Goal: Contribute content: Contribute content

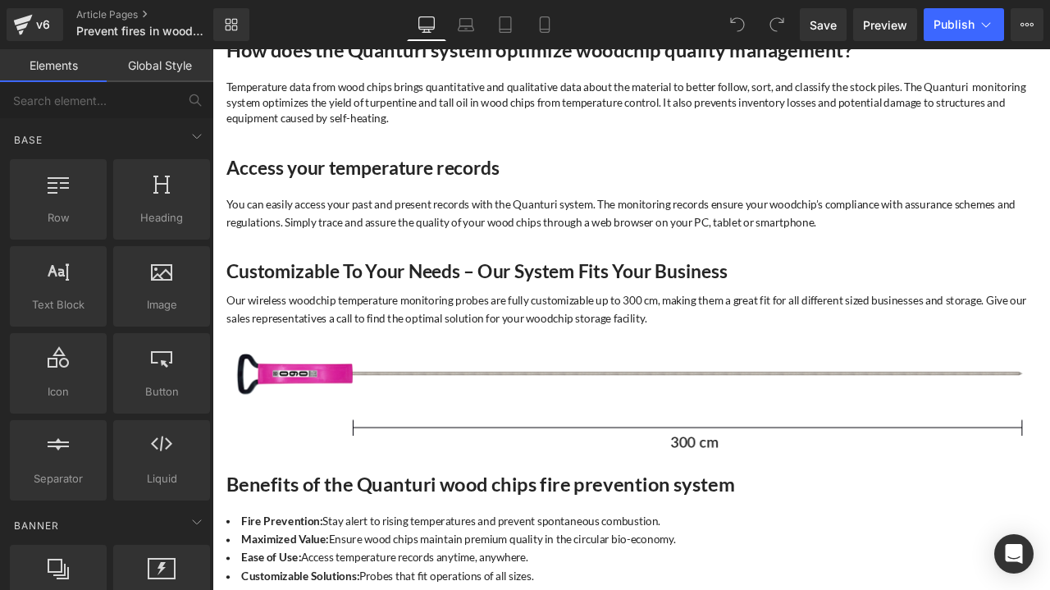
scroll to position [820, 0]
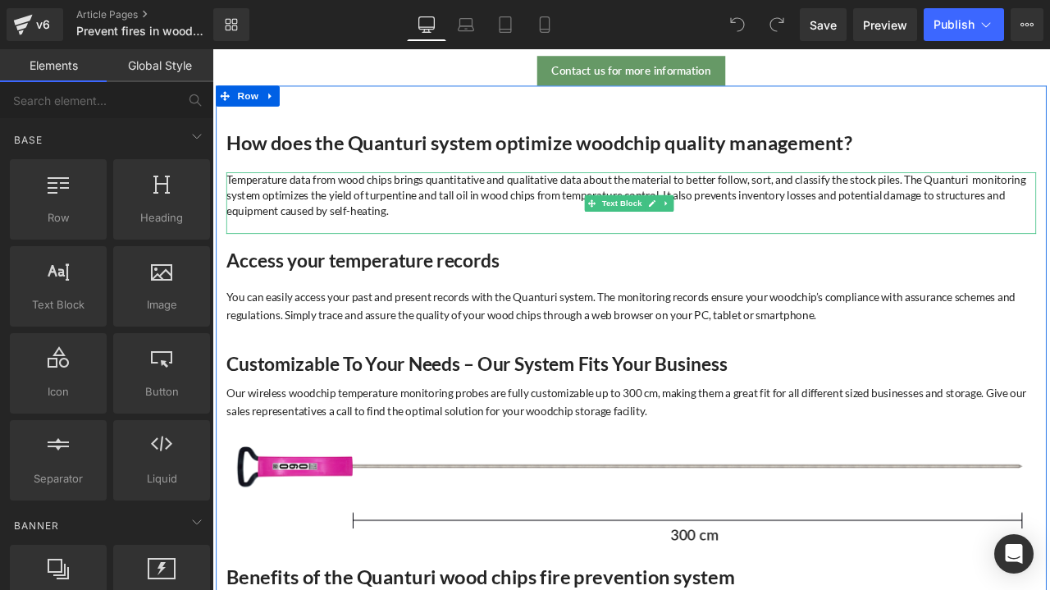
click at [522, 232] on p "Temperature data from wood chips brings quantitative and qualitative data about…" at bounding box center [709, 222] width 960 height 55
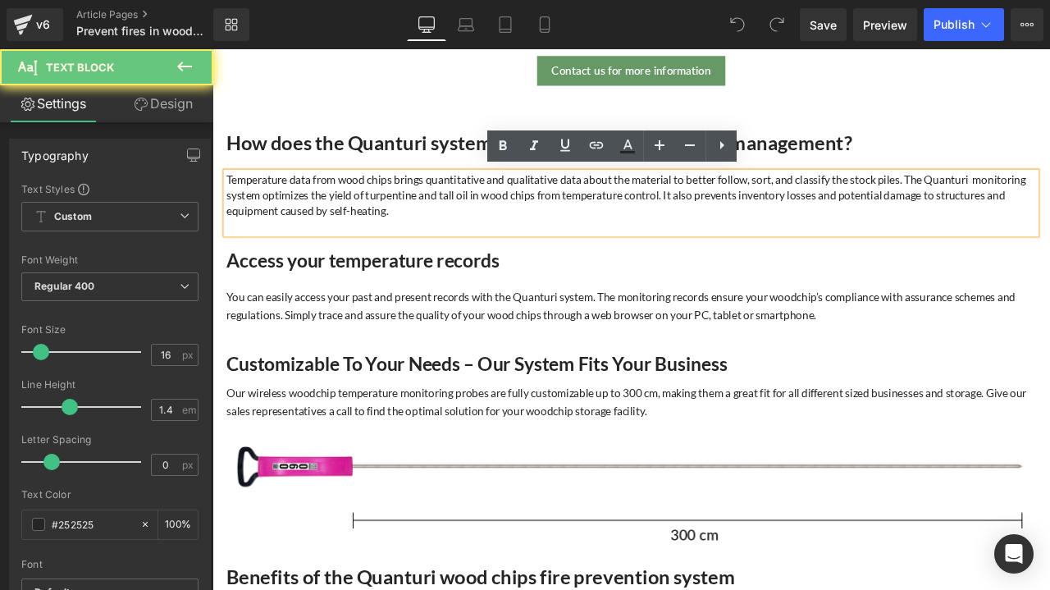
click at [504, 242] on p "Temperature data from wood chips brings quantitative and qualitative data about…" at bounding box center [709, 222] width 960 height 55
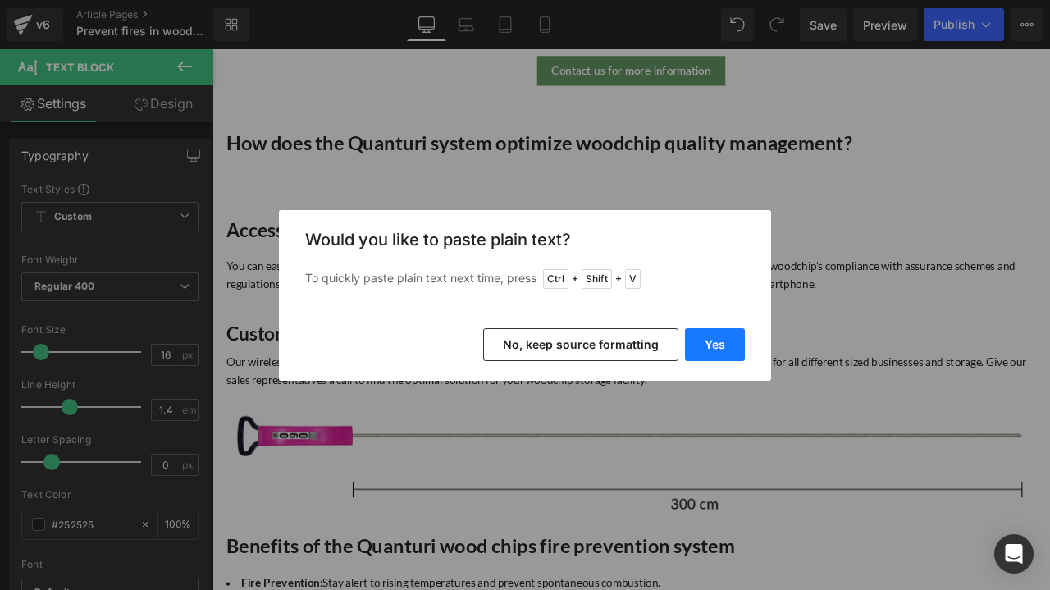
click at [718, 353] on button "Yes" at bounding box center [715, 344] width 60 height 33
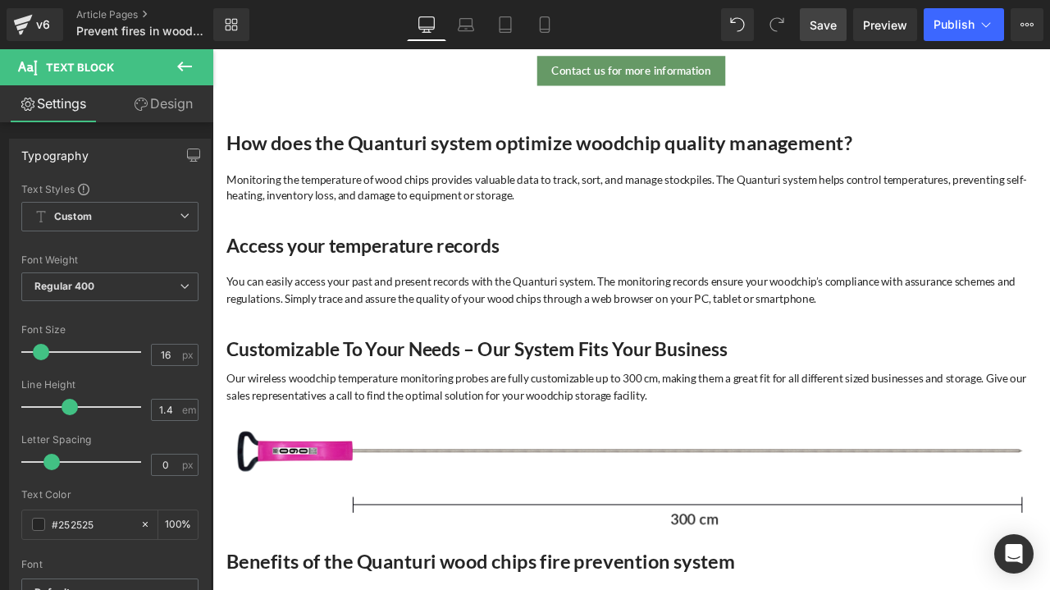
click at [822, 12] on link "Save" at bounding box center [823, 24] width 47 height 33
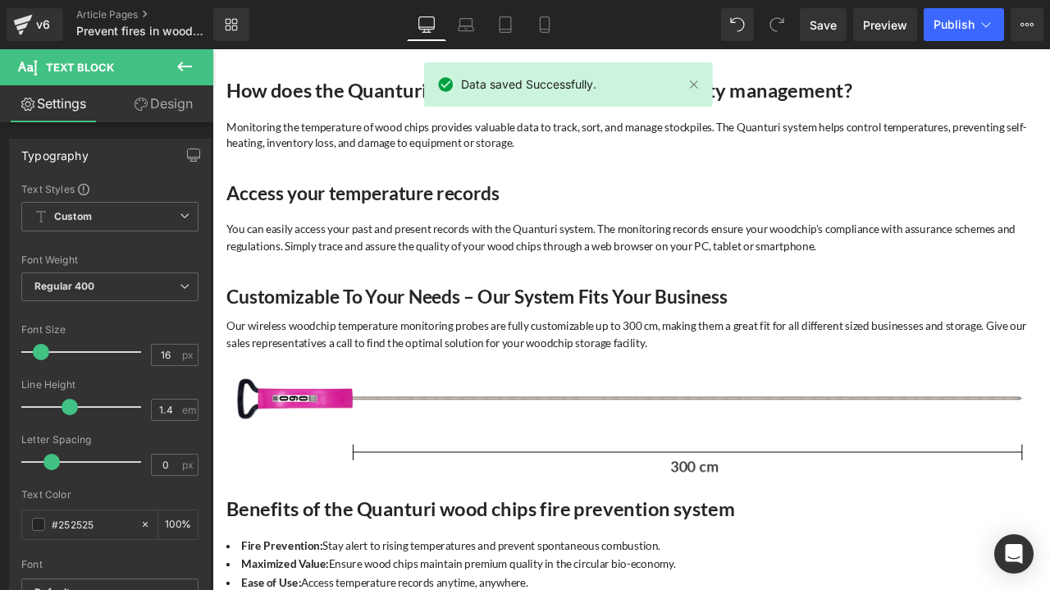
scroll to position [1148, 0]
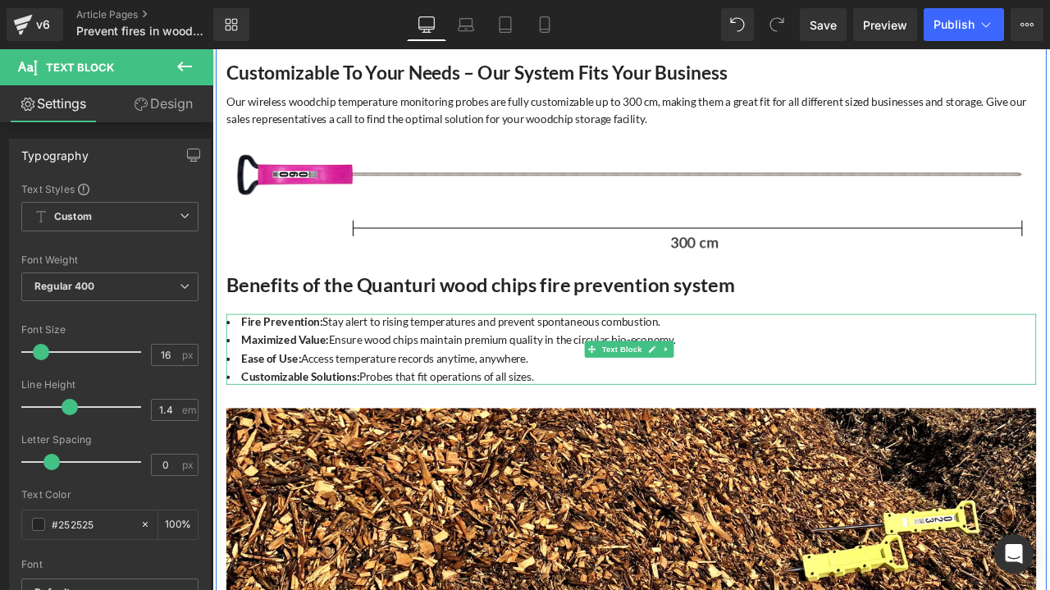
click at [339, 369] on li "Fire Prevention: Stay alert to rising temperatures and prevent spontaneous comb…" at bounding box center [709, 372] width 960 height 18
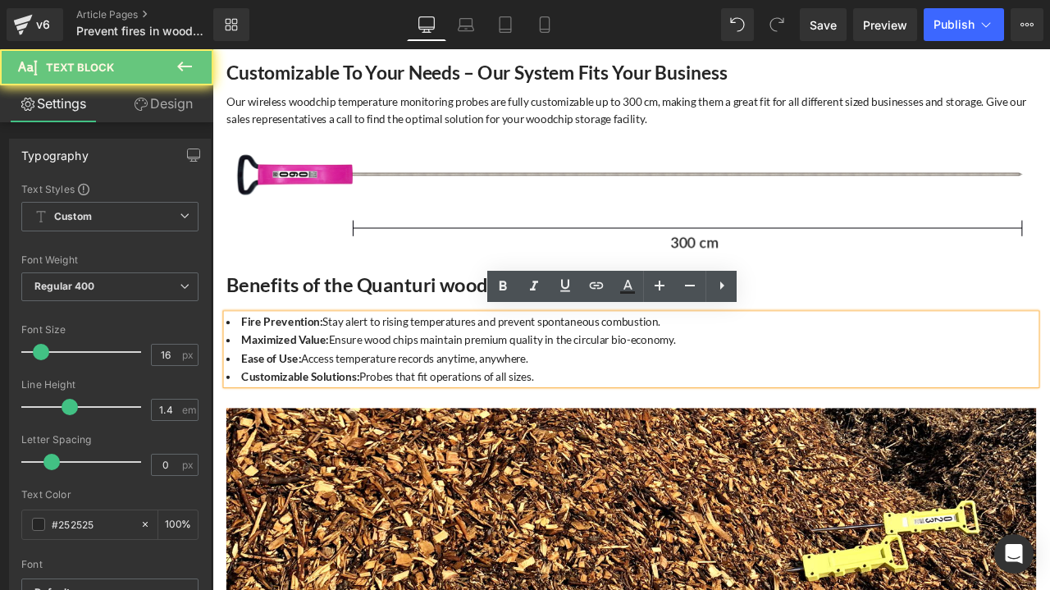
click at [339, 369] on li "Fire Prevention: Stay alert to rising temperatures and prevent spontaneous comb…" at bounding box center [709, 372] width 960 height 18
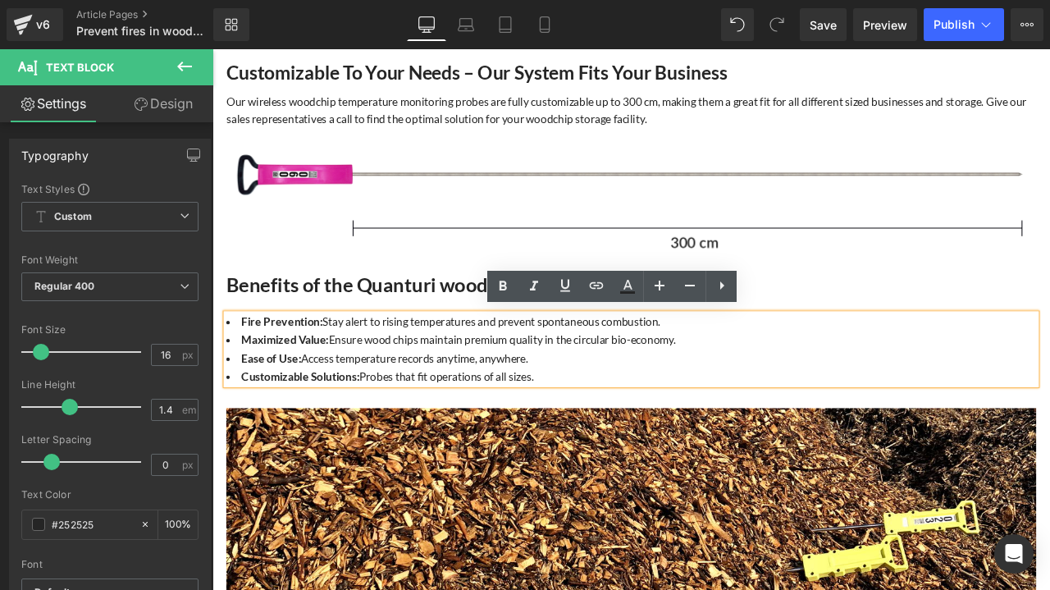
click at [769, 365] on li "Fire Prevention: Stay alert to rising temperatures and prevent spontaneous comb…" at bounding box center [709, 372] width 960 height 18
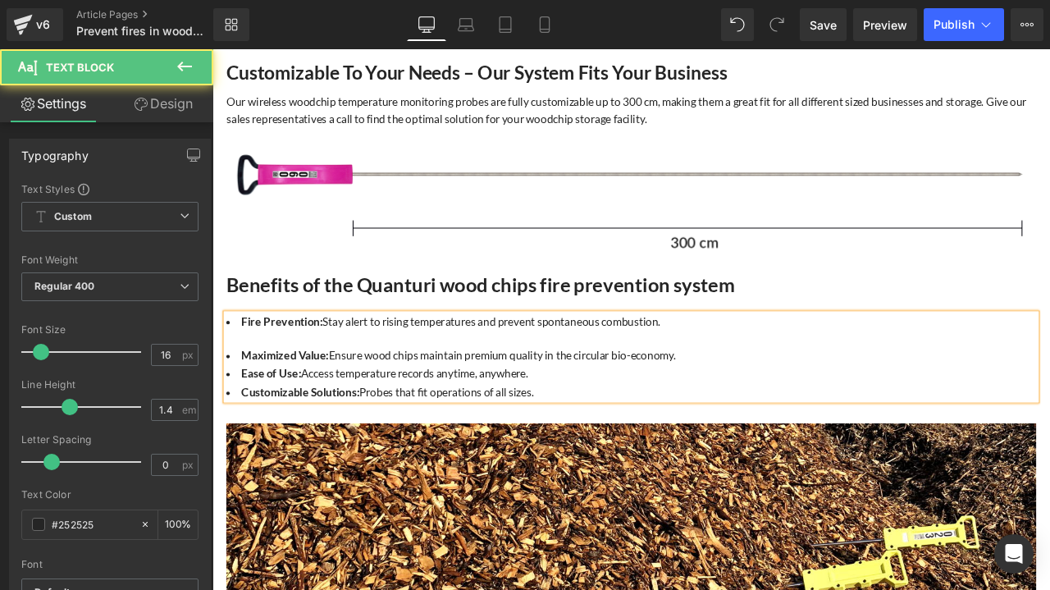
click at [787, 405] on li "Maximized Value: Ensure wood chips maintain premium quality in the circular bio…" at bounding box center [709, 412] width 960 height 18
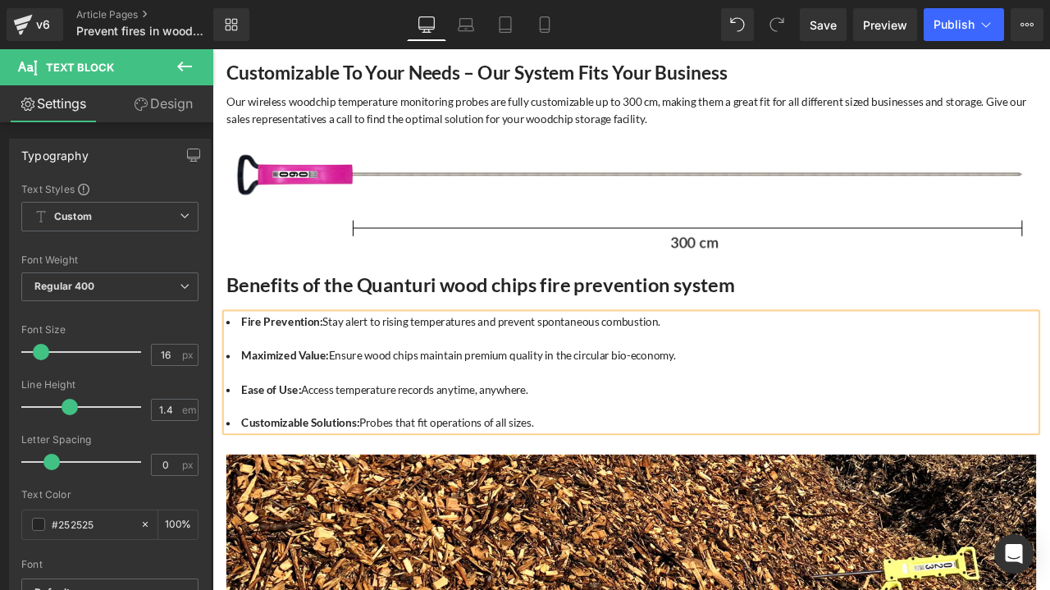
click at [864, 518] on div "How does the Quanturi system optimize woodchip quality management? Heading Moni…" at bounding box center [709, 430] width 984 height 1282
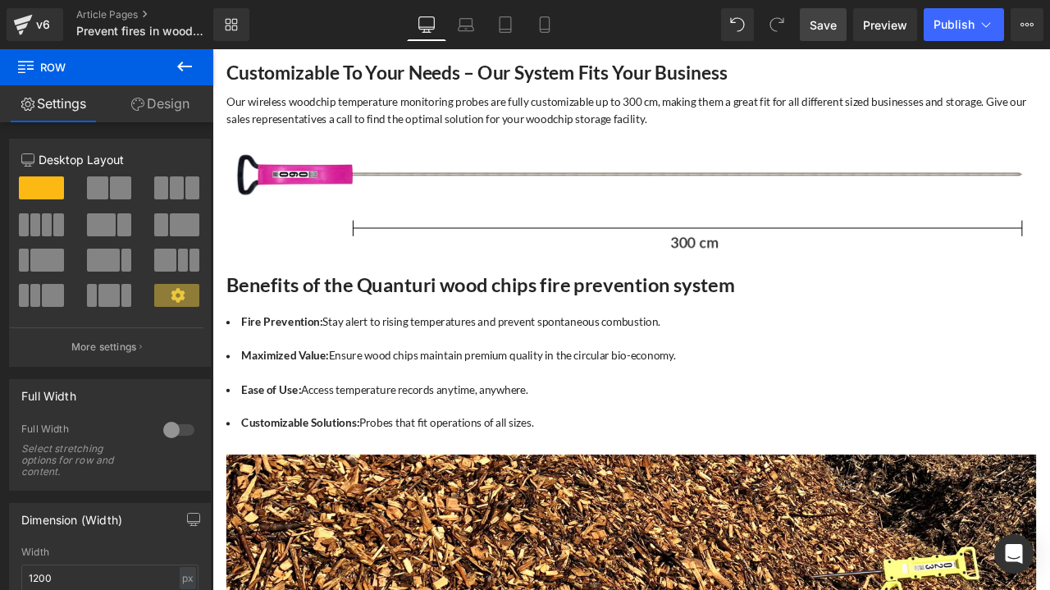
click at [838, 27] on link "Save" at bounding box center [823, 24] width 47 height 33
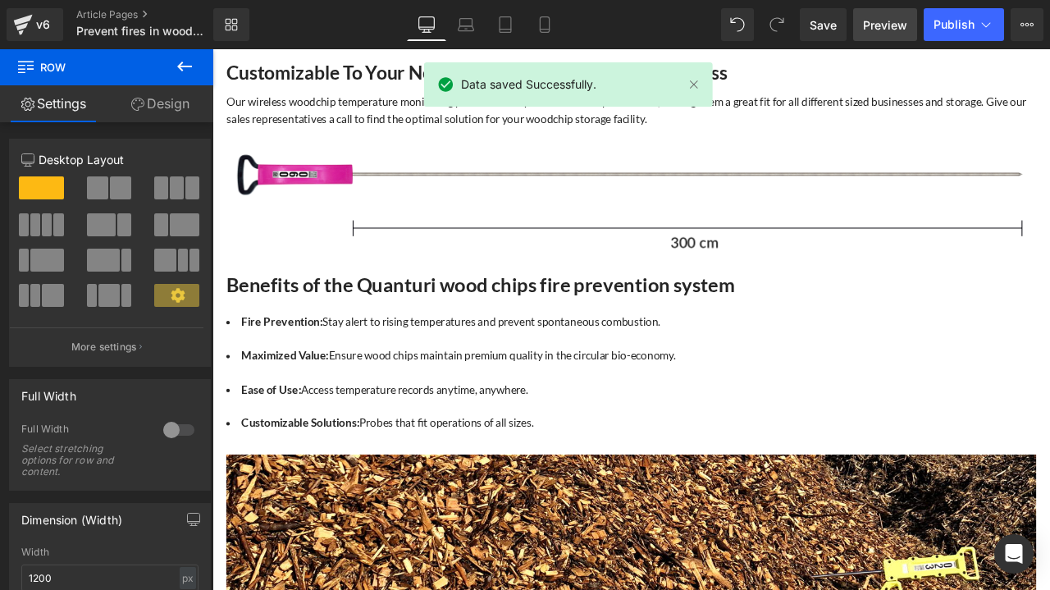
click at [877, 32] on span "Preview" at bounding box center [885, 24] width 44 height 17
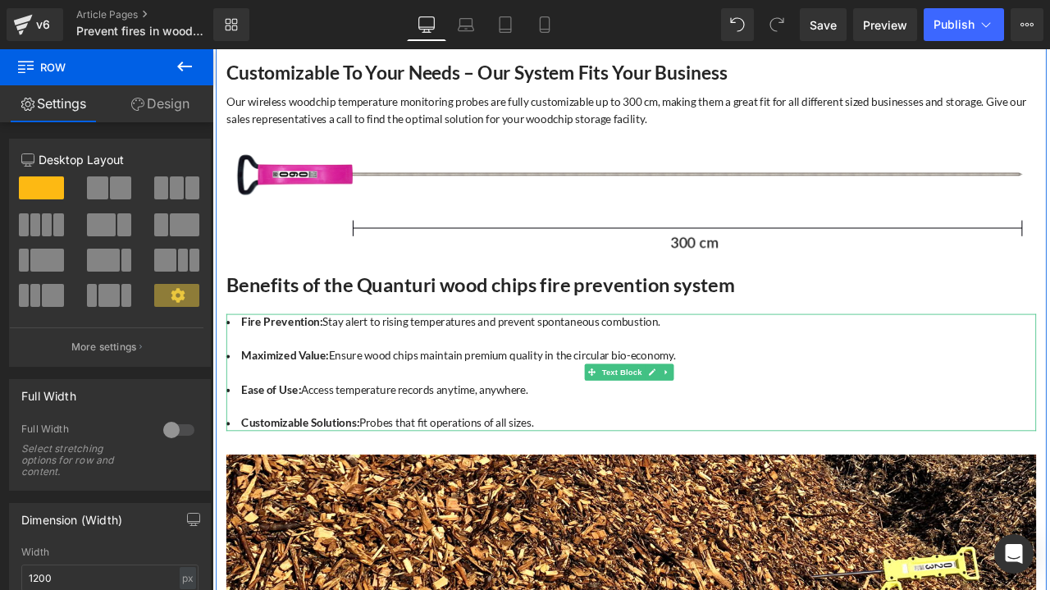
click at [232, 408] on li "Maximized Value: Ensure wood chips maintain premium quality in the circular bio…" at bounding box center [709, 412] width 960 height 18
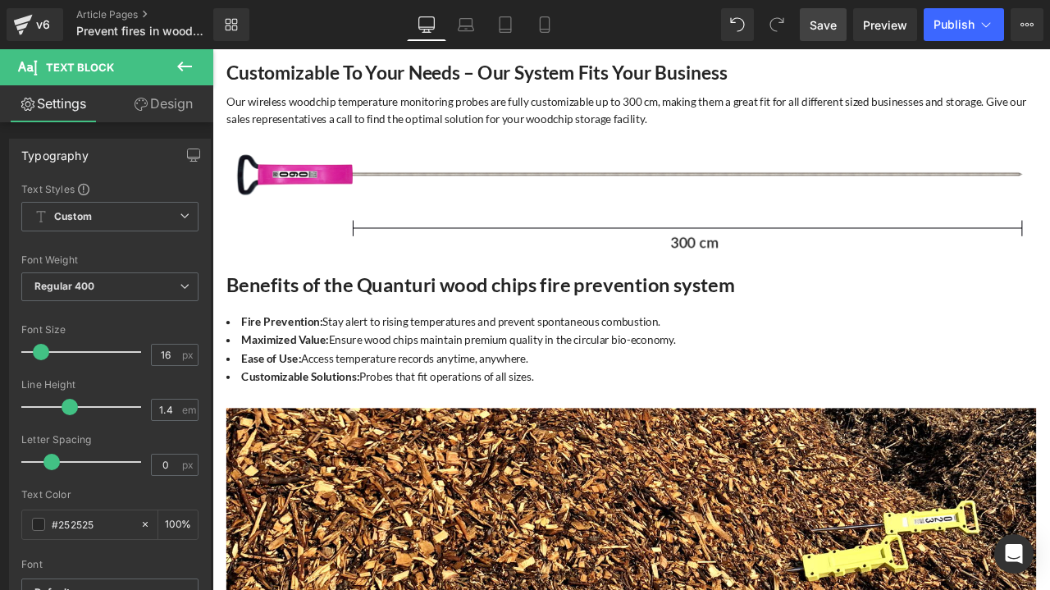
click at [830, 22] on span "Save" at bounding box center [822, 24] width 27 height 17
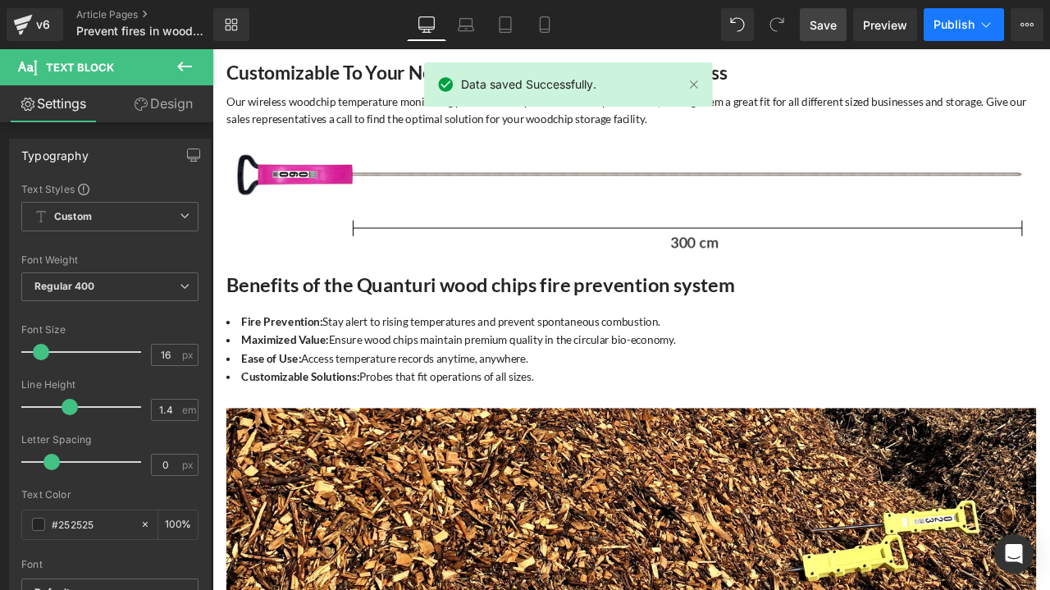
click at [953, 21] on span "Publish" at bounding box center [953, 24] width 41 height 13
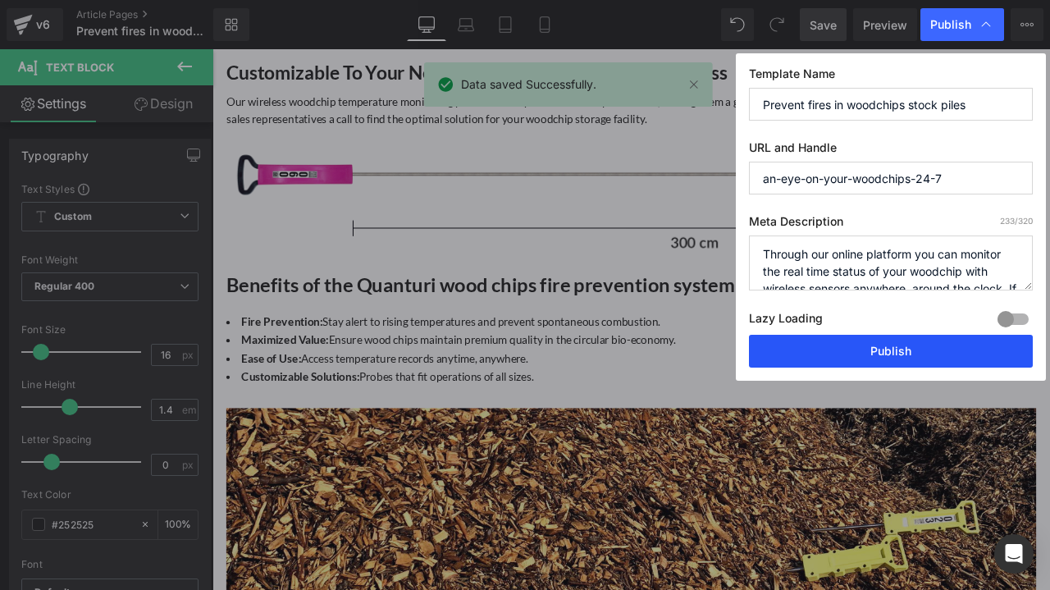
click at [876, 355] on button "Publish" at bounding box center [891, 351] width 284 height 33
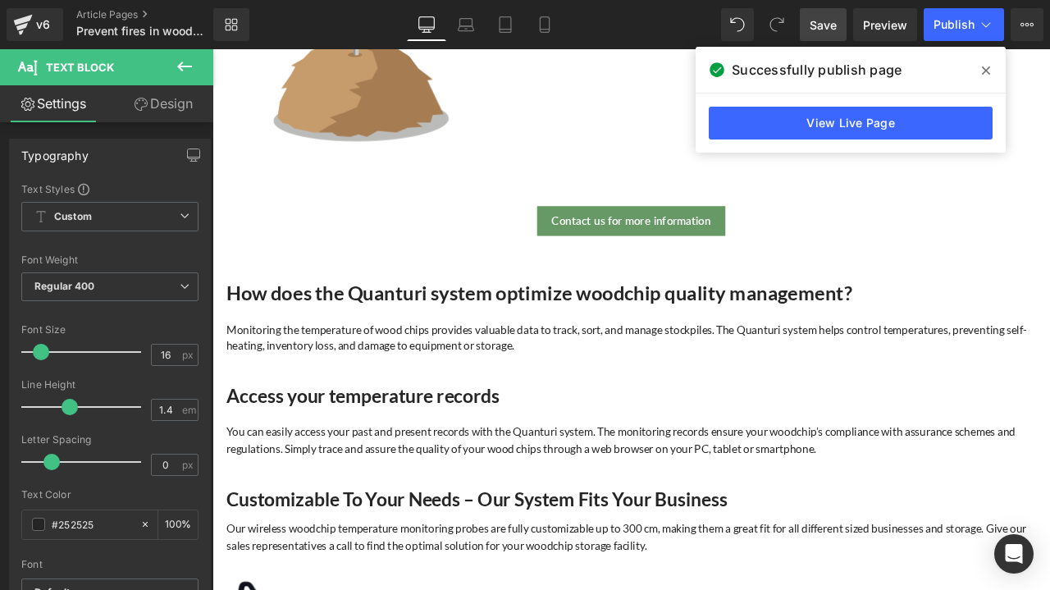
scroll to position [492, 0]
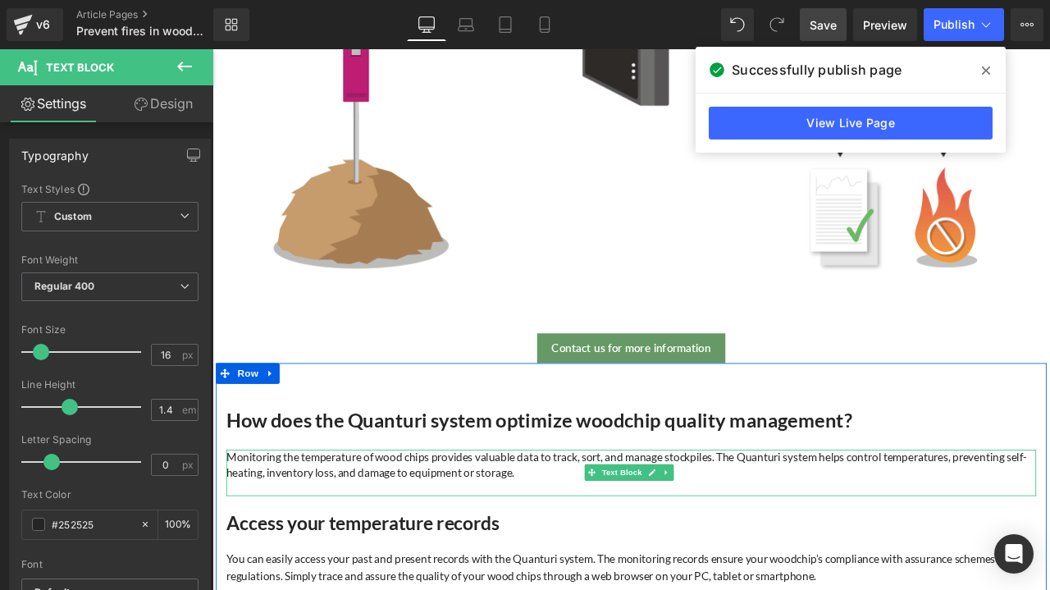
click at [604, 547] on p "Monitoring the temperature of wood chips provides valuable data to track, sort,…" at bounding box center [709, 541] width 960 height 37
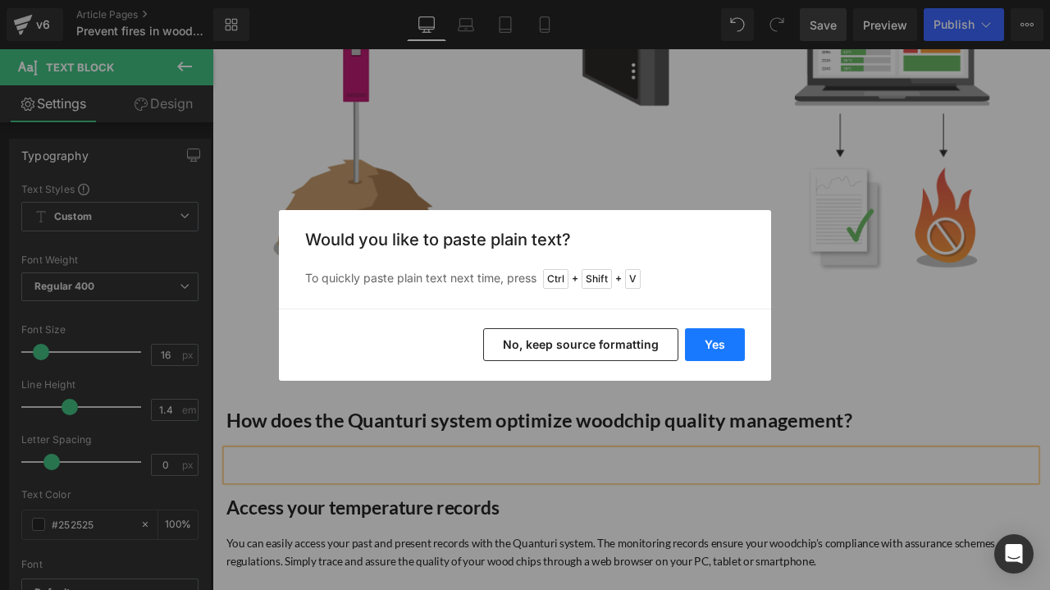
click at [718, 336] on button "Yes" at bounding box center [715, 344] width 60 height 33
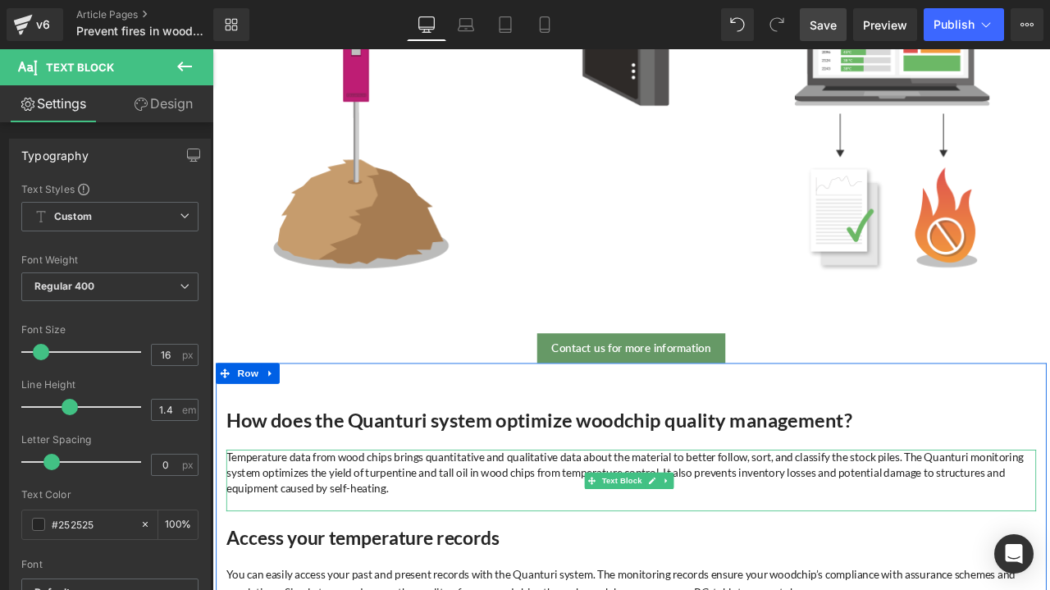
click at [834, 578] on p at bounding box center [709, 587] width 960 height 18
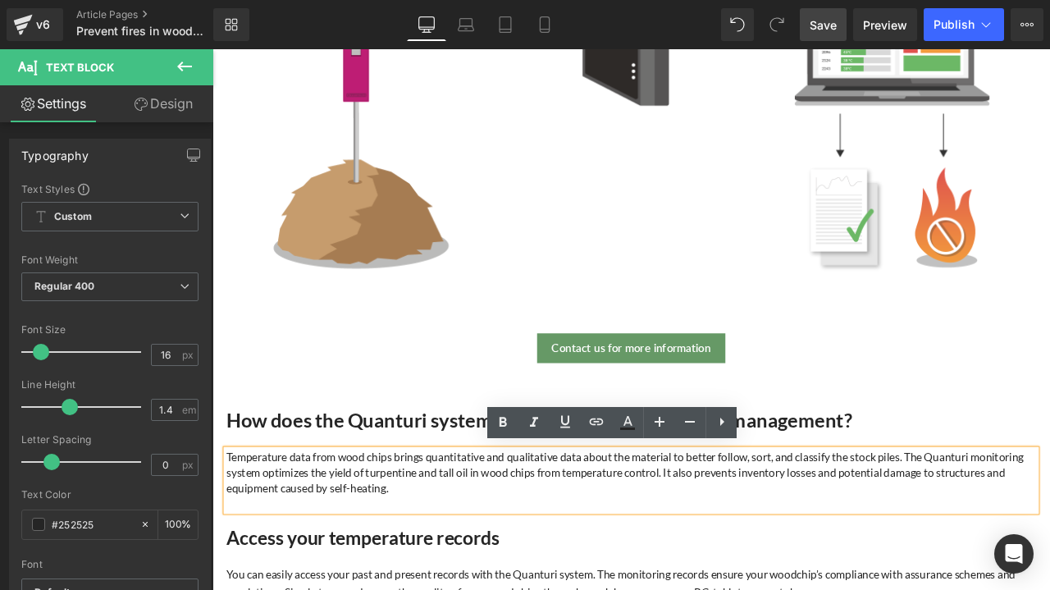
click at [815, 546] on p "Temperature data from wood chips brings quantitative and qualitative data about…" at bounding box center [709, 550] width 960 height 55
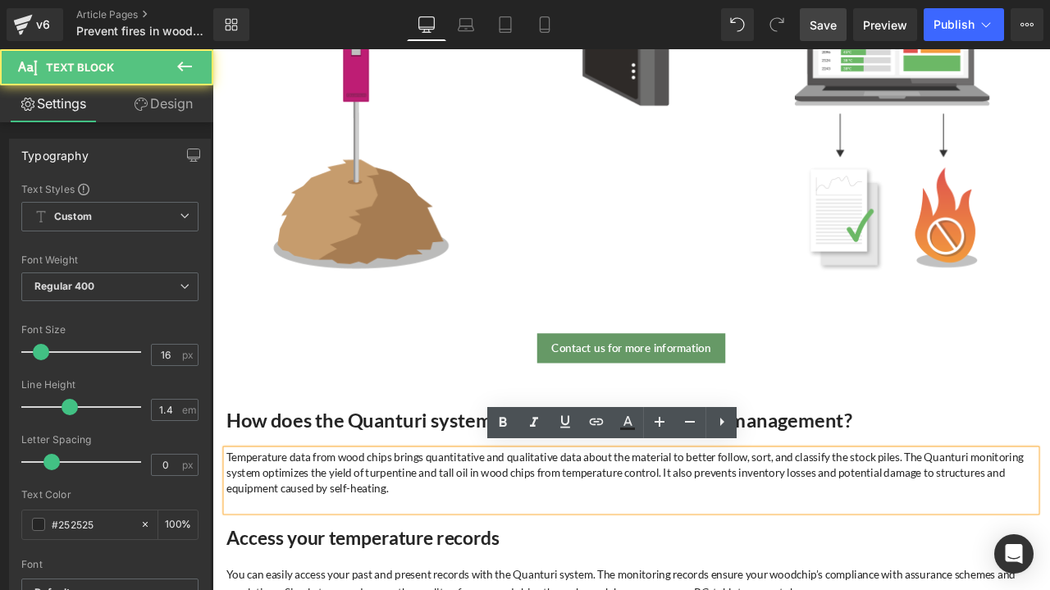
click at [659, 548] on p "Temperature data from wood chips brings quantitative and qualitative data about…" at bounding box center [709, 550] width 960 height 55
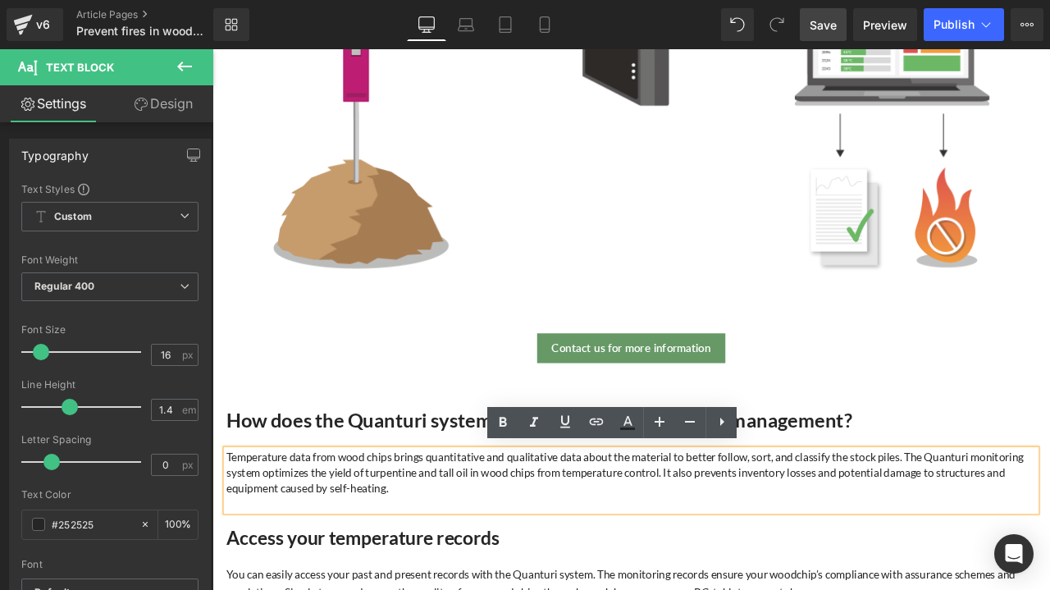
click at [560, 569] on p "Temperature data from wood chips brings quantitative and qualitative data about…" at bounding box center [709, 550] width 960 height 55
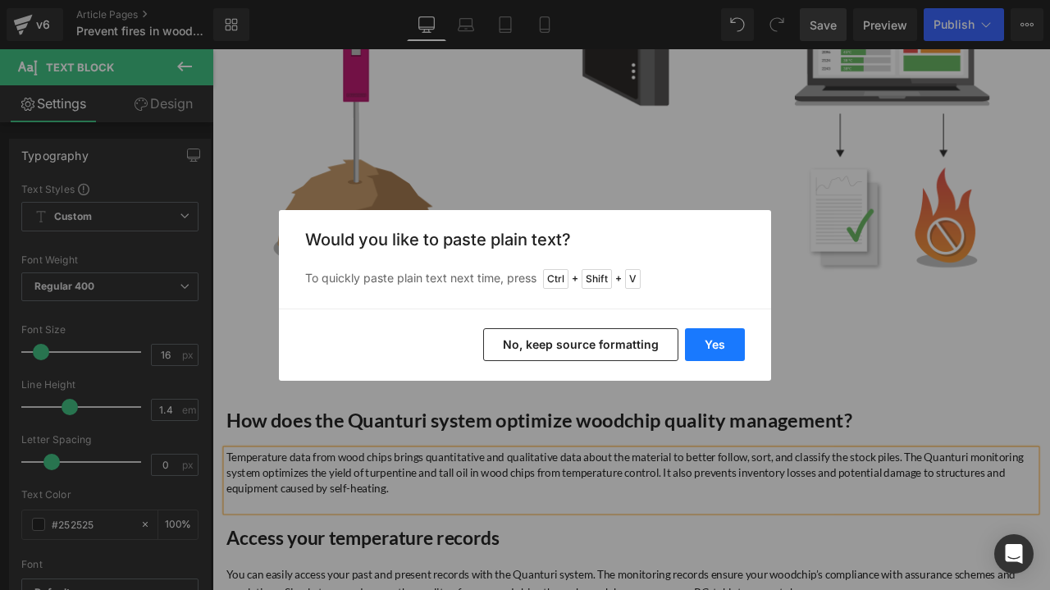
click at [727, 355] on button "Yes" at bounding box center [715, 344] width 60 height 33
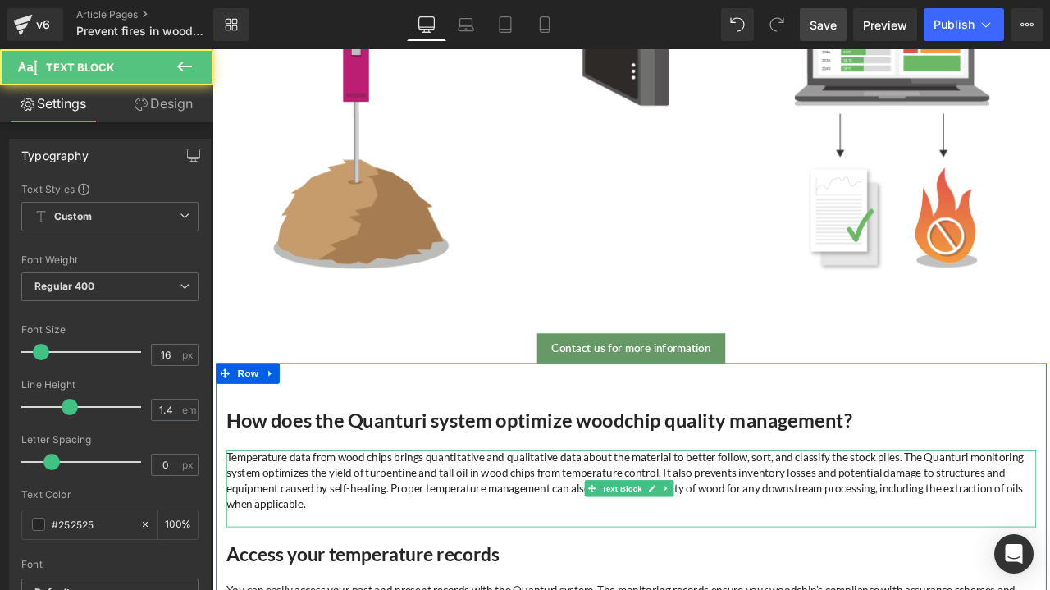
click at [550, 563] on p "Temperature data from wood chips brings quantitative and qualitative data about…" at bounding box center [709, 560] width 960 height 74
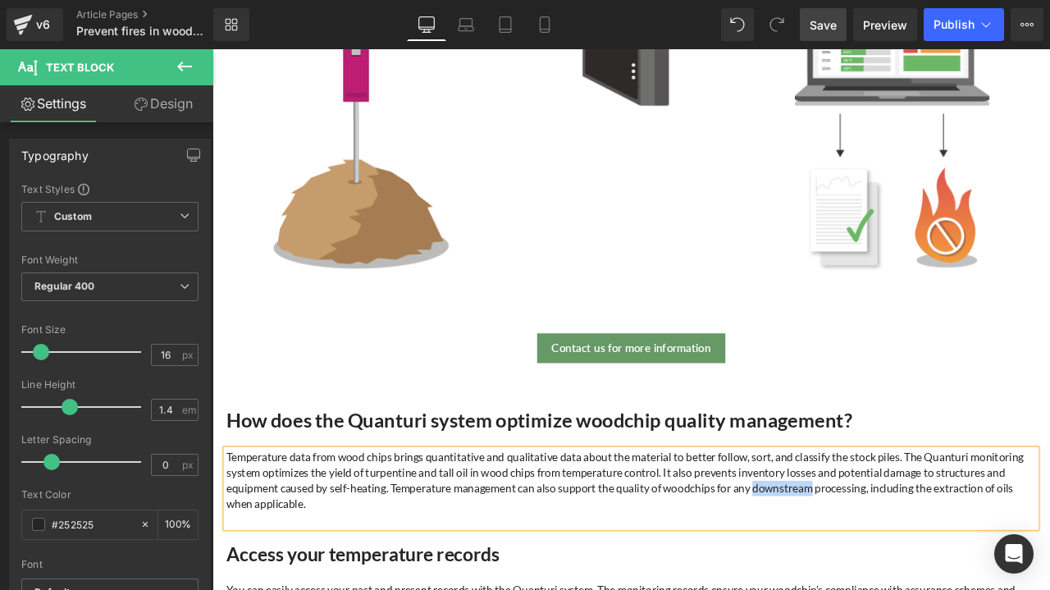
drag, startPoint x: 943, startPoint y: 568, endPoint x: 1011, endPoint y: 573, distance: 68.3
click at [1011, 573] on p "Temperature data from wood chips brings quantitative and qualitative data about…" at bounding box center [709, 560] width 960 height 74
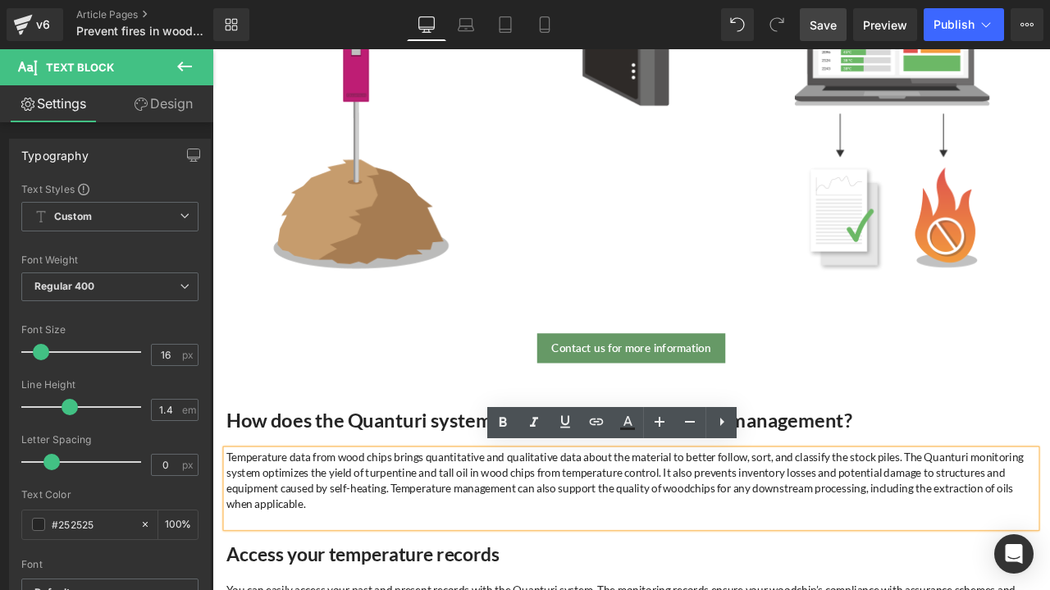
click at [741, 589] on p "Temperature data from wood chips brings quantitative and qualitative data about…" at bounding box center [709, 560] width 960 height 74
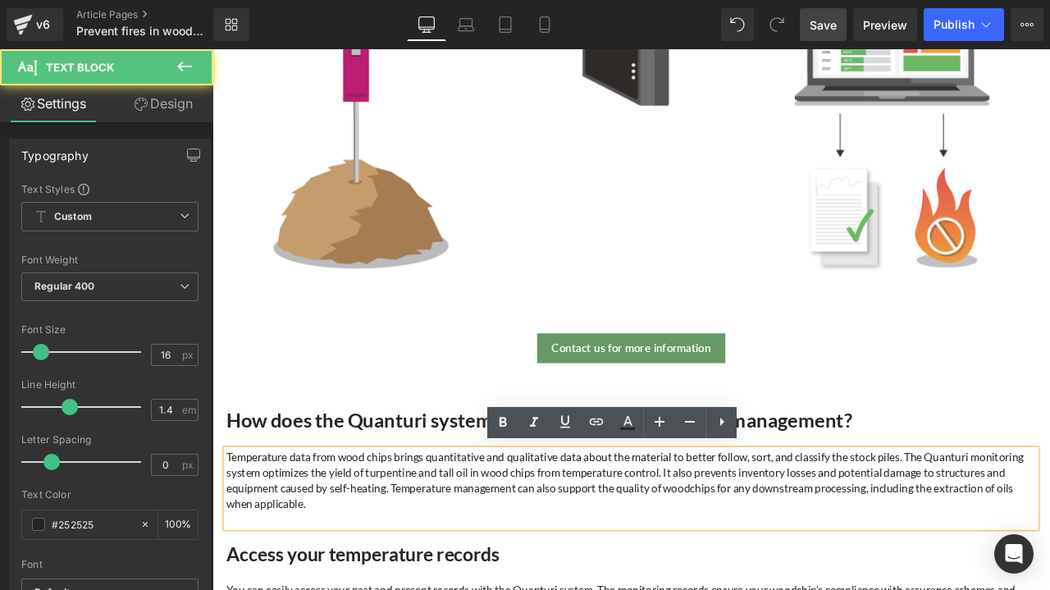
click at [509, 565] on p "Temperature data from wood chips brings quantitative and qualitative data about…" at bounding box center [709, 560] width 960 height 74
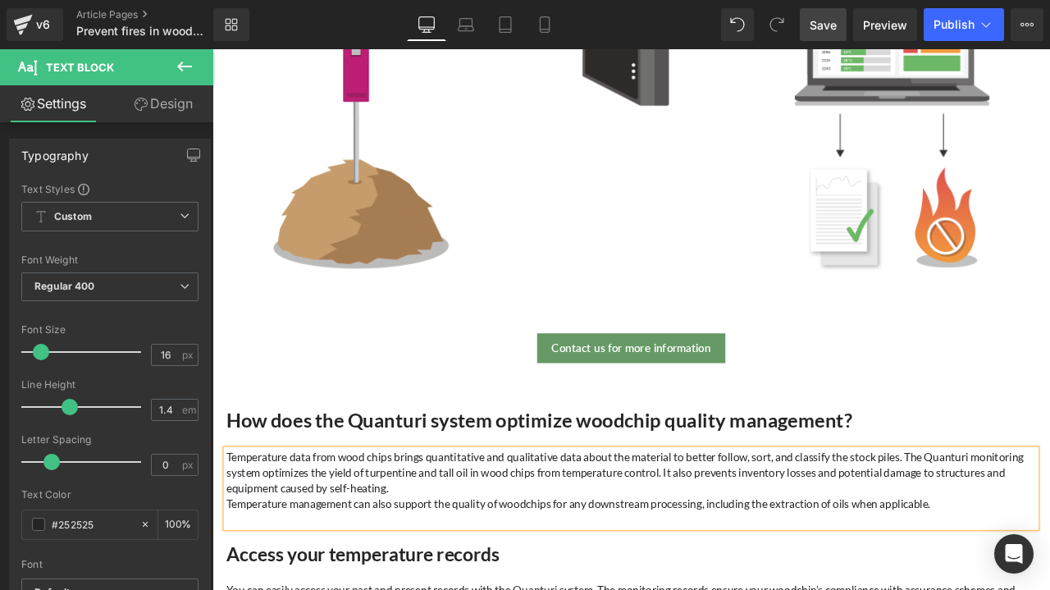
click at [1049, 582] on p "Temperature management can also support the quality of woodchips for any downst…" at bounding box center [709, 587] width 960 height 18
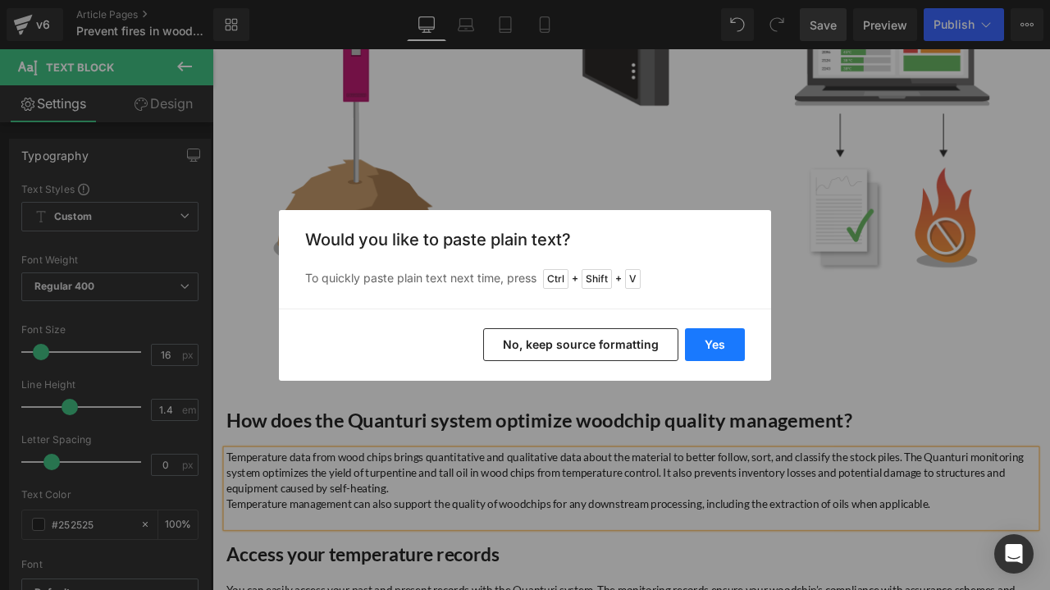
click at [709, 350] on button "Yes" at bounding box center [715, 344] width 60 height 33
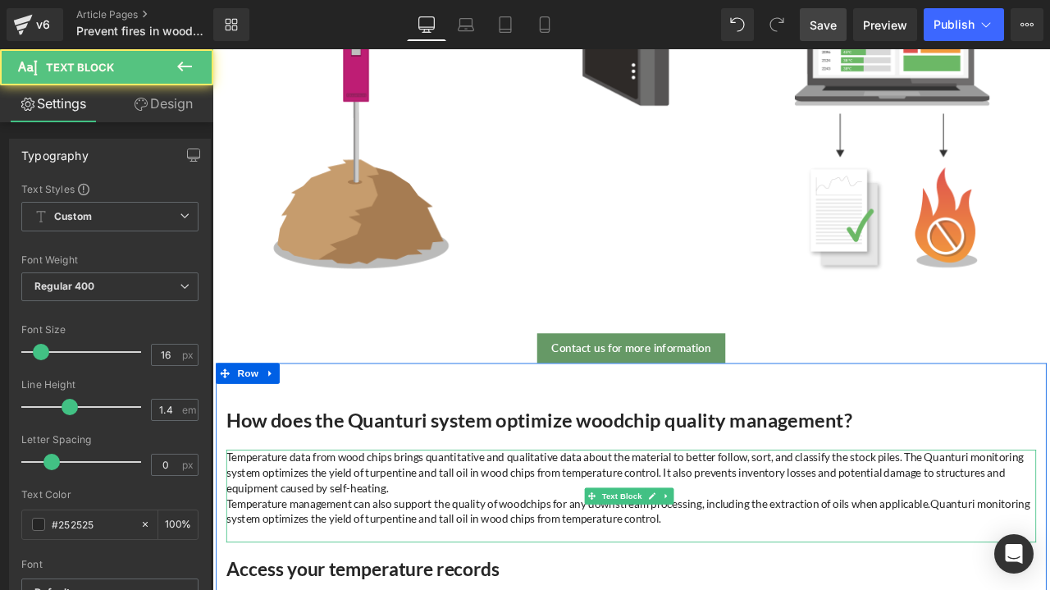
click at [1049, 581] on p "Temperature management can also support the quality of woodchips for any downst…" at bounding box center [709, 596] width 960 height 37
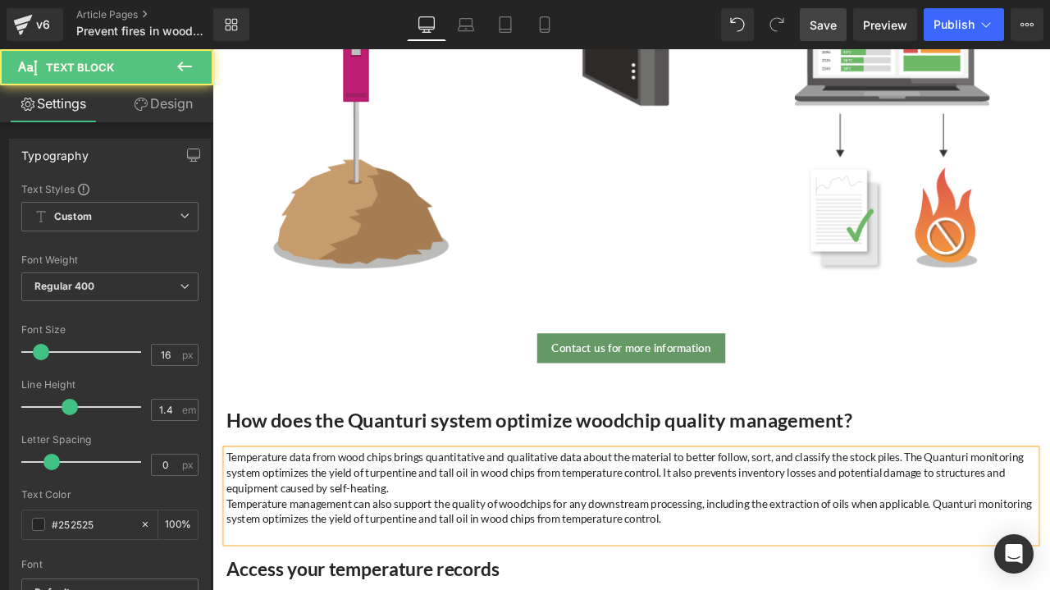
click at [332, 589] on p "Temperature management can also support the quality of woodchips for any downst…" at bounding box center [709, 596] width 960 height 37
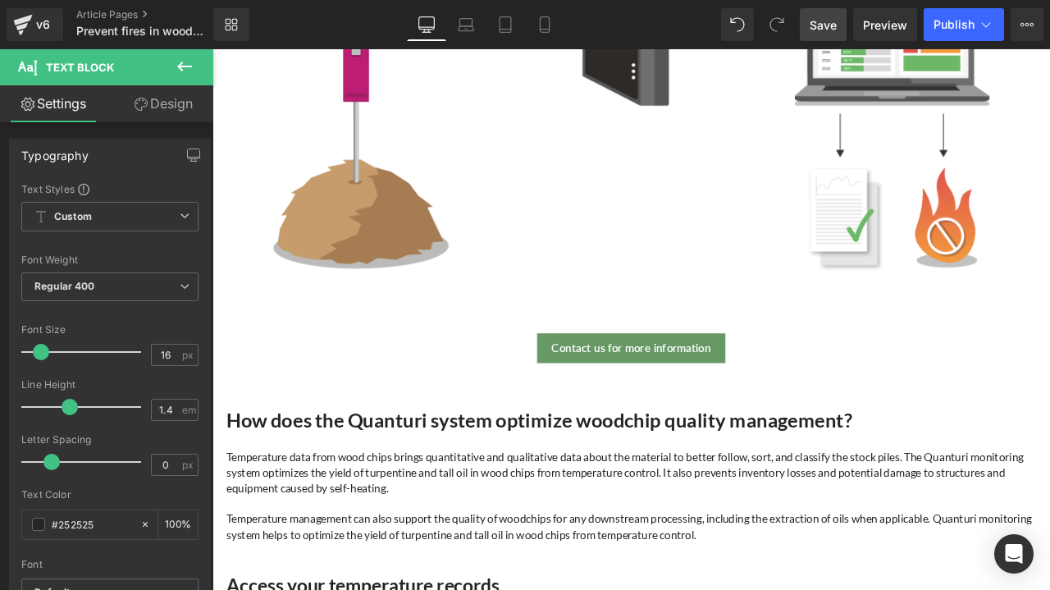
click at [837, 23] on span "Save" at bounding box center [822, 24] width 27 height 17
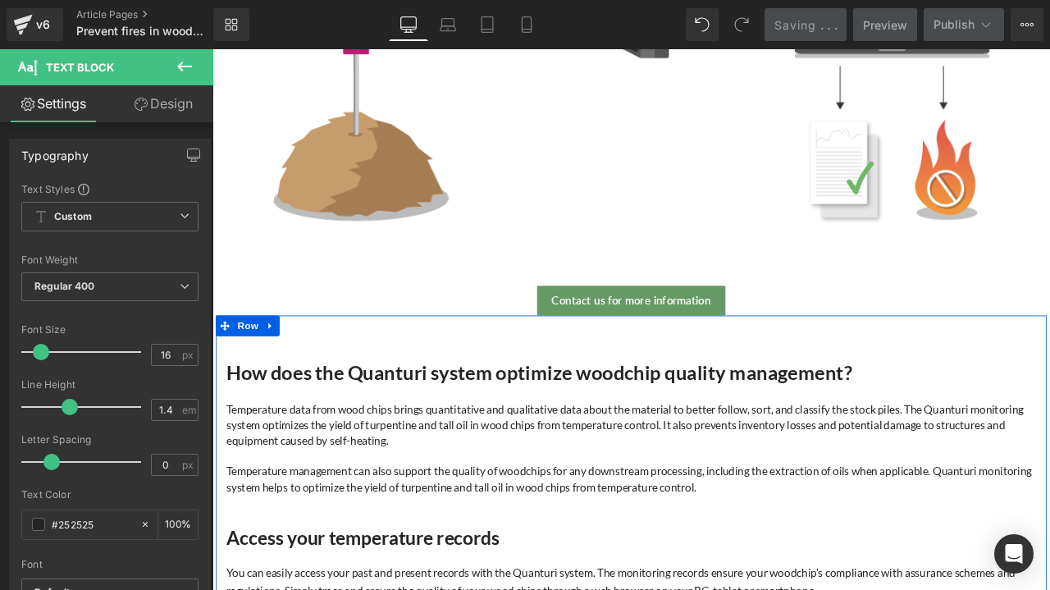
scroll to position [574, 0]
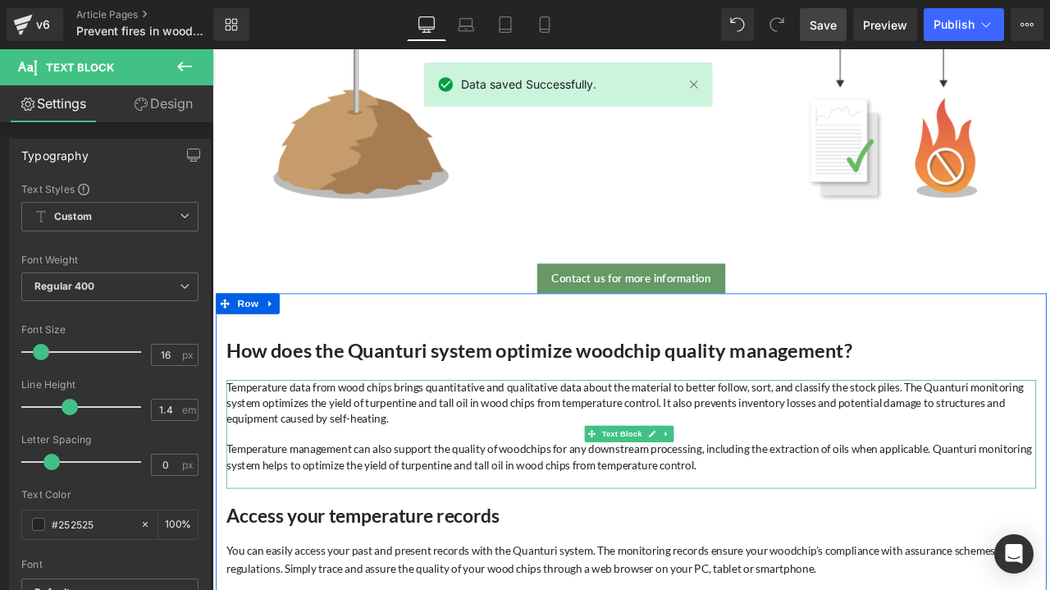
click at [1049, 463] on p "Temperature data from wood chips brings quantitative and qualitative data about…" at bounding box center [709, 468] width 960 height 55
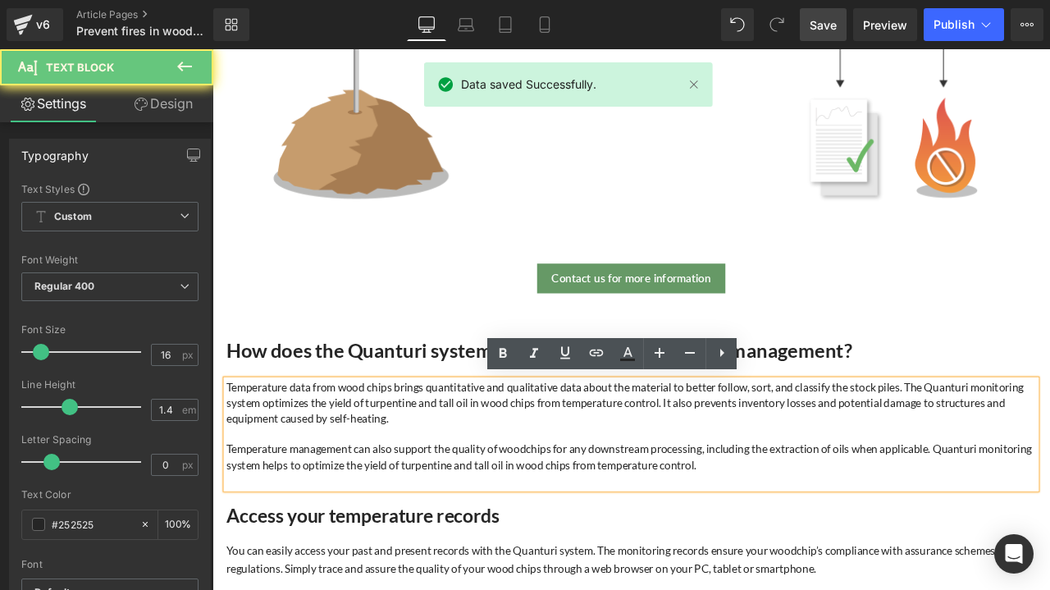
click at [1049, 466] on p "Temperature data from wood chips brings quantitative and qualitative data about…" at bounding box center [709, 468] width 960 height 55
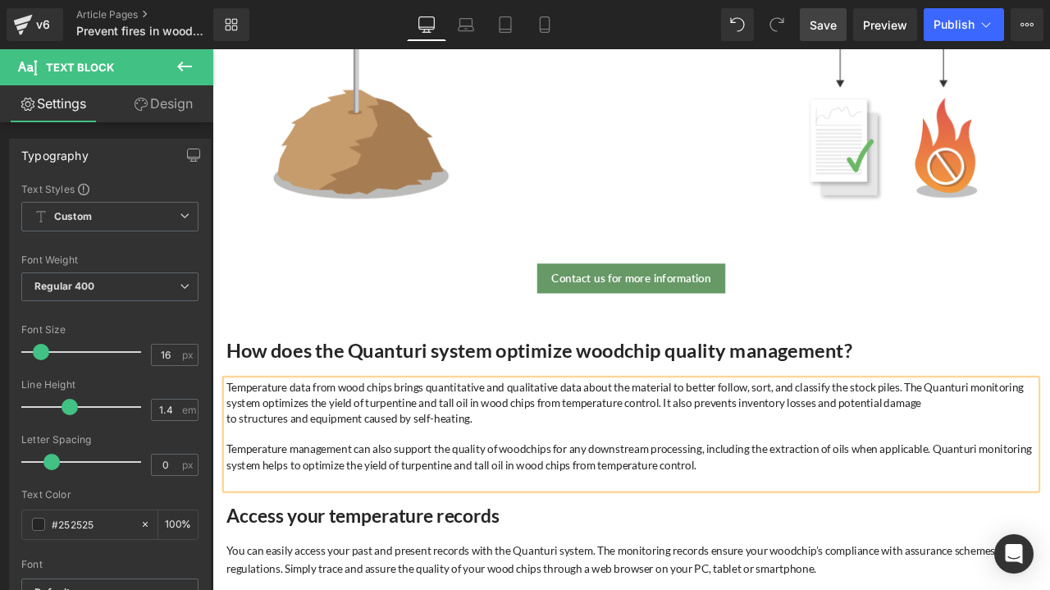
click at [832, 35] on link "Save" at bounding box center [823, 24] width 47 height 33
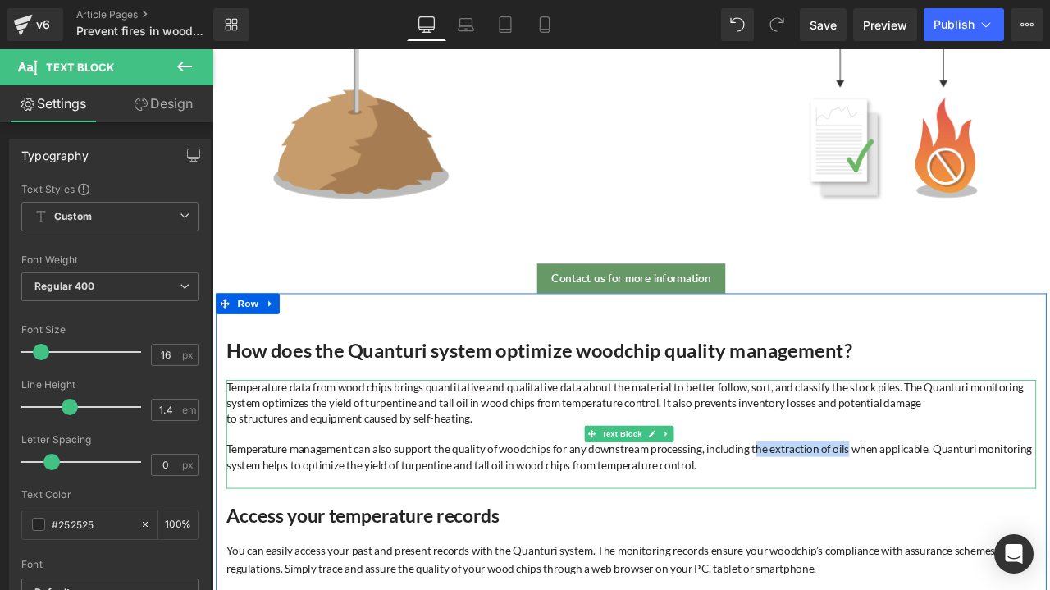
drag, startPoint x: 973, startPoint y: 523, endPoint x: 860, endPoint y: 518, distance: 113.3
click at [860, 518] on p "Temperature management can also support the quality of woodchips for any downst…" at bounding box center [709, 532] width 960 height 37
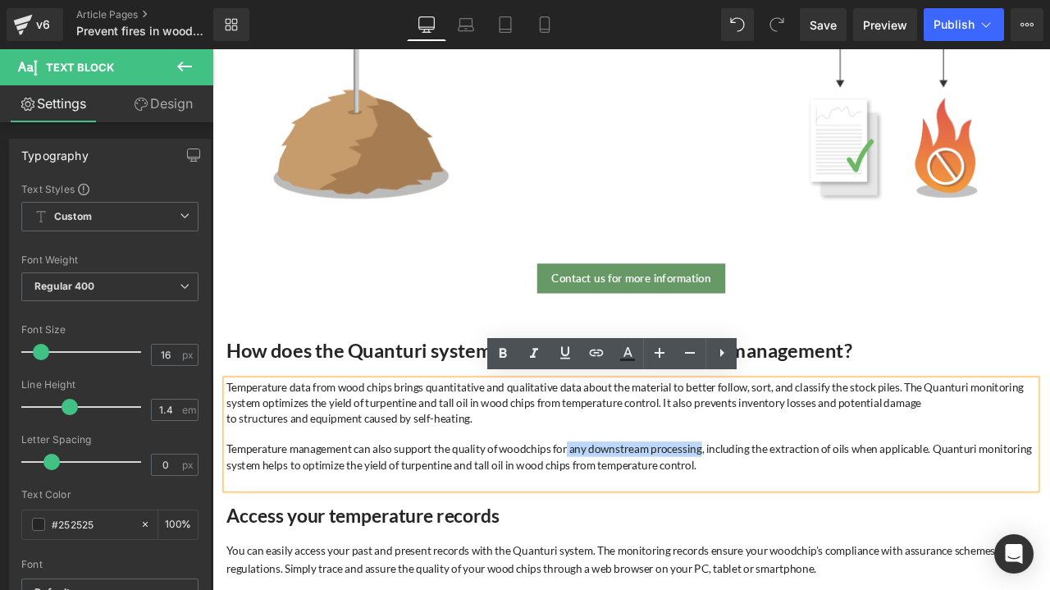
drag, startPoint x: 632, startPoint y: 521, endPoint x: 793, endPoint y: 522, distance: 160.8
click at [793, 522] on p "Temperature management can also support the quality of woodchips for any downst…" at bounding box center [709, 532] width 960 height 37
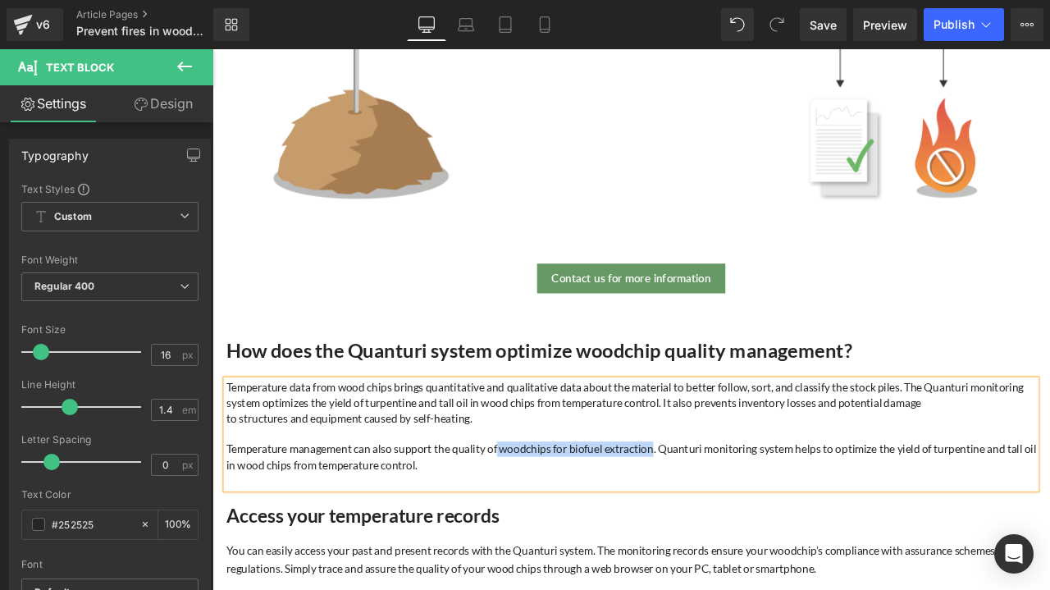
click at [706, 521] on p "Temperature management can also support the quality of woodchips for biofuel ex…" at bounding box center [709, 532] width 960 height 37
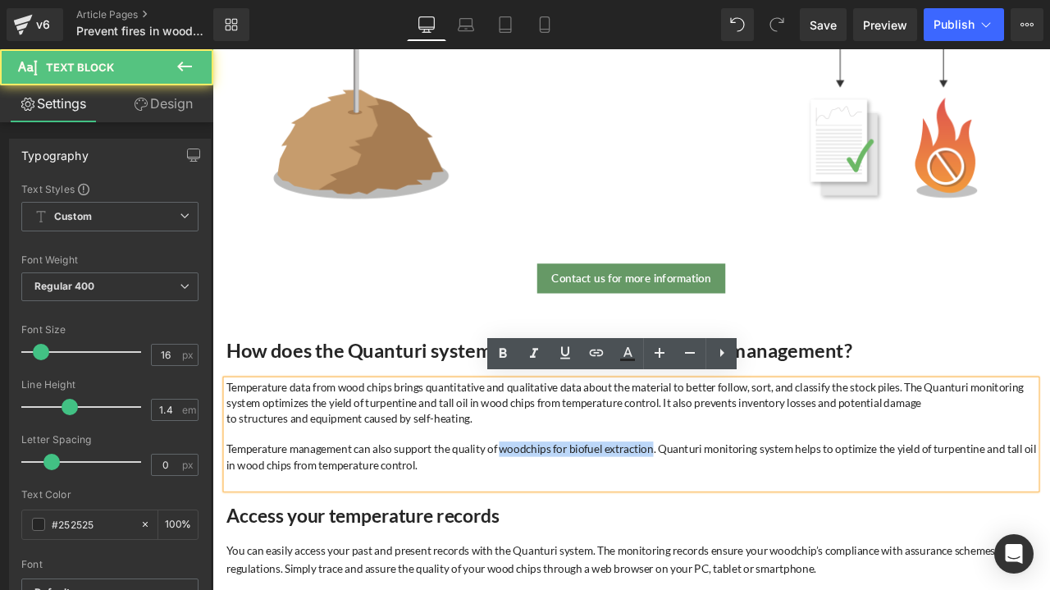
drag, startPoint x: 736, startPoint y: 522, endPoint x: 553, endPoint y: 518, distance: 183.8
click at [553, 518] on p "Temperature management can also support the quality of woodchips for biofuel ex…" at bounding box center [709, 532] width 960 height 37
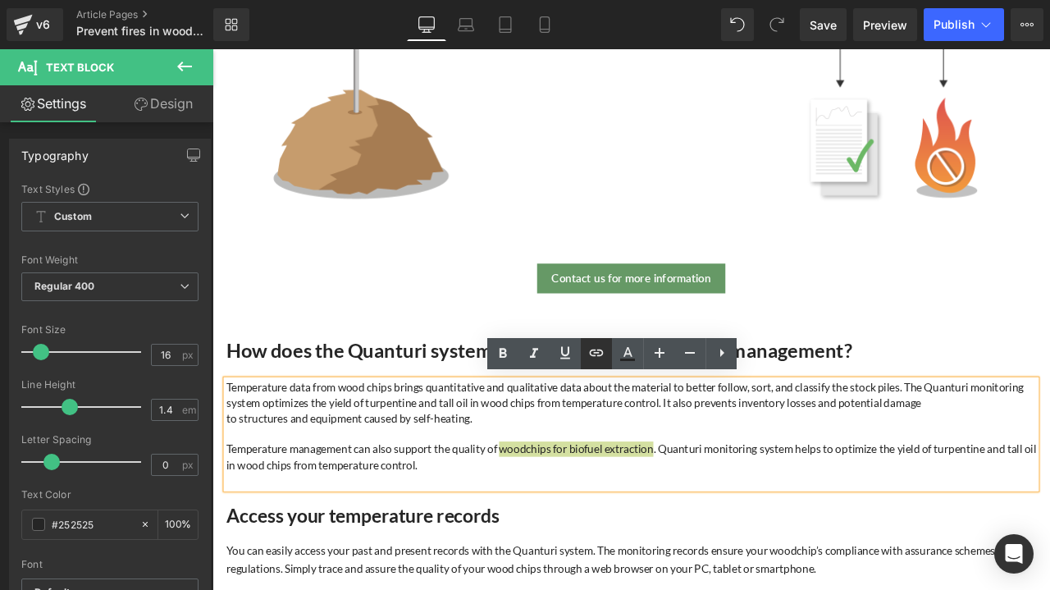
click at [595, 347] on icon at bounding box center [596, 353] width 20 height 20
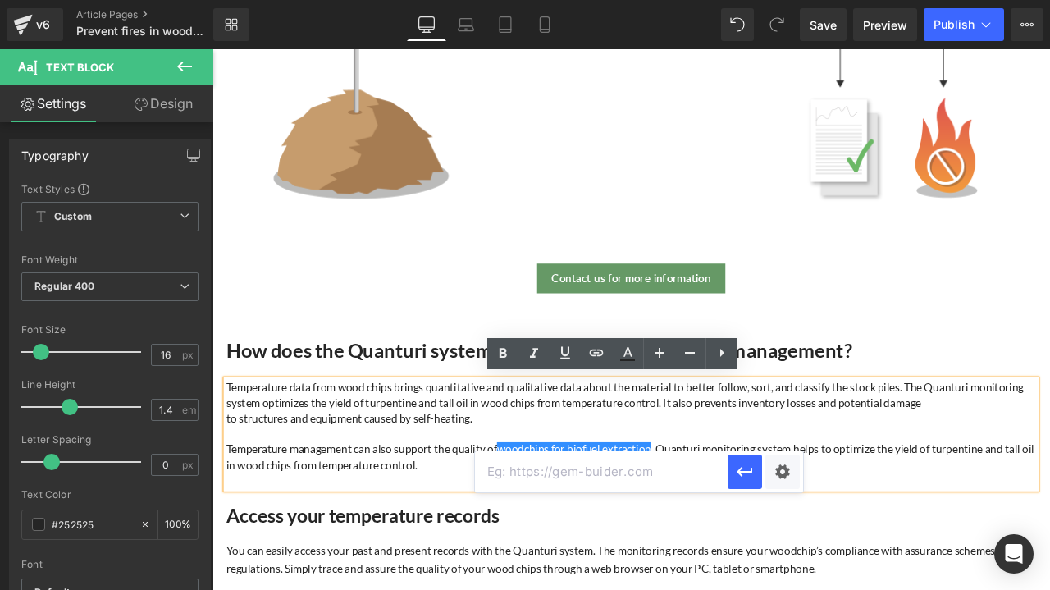
click at [572, 479] on input "text" at bounding box center [601, 471] width 253 height 41
paste input "https://advancedbiofuelsusa.info/wood-chips-to-biofuel-in-hours"
type input "https://advancedbiofuelsusa.info/wood-chips-to-biofuel-in-hours"
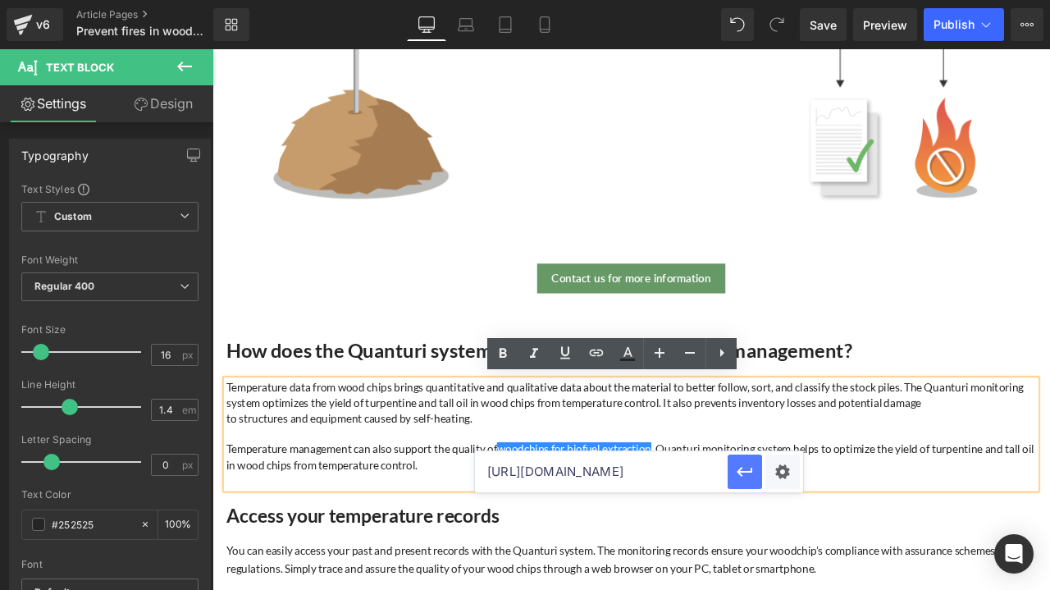
click at [735, 477] on icon "button" at bounding box center [745, 472] width 20 height 20
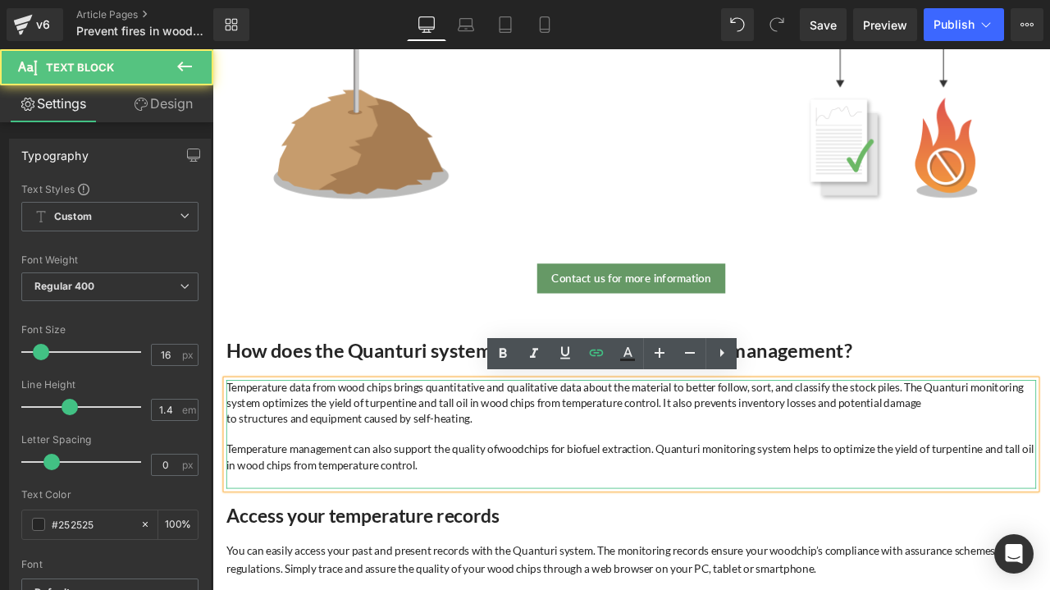
click at [864, 551] on p at bounding box center [709, 560] width 960 height 18
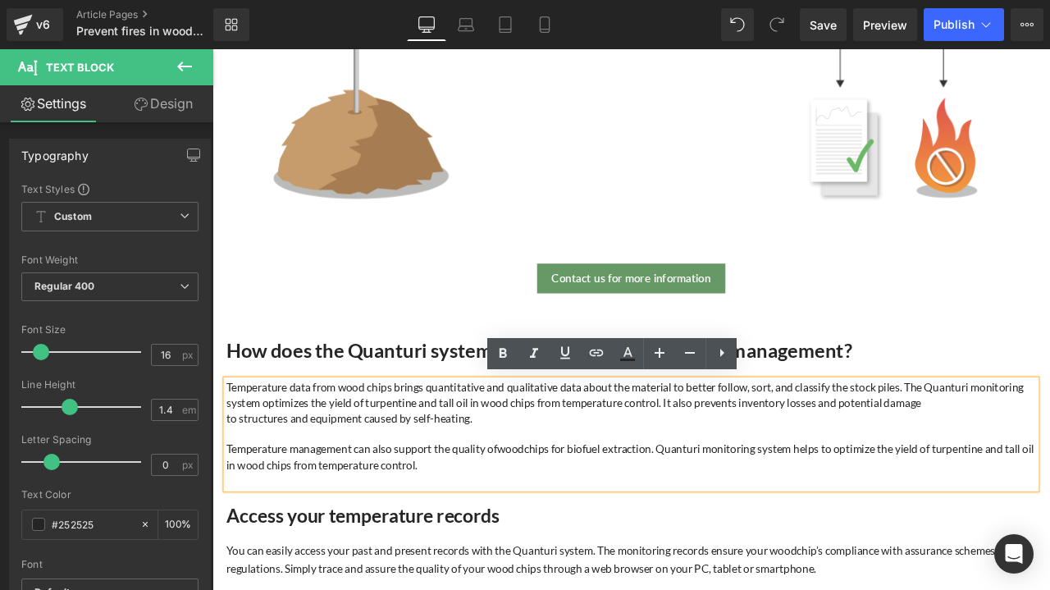
click at [528, 535] on p "Temperature management can also support the quality of woodchips for biofuel ex…" at bounding box center [709, 532] width 960 height 37
click at [827, 27] on span "Save" at bounding box center [822, 24] width 27 height 17
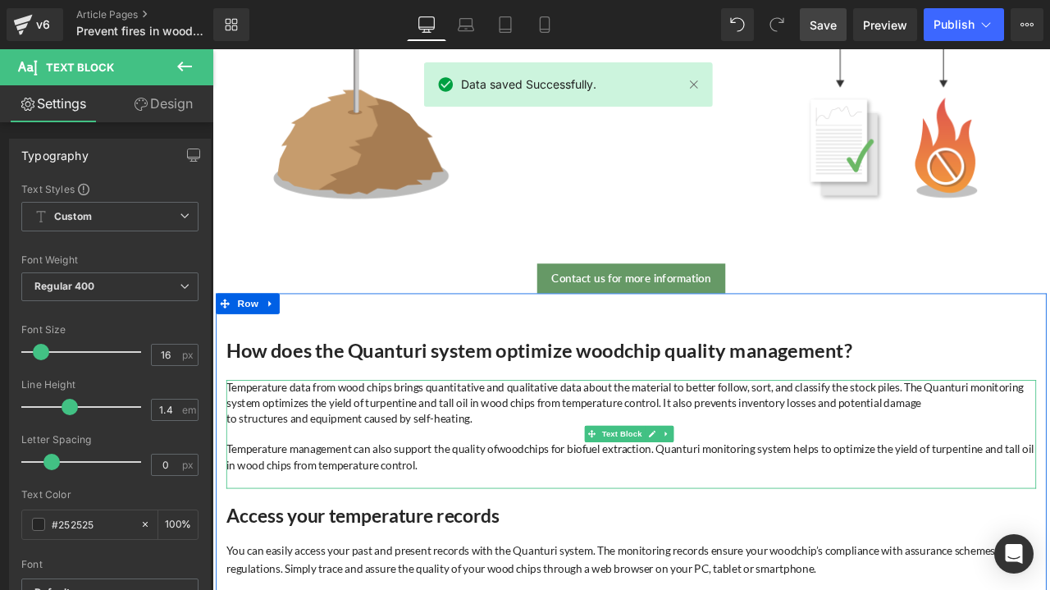
click at [1049, 523] on p "Temperature management can also support the quality of woodchips for biofuel ex…" at bounding box center [709, 532] width 960 height 37
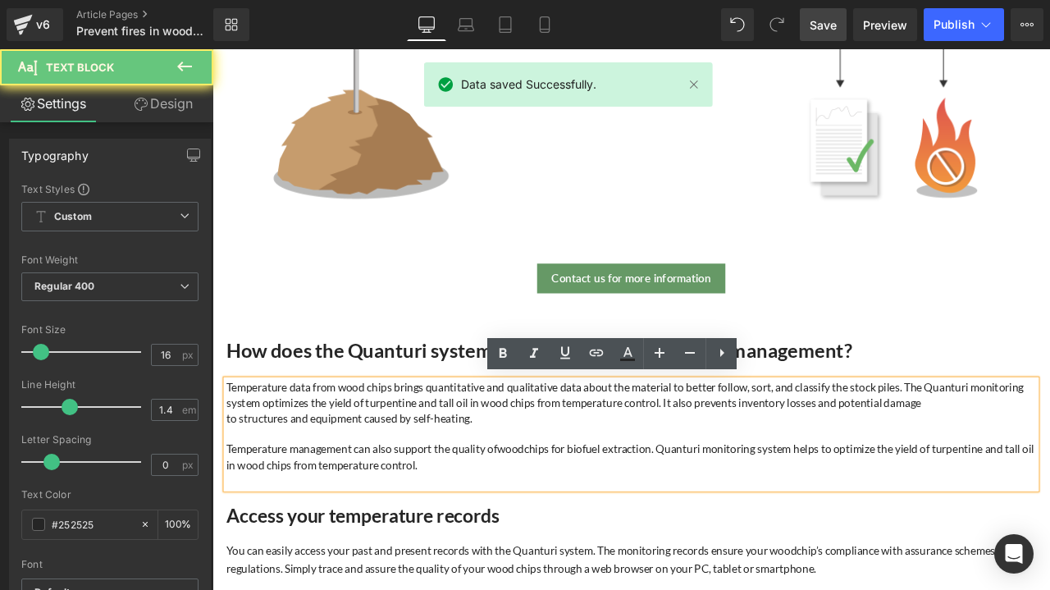
click at [1049, 522] on p "Temperature management can also support the quality of woodchips for biofuel ex…" at bounding box center [709, 532] width 960 height 37
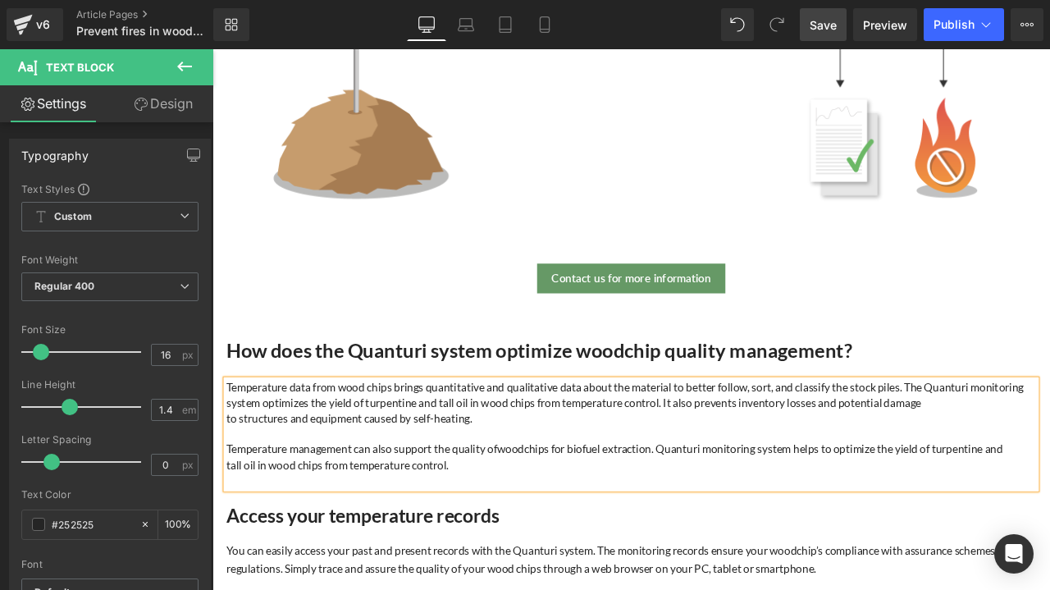
click at [1049, 522] on p "Temperature management can also support the quality of woodchips for biofuel ex…" at bounding box center [709, 523] width 960 height 18
click at [836, 28] on span "Save" at bounding box center [822, 24] width 27 height 17
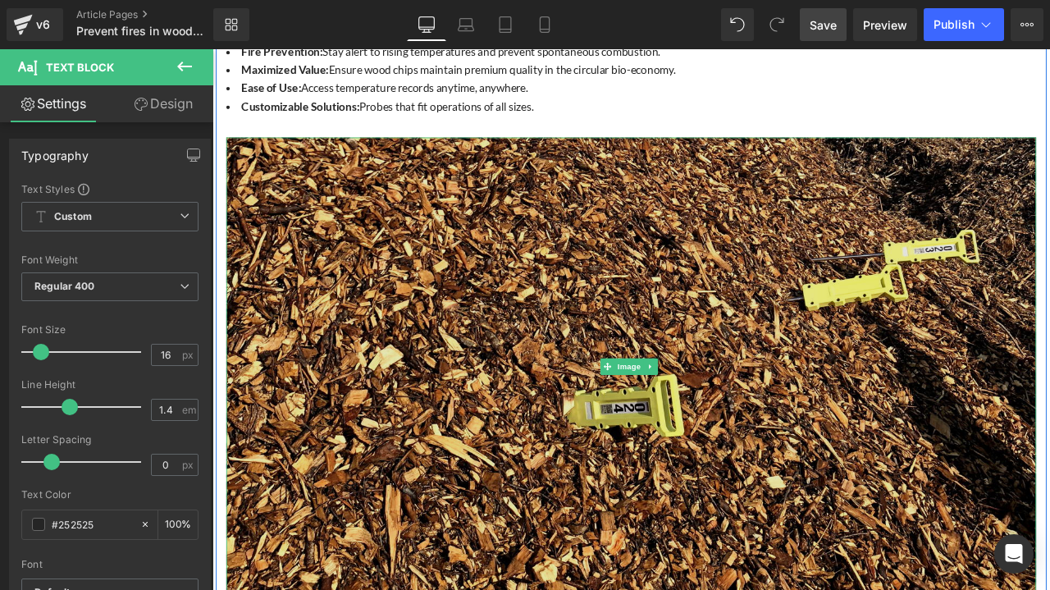
scroll to position [1312, 0]
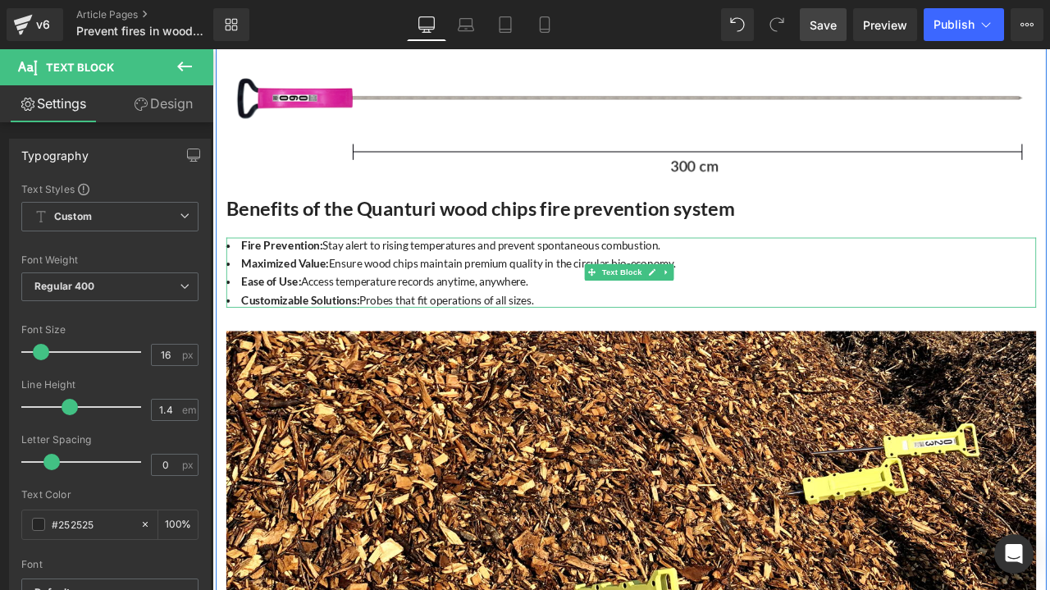
click at [762, 303] on li "Maximized Value: Ensure wood chips maintain premium quality in the circular bio…" at bounding box center [709, 303] width 960 height 18
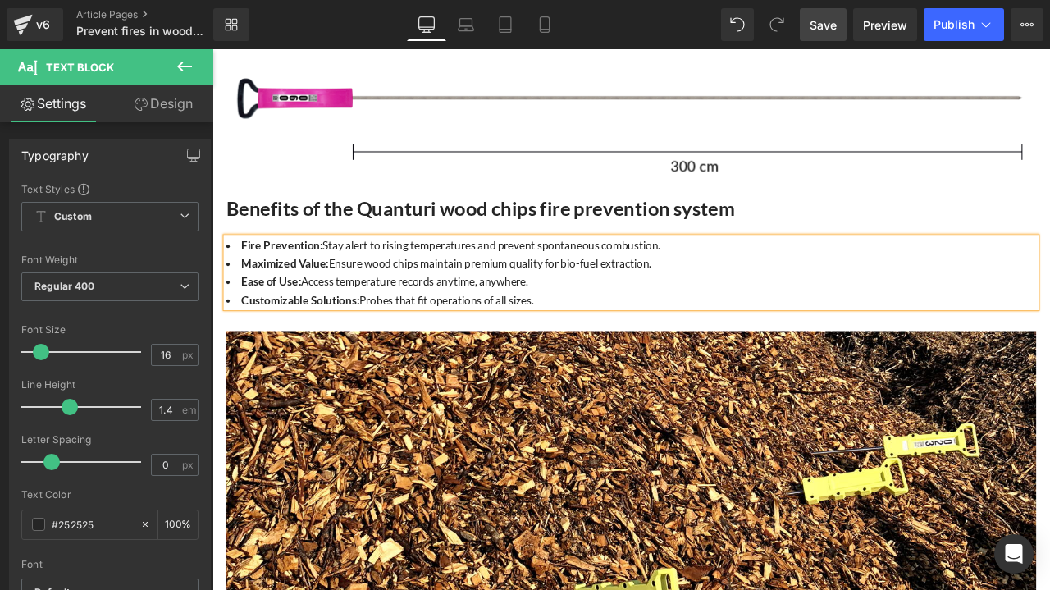
click at [670, 337] on li "Customizable Solutions: Probes that fit operations of all sizes." at bounding box center [709, 346] width 960 height 18
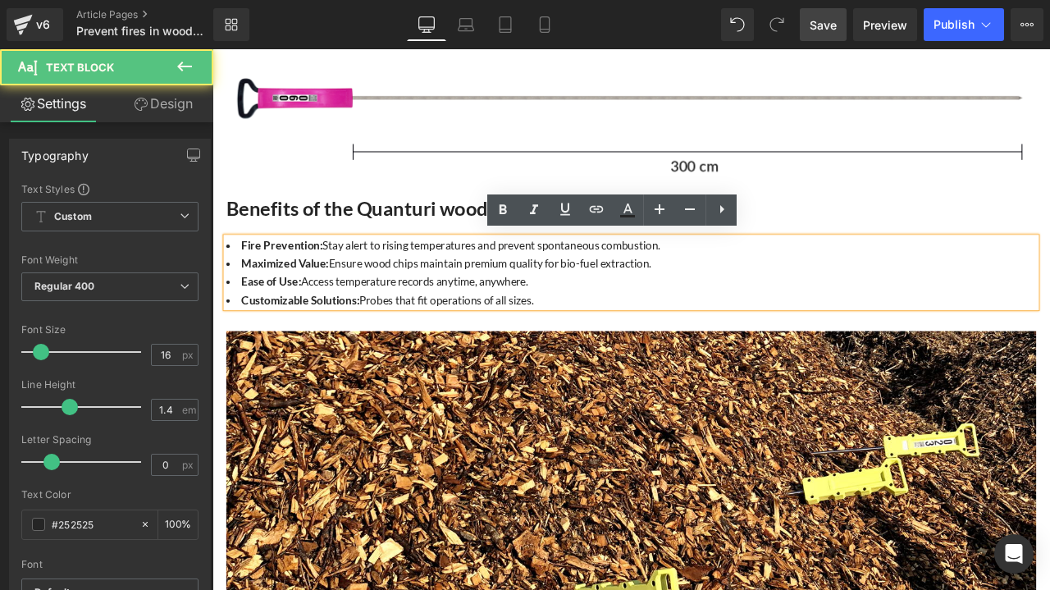
click at [685, 319] on li "Ease of Use: Access temperature records anytime, anywhere." at bounding box center [709, 324] width 960 height 18
click at [630, 337] on li "Customizable Solutions: Probes that fit operations of all sizes." at bounding box center [709, 346] width 960 height 18
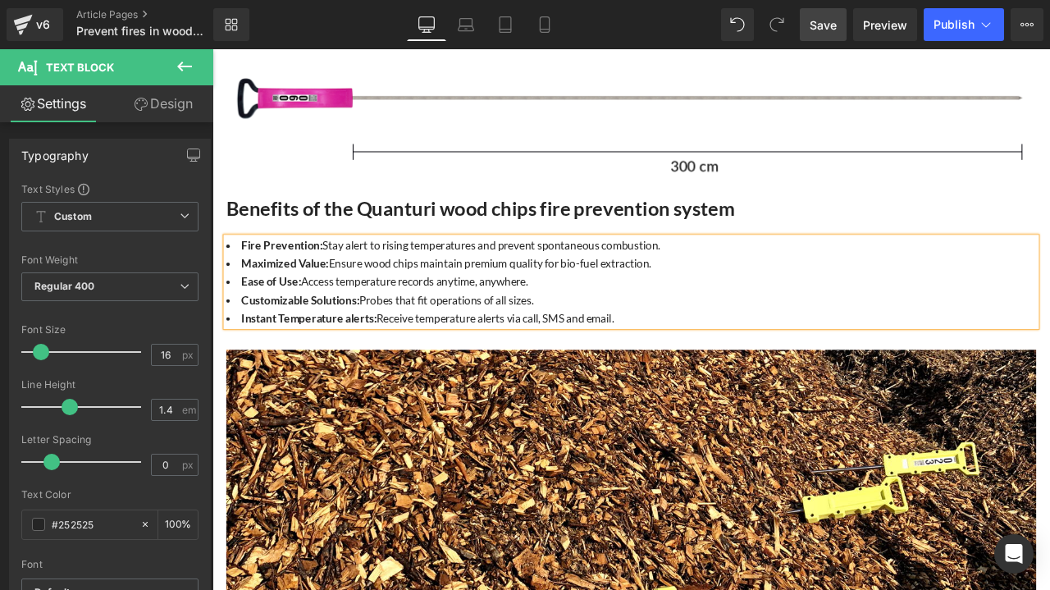
click at [695, 365] on li "Instant Temperature alerts: Receive temperature alerts via call, SMS and email." at bounding box center [709, 367] width 960 height 18
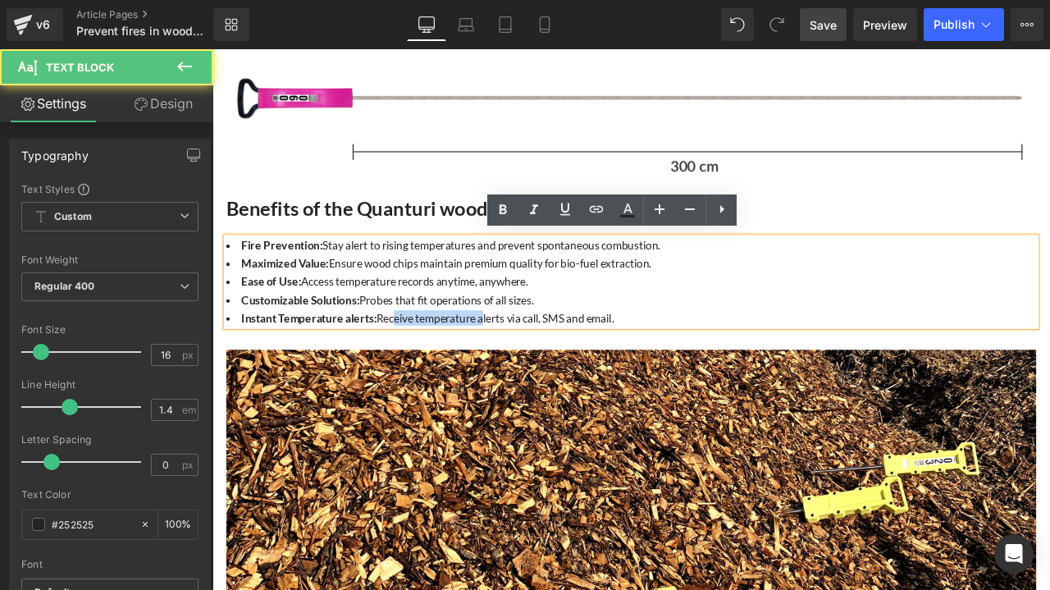
drag, startPoint x: 701, startPoint y: 365, endPoint x: 430, endPoint y: 359, distance: 271.5
click at [430, 359] on li "Instant Temperature alerts: Receive temperature alerts via call, SMS and email." at bounding box center [709, 367] width 960 height 18
click at [792, 363] on li "Instant Temperature alerts: Receive temperature alerts via call, SMS and email." at bounding box center [709, 367] width 960 height 18
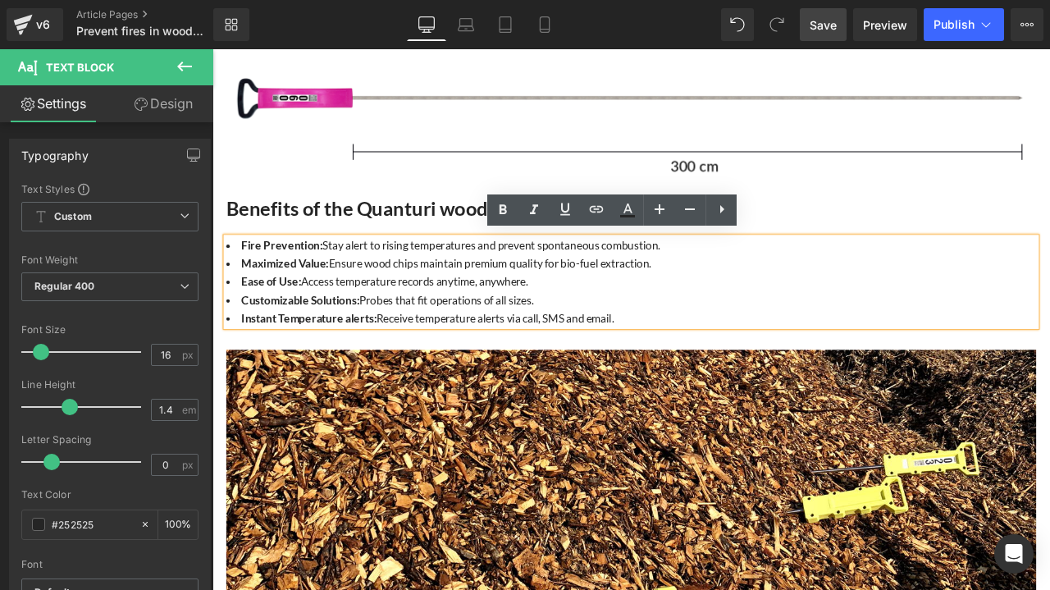
click at [837, 24] on span "Save" at bounding box center [822, 24] width 27 height 17
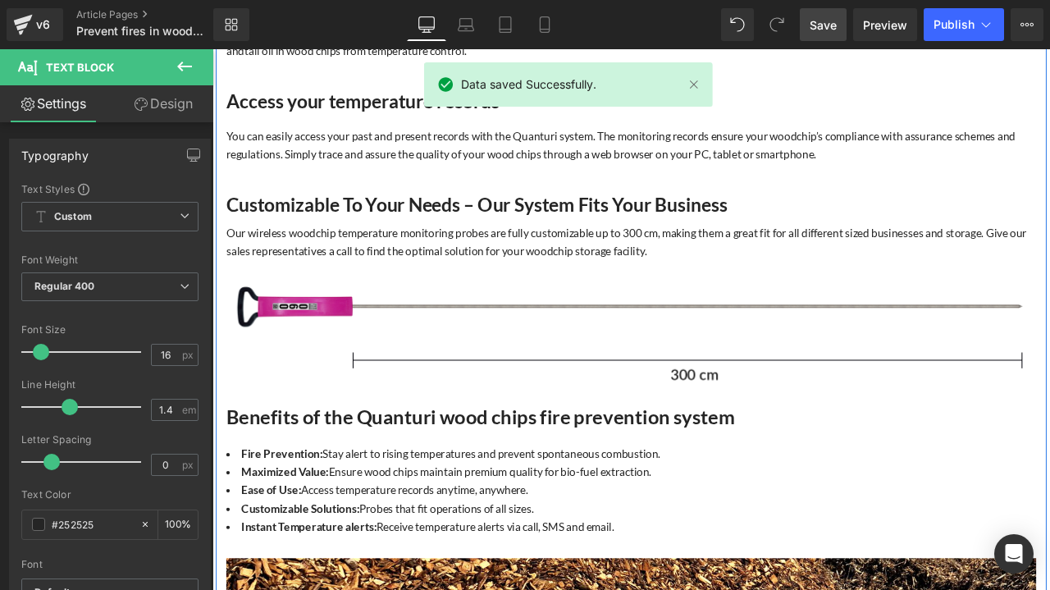
scroll to position [902, 0]
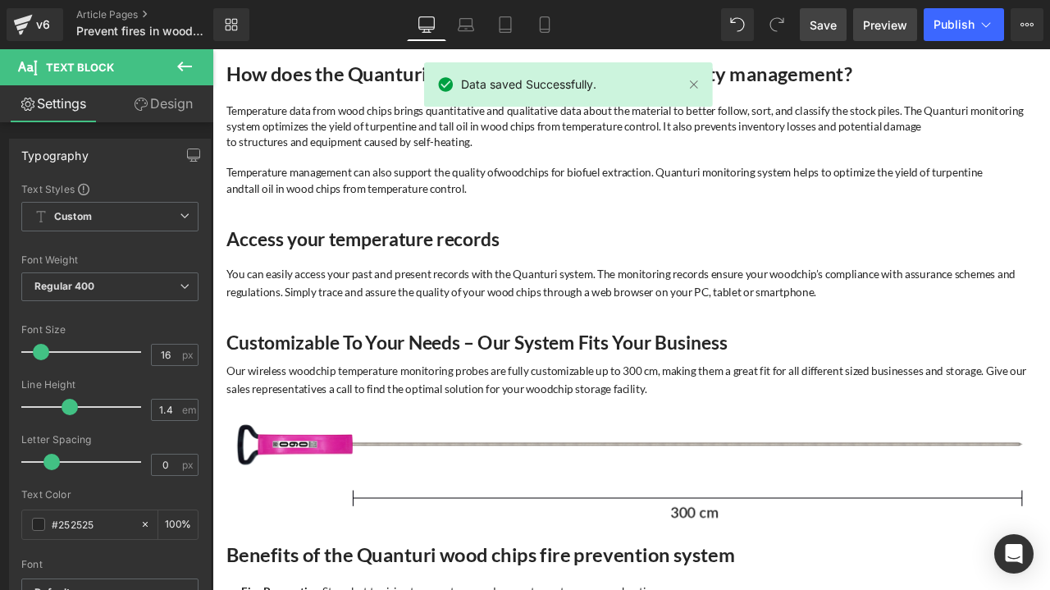
click at [874, 25] on span "Preview" at bounding box center [885, 24] width 44 height 17
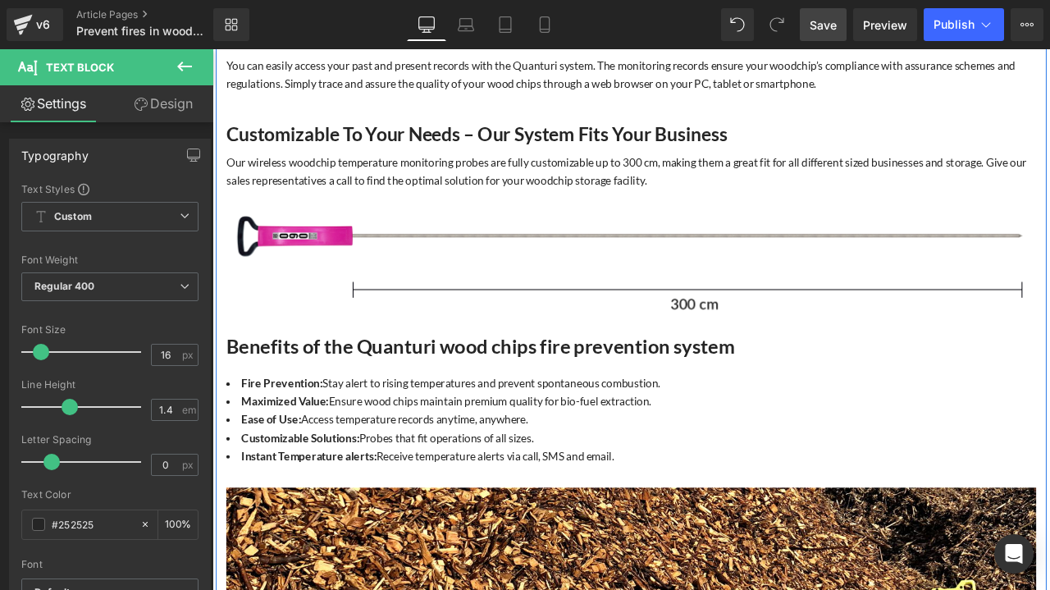
scroll to position [1230, 0]
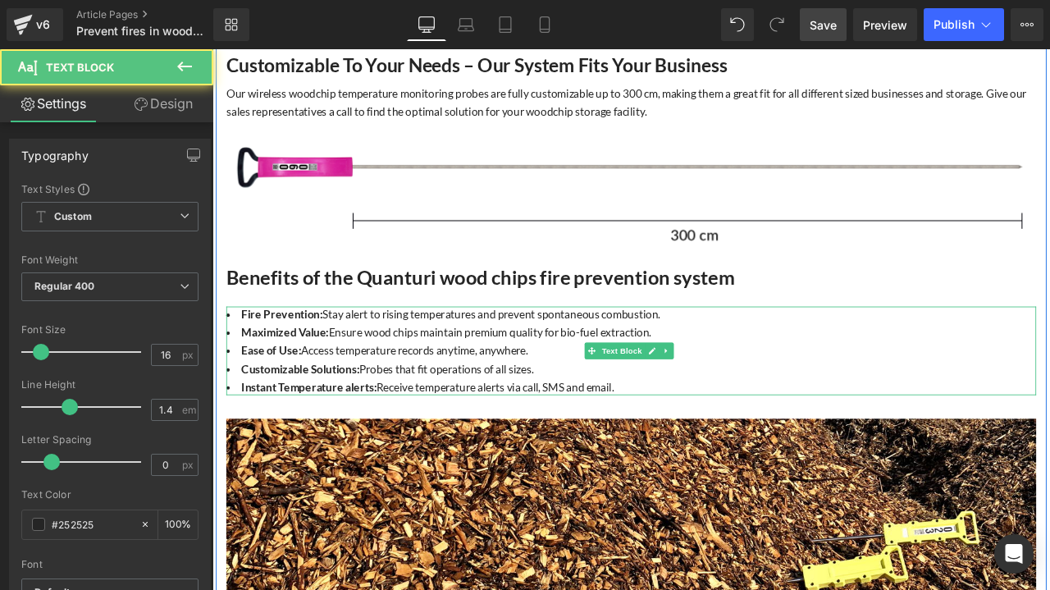
click at [692, 422] on li "Customizable Solutions: Probes that fit operations of all sizes." at bounding box center [709, 428] width 960 height 18
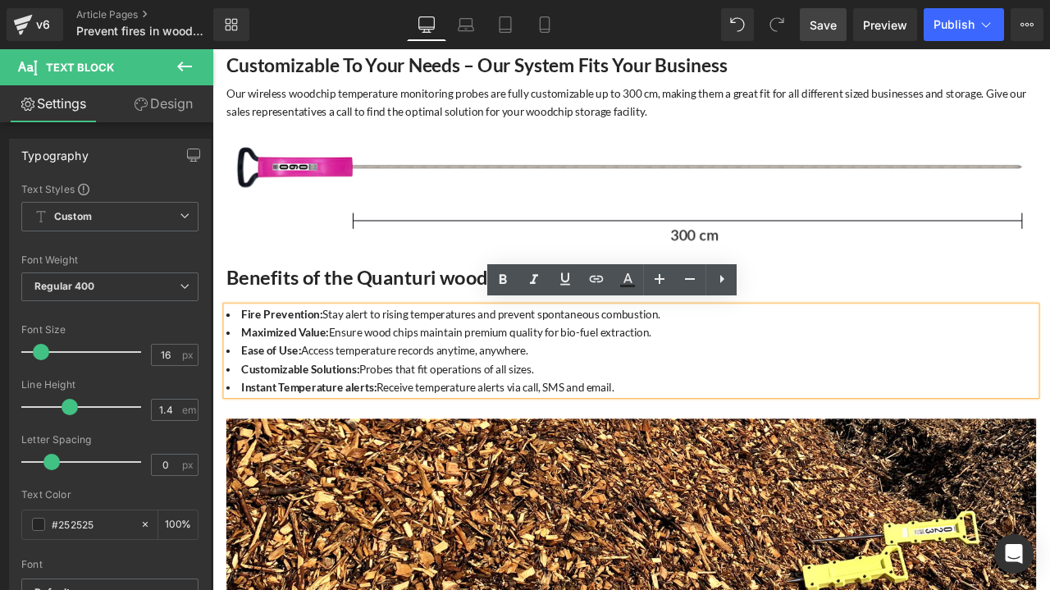
click at [733, 442] on li "Instant Temperature alerts: Receive temperature alerts via call, SMS and email." at bounding box center [709, 449] width 960 height 18
click at [704, 419] on li "Customizable Solutions: Probes that fit operations of all sizes." at bounding box center [709, 428] width 960 height 18
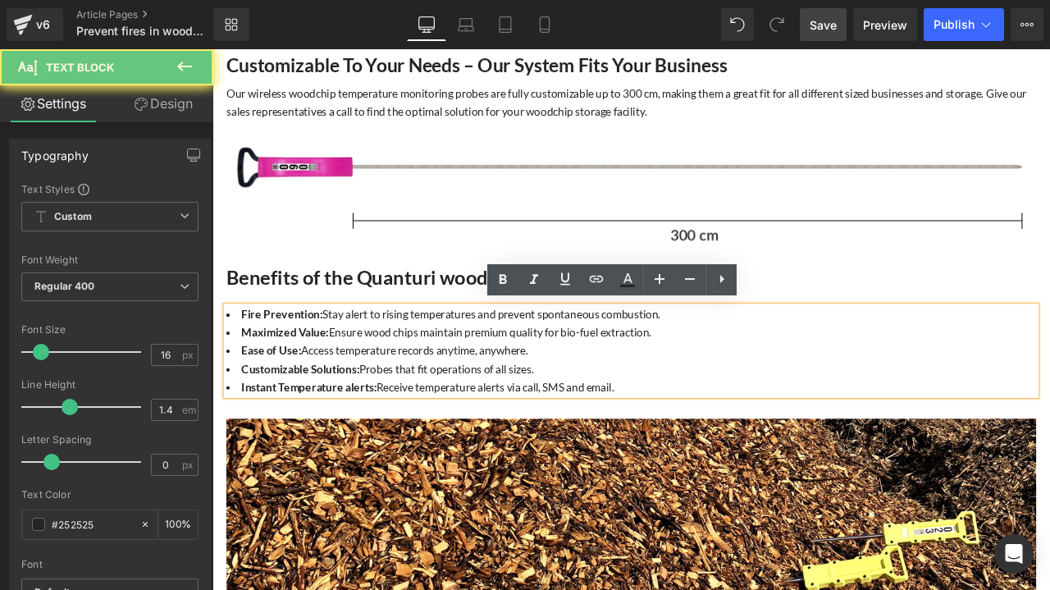
click at [708, 434] on ul "Customizable Solutions: Probes that fit operations of all sizes. Instant Temper…" at bounding box center [709, 439] width 960 height 40
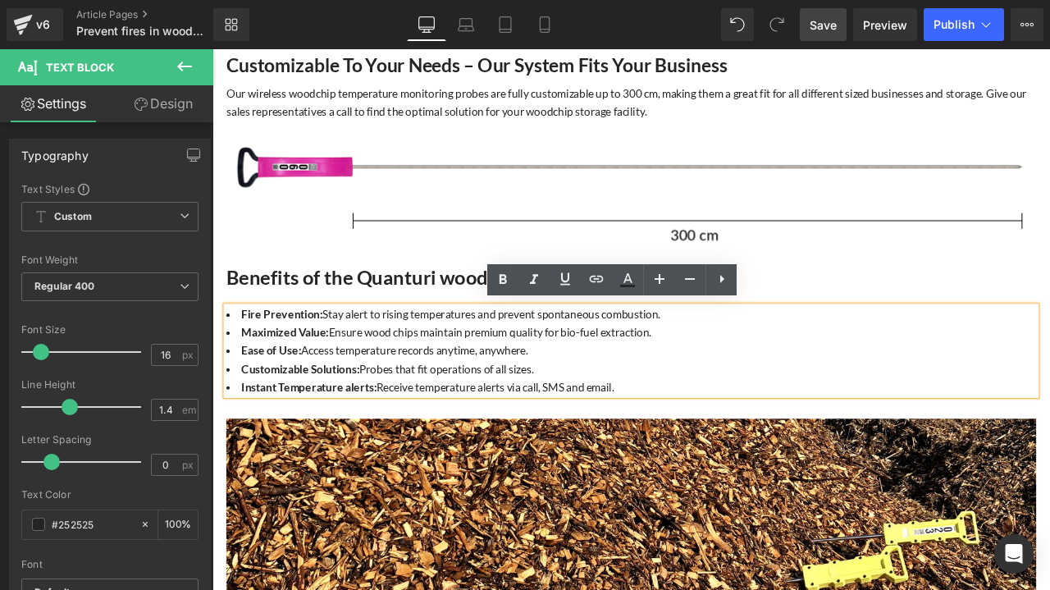
click at [721, 440] on li "Instant Temperature alerts: Receive temperature alerts via call, SMS and email." at bounding box center [709, 449] width 960 height 18
click at [686, 429] on li "Customizable Solutions: Probes that fit operations of all sizes." at bounding box center [709, 428] width 960 height 18
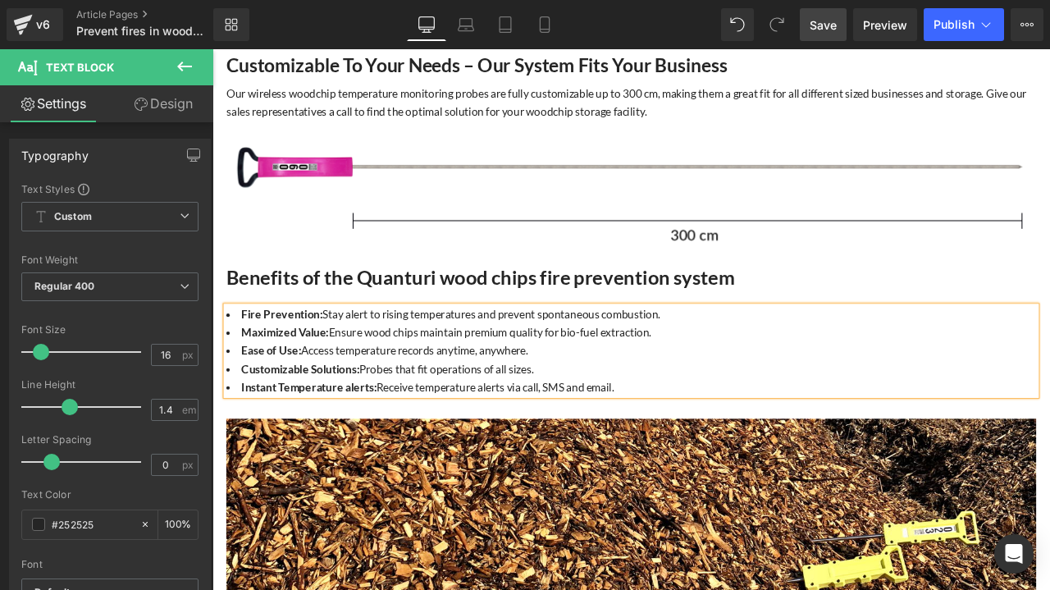
click at [819, 30] on span "Save" at bounding box center [822, 24] width 27 height 17
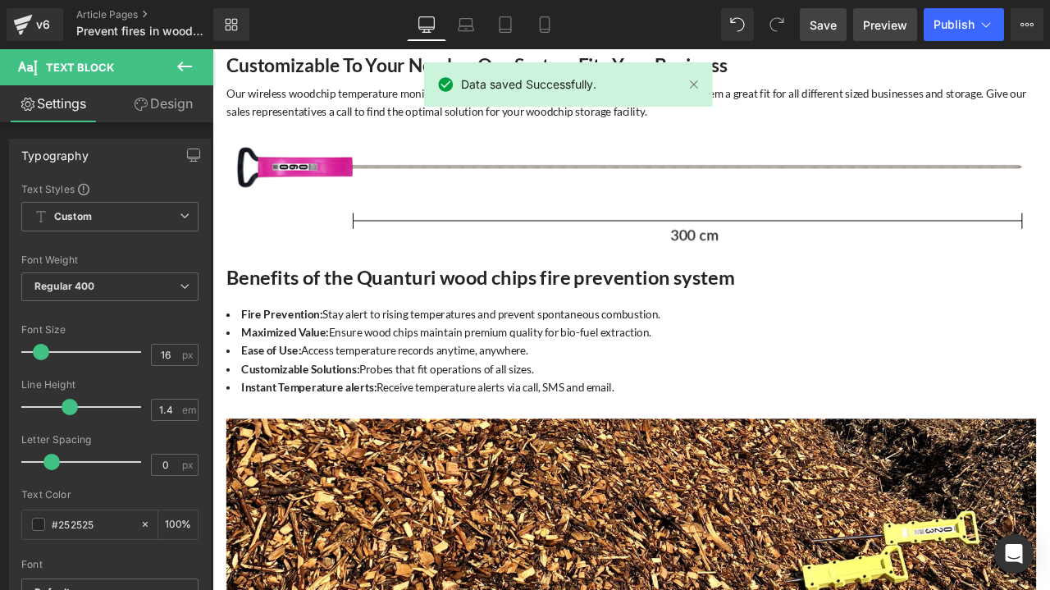
click at [876, 23] on span "Preview" at bounding box center [885, 24] width 44 height 17
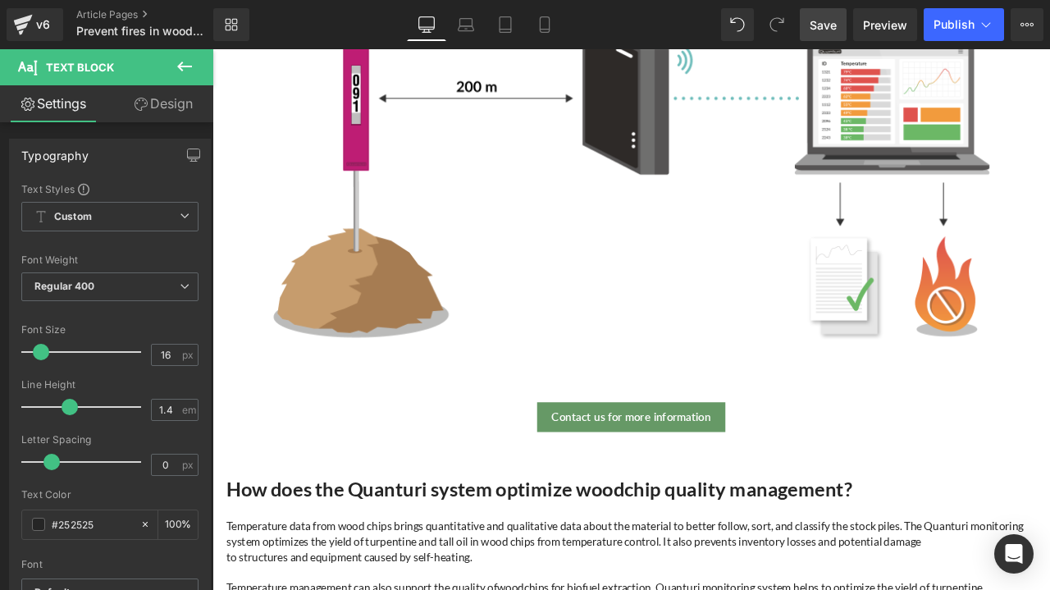
scroll to position [0, 0]
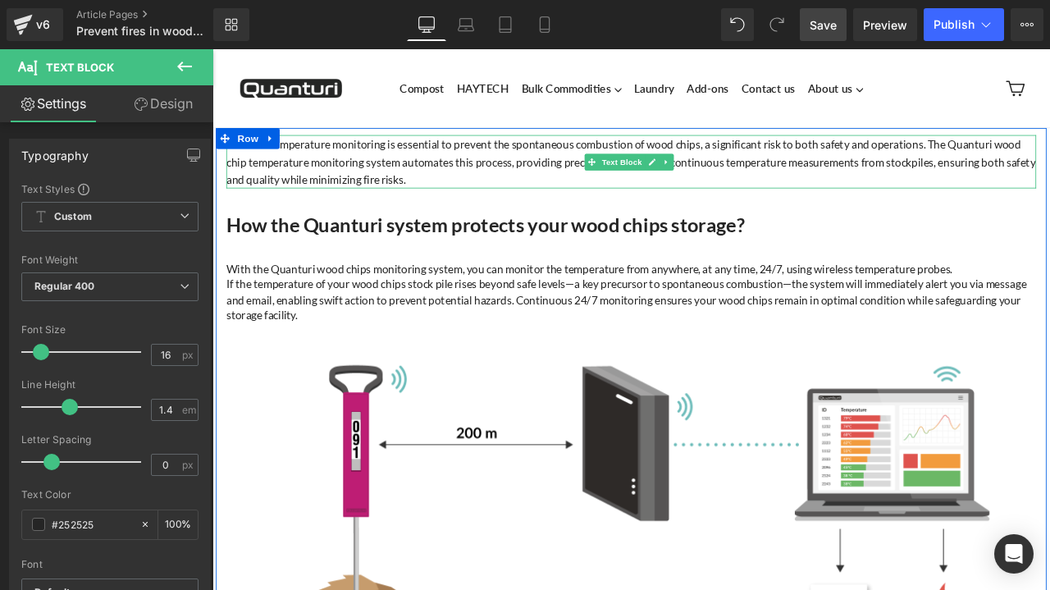
click at [301, 163] on span "Effective temperature monitoring is essential to prevent the spontaneous combus…" at bounding box center [708, 181] width 959 height 57
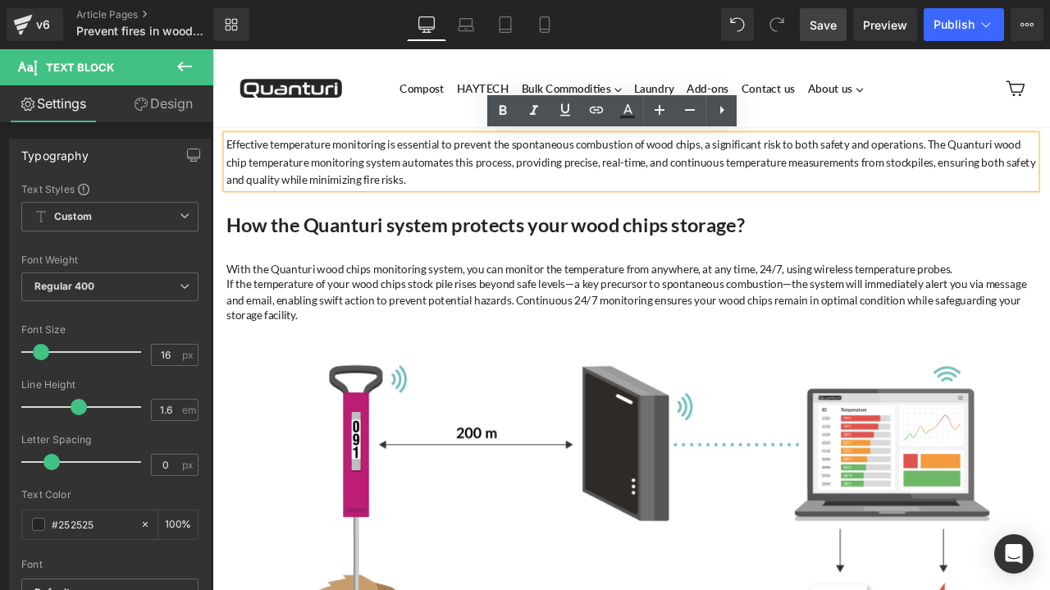
click at [278, 160] on span "Effective temperature monitoring is essential to prevent the spontaneous combus…" at bounding box center [708, 181] width 959 height 57
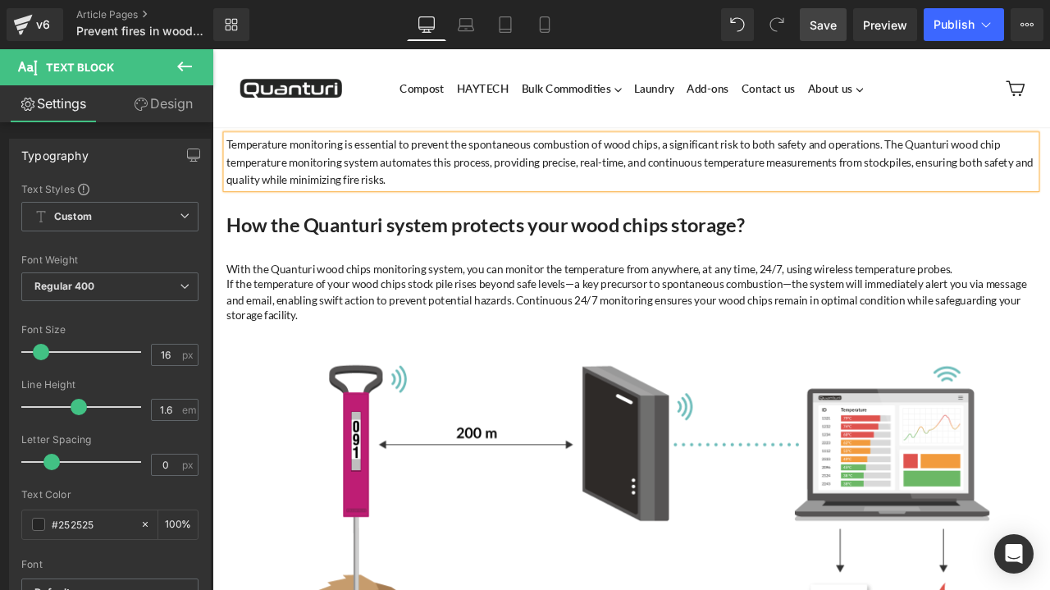
click at [822, 21] on span "Save" at bounding box center [822, 24] width 27 height 17
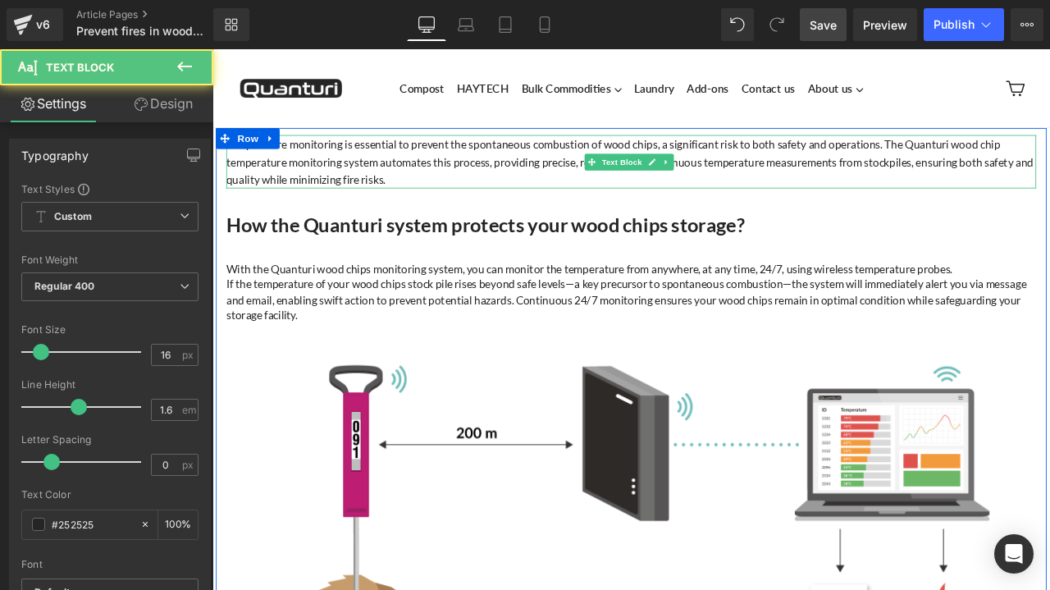
click at [809, 189] on p "Temperature monitoring is essential to prevent the spontaneous combustion of wo…" at bounding box center [709, 182] width 960 height 63
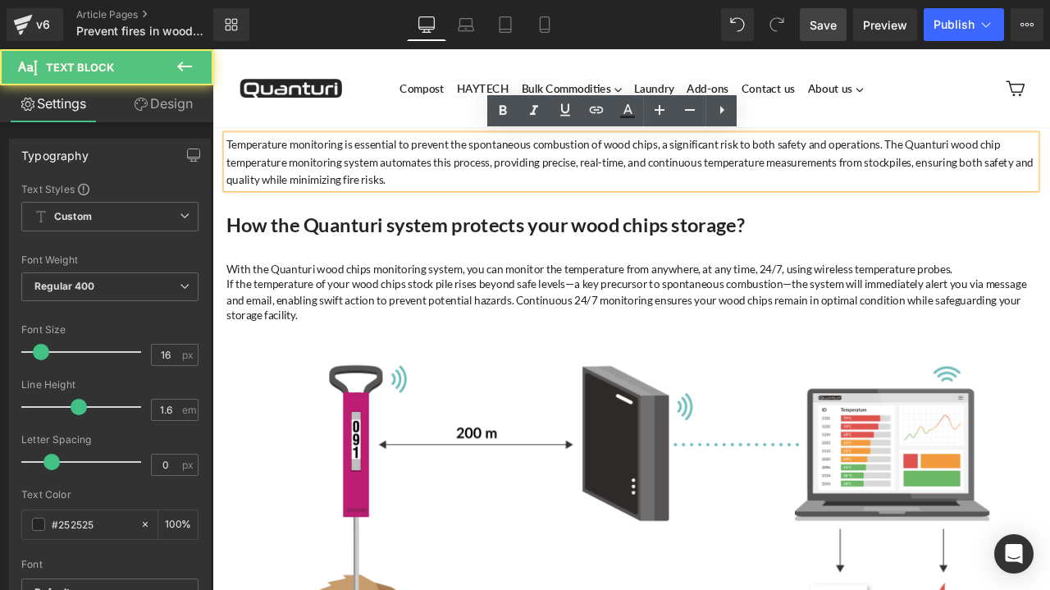
click at [707, 185] on span "Temperature monitoring is essential to prevent the spontaneous combustion of wo…" at bounding box center [707, 181] width 956 height 57
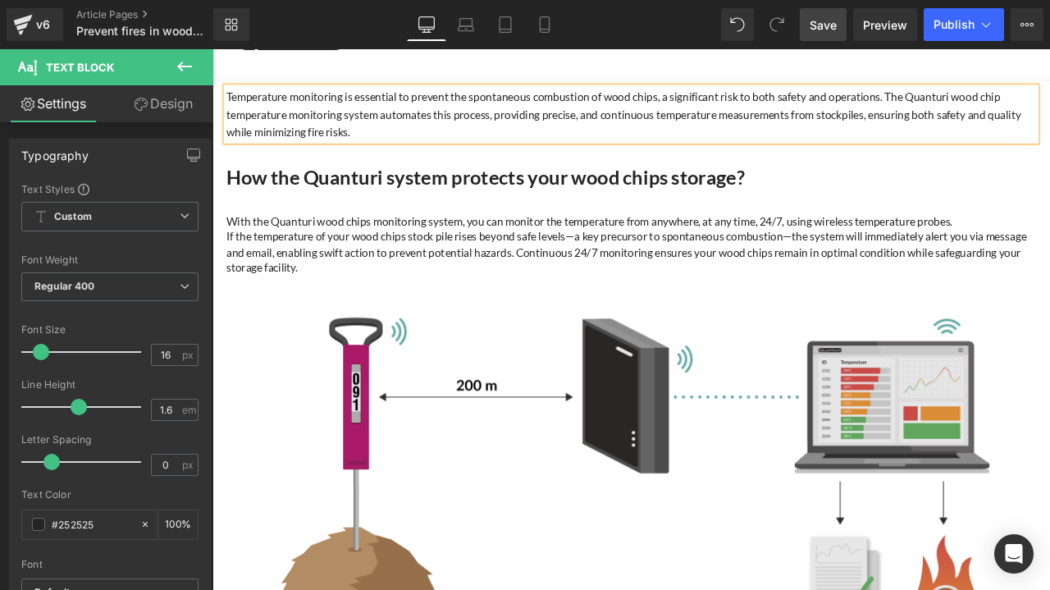
scroll to position [82, 0]
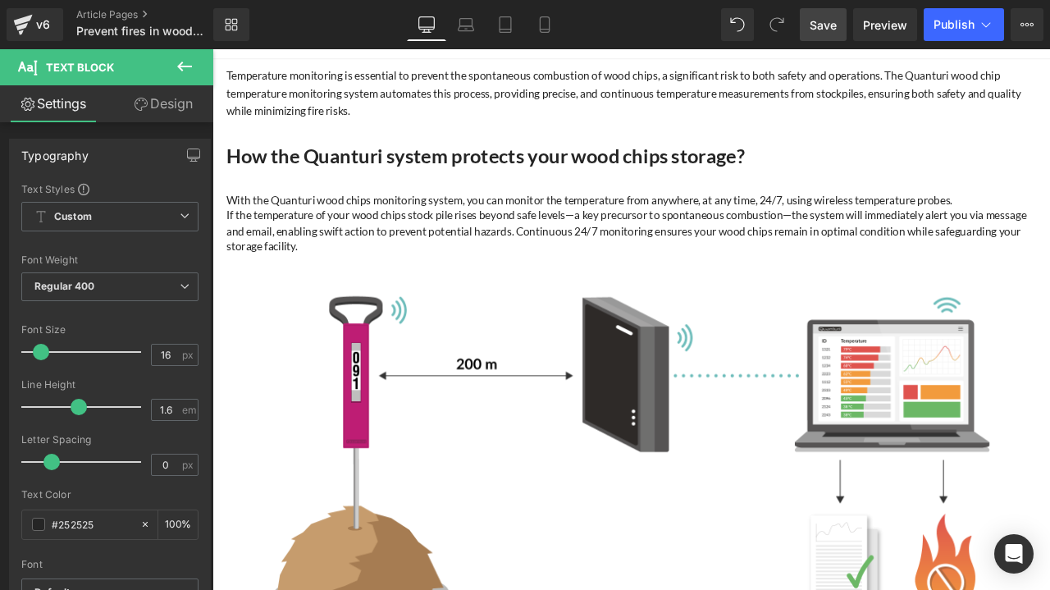
click at [834, 25] on span "Save" at bounding box center [822, 24] width 27 height 17
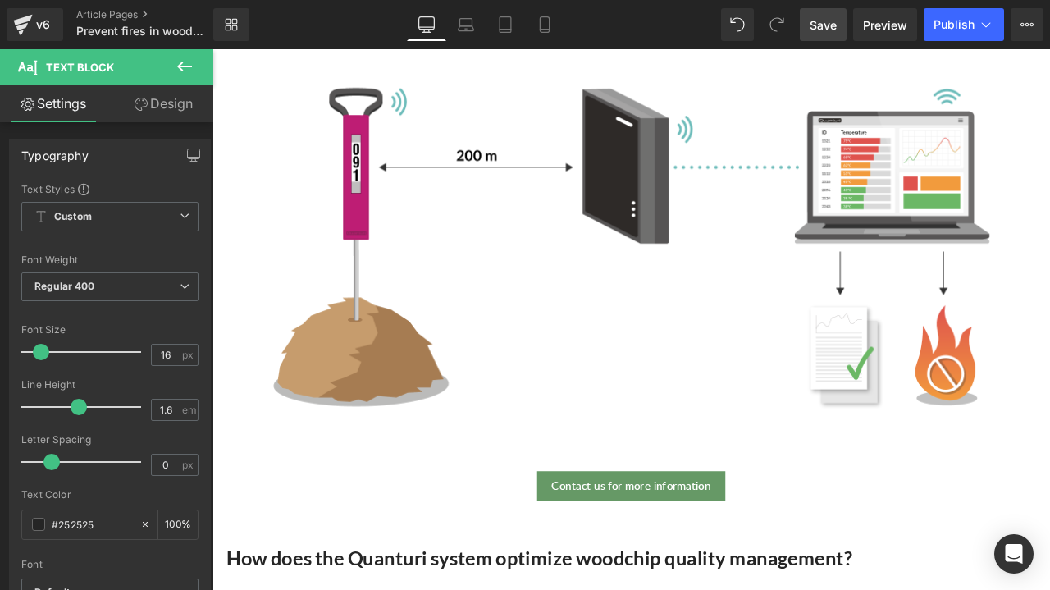
scroll to position [0, 0]
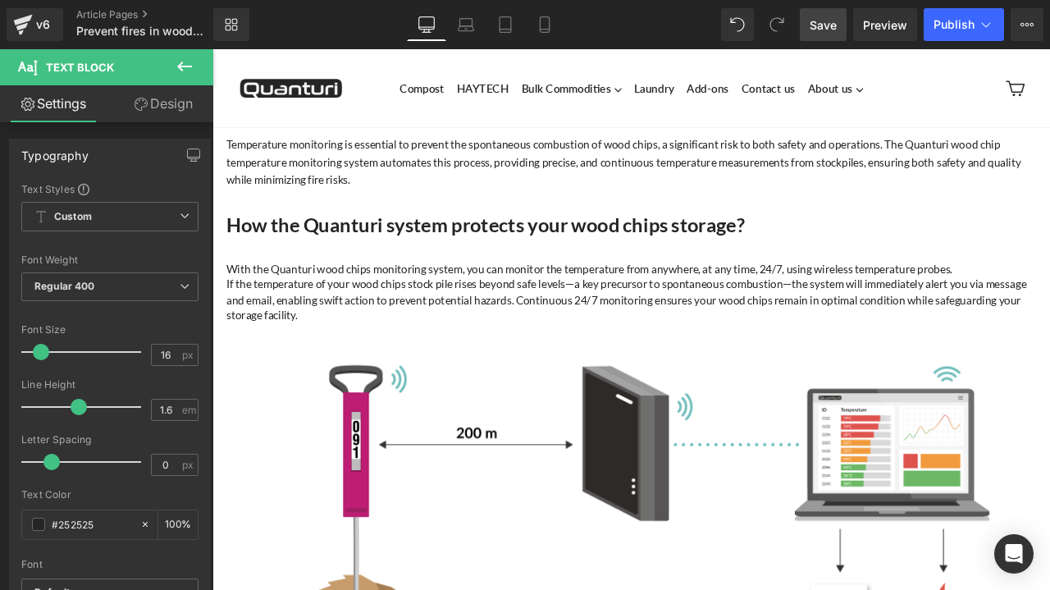
drag, startPoint x: 1161, startPoint y: 73, endPoint x: 1016, endPoint y: 89, distance: 146.1
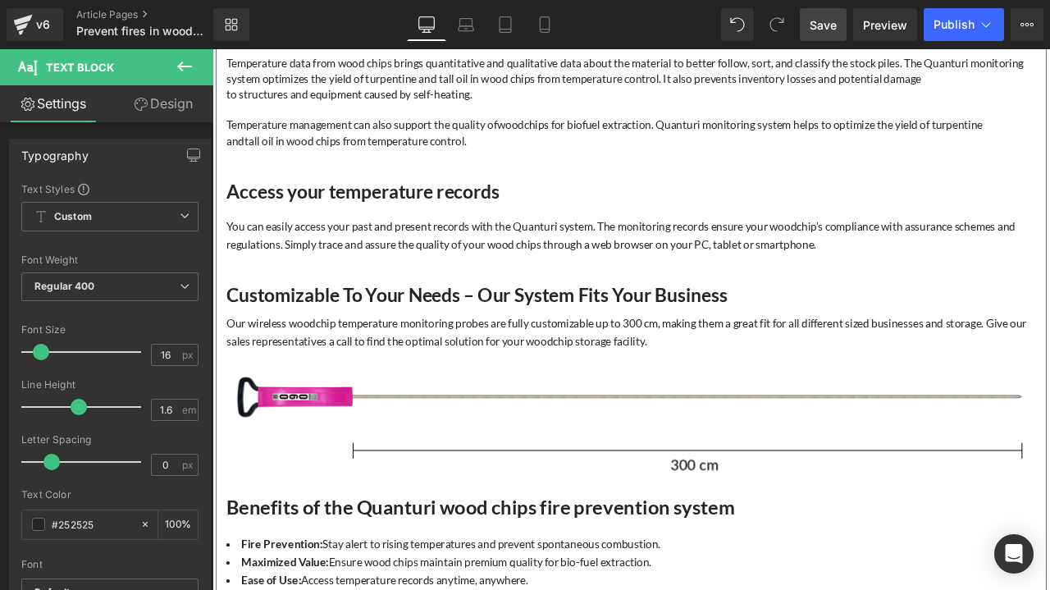
scroll to position [984, 0]
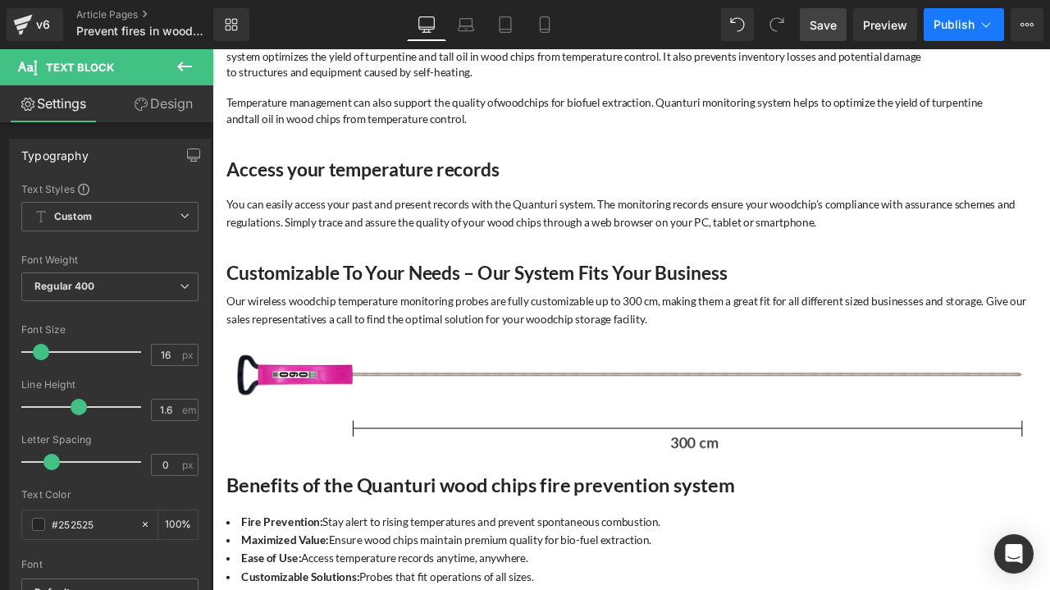
click at [946, 25] on span "Publish" at bounding box center [953, 24] width 41 height 13
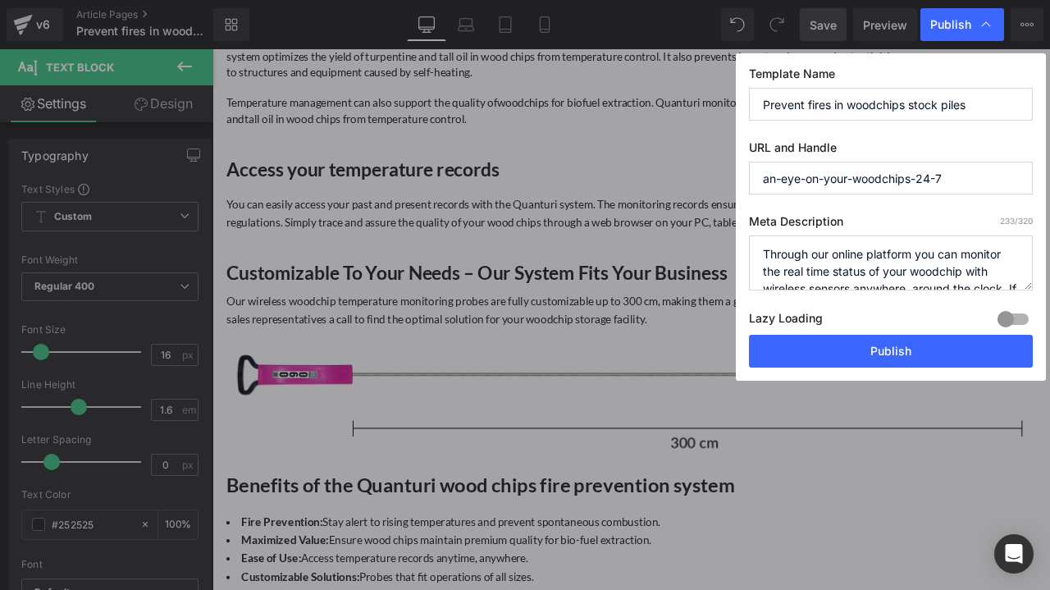
click at [958, 175] on input "an-eye-on-your-woodchips-24-7" at bounding box center [891, 178] width 284 height 33
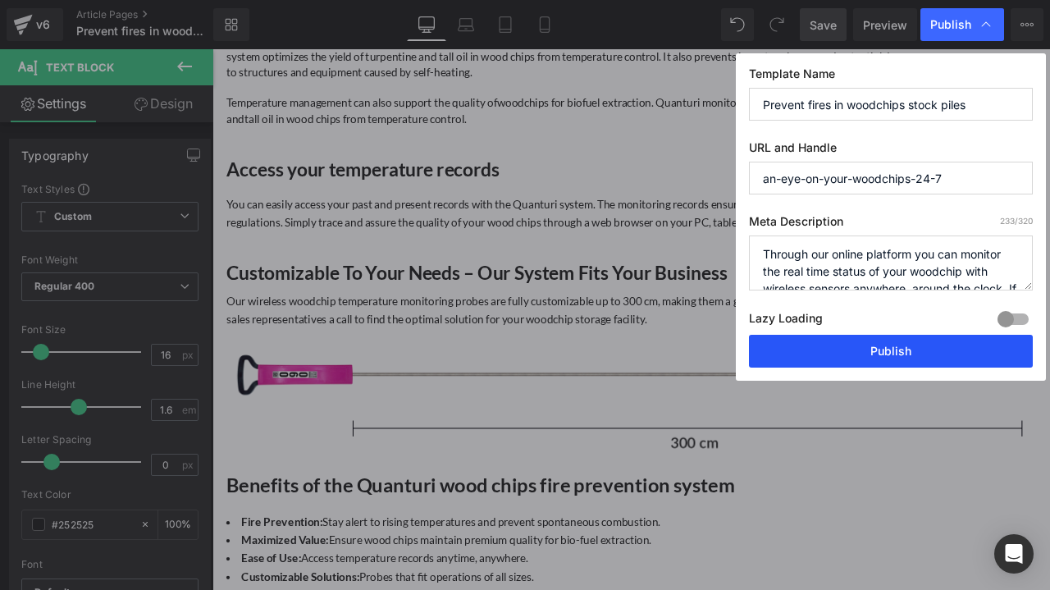
click at [887, 339] on button "Publish" at bounding box center [891, 351] width 284 height 33
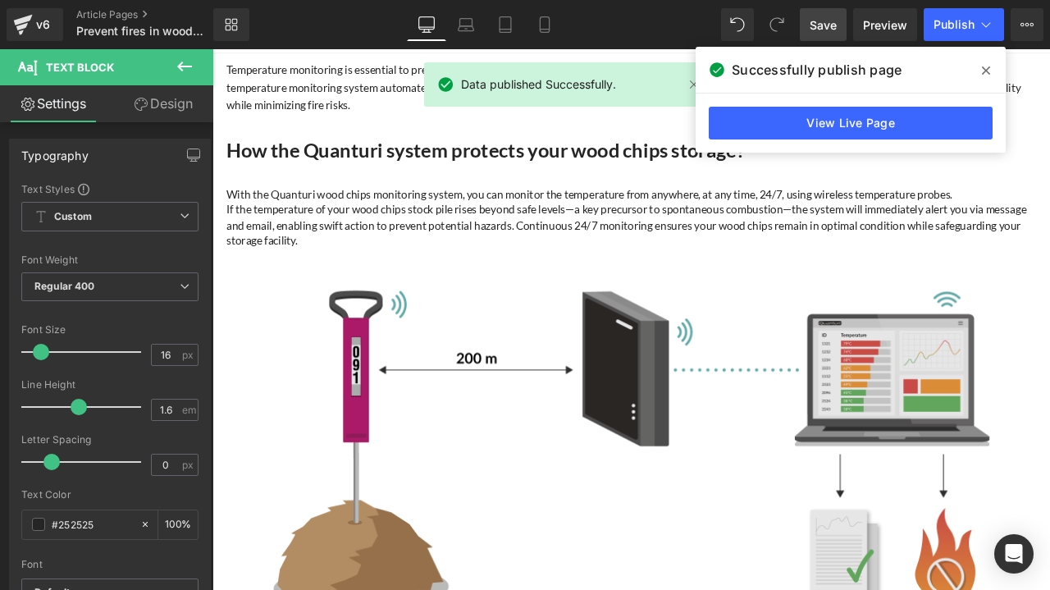
scroll to position [0, 0]
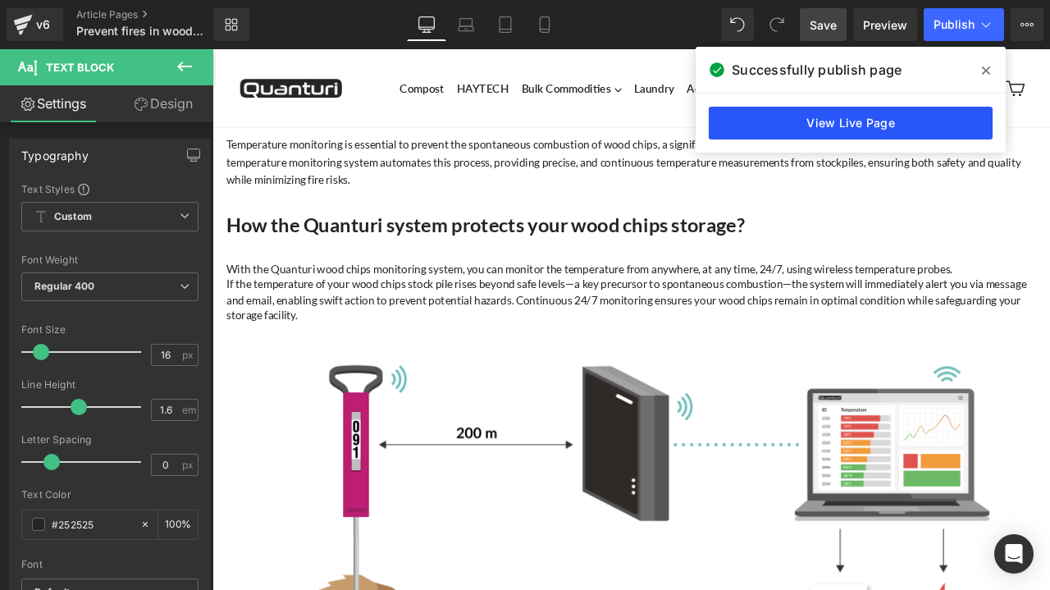
click at [764, 114] on link "View Live Page" at bounding box center [851, 123] width 284 height 33
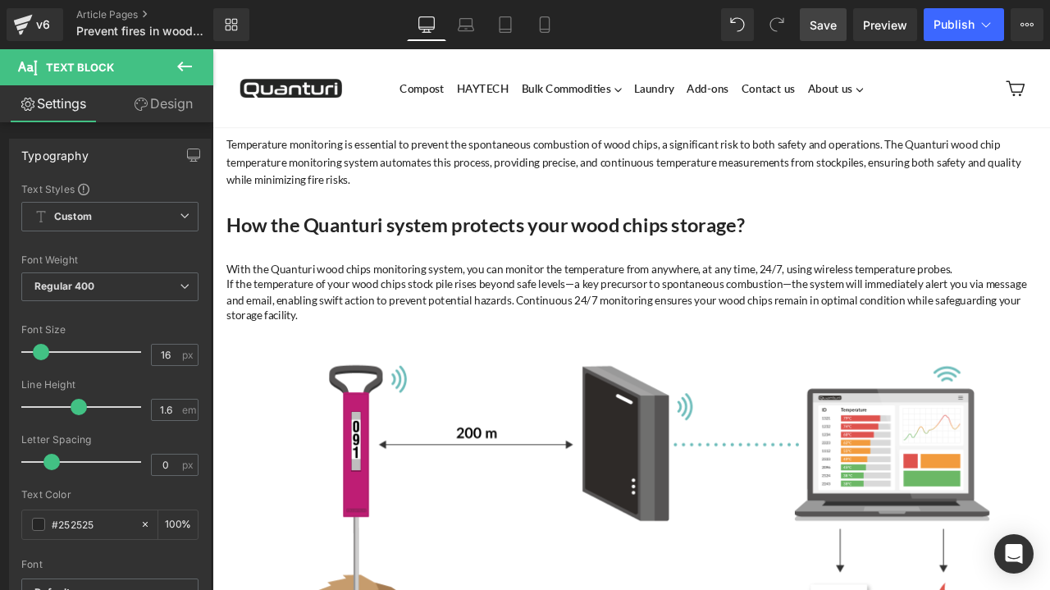
click at [179, 69] on icon at bounding box center [185, 67] width 20 height 20
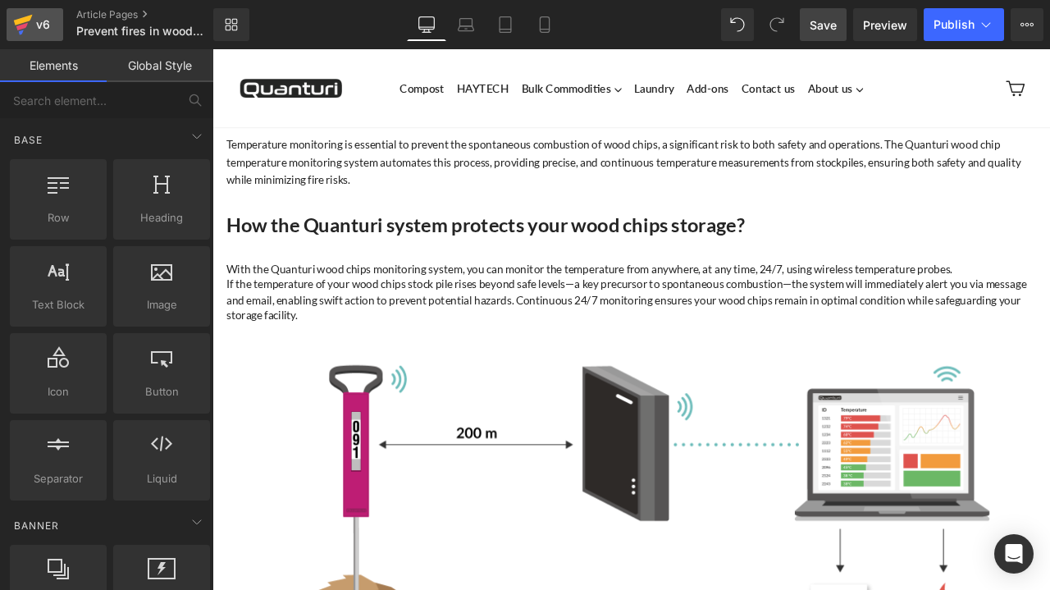
click at [38, 34] on div "v6" at bounding box center [43, 24] width 21 height 21
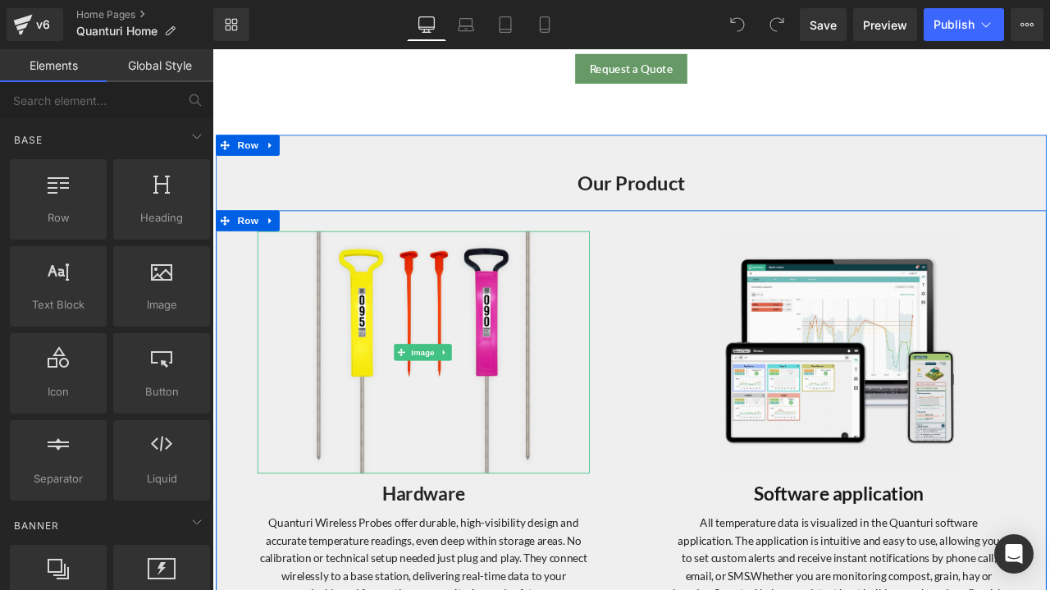
scroll to position [1886, 0]
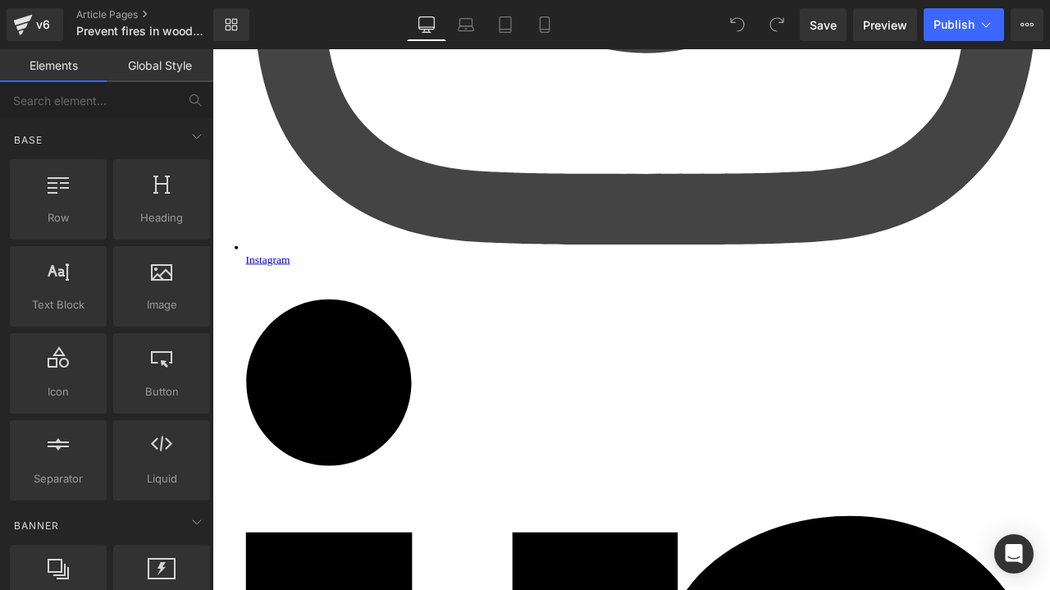
scroll to position [2050, 0]
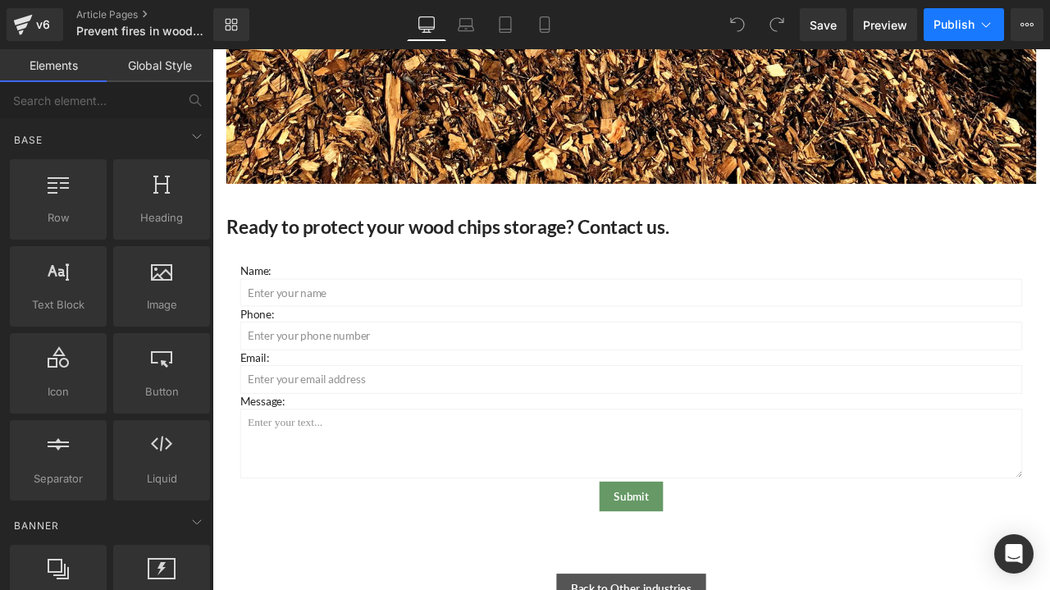
click at [943, 25] on span "Publish" at bounding box center [953, 24] width 41 height 13
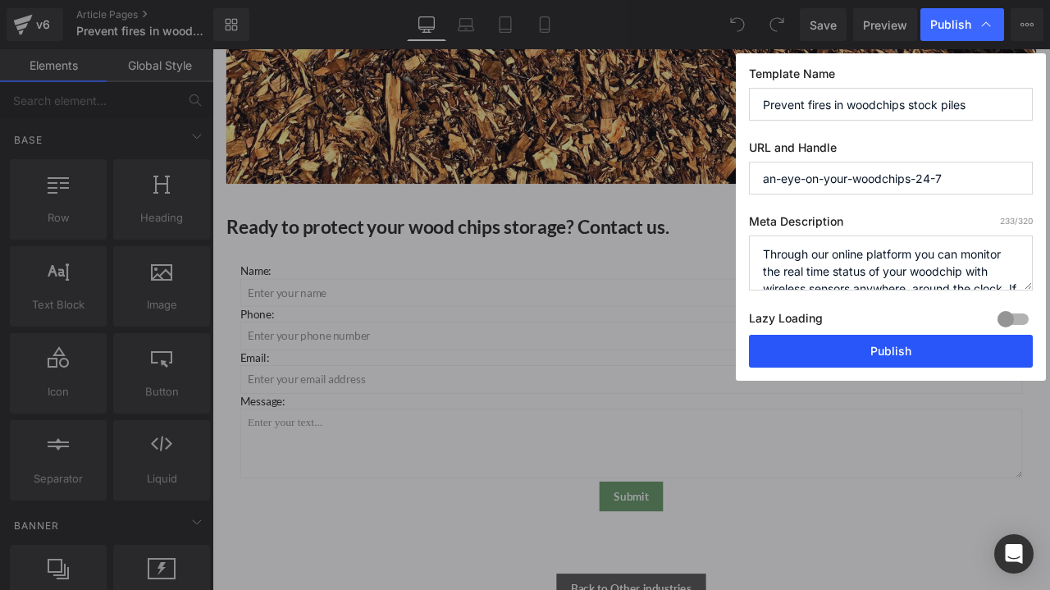
click at [867, 349] on button "Publish" at bounding box center [891, 351] width 284 height 33
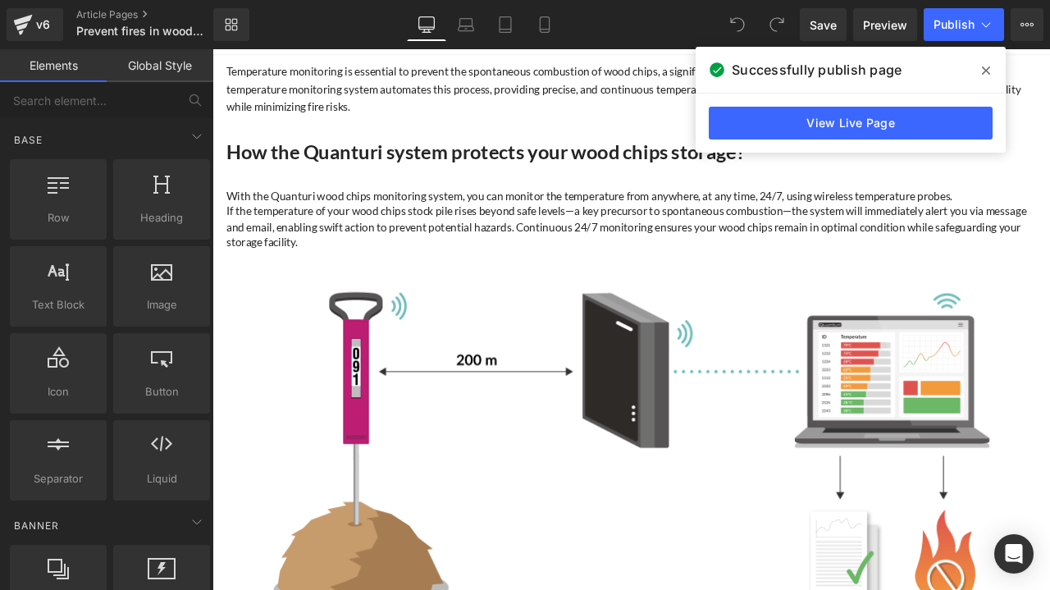
scroll to position [0, 0]
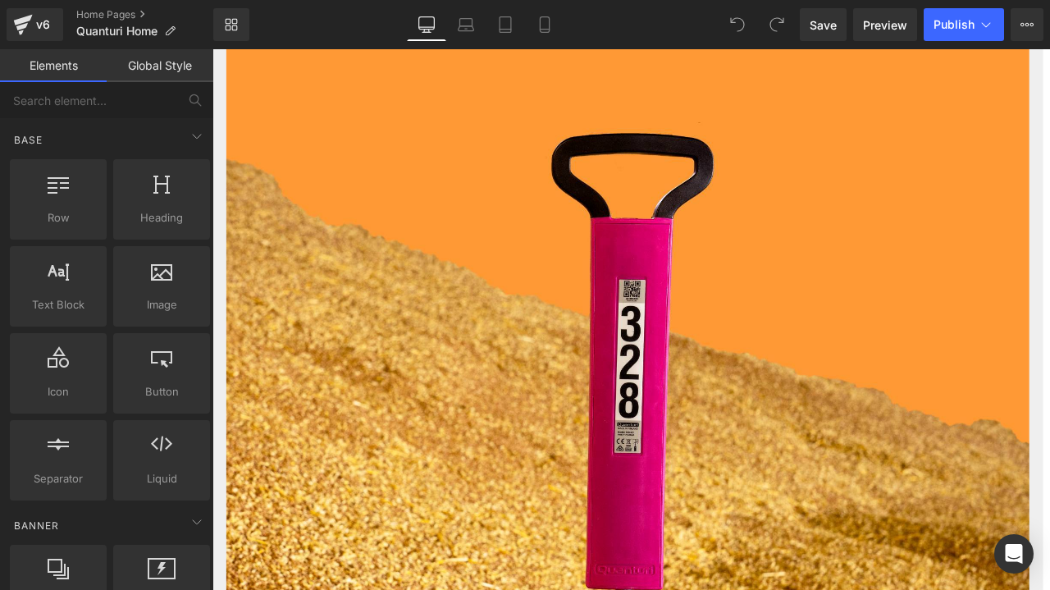
scroll to position [1722, 0]
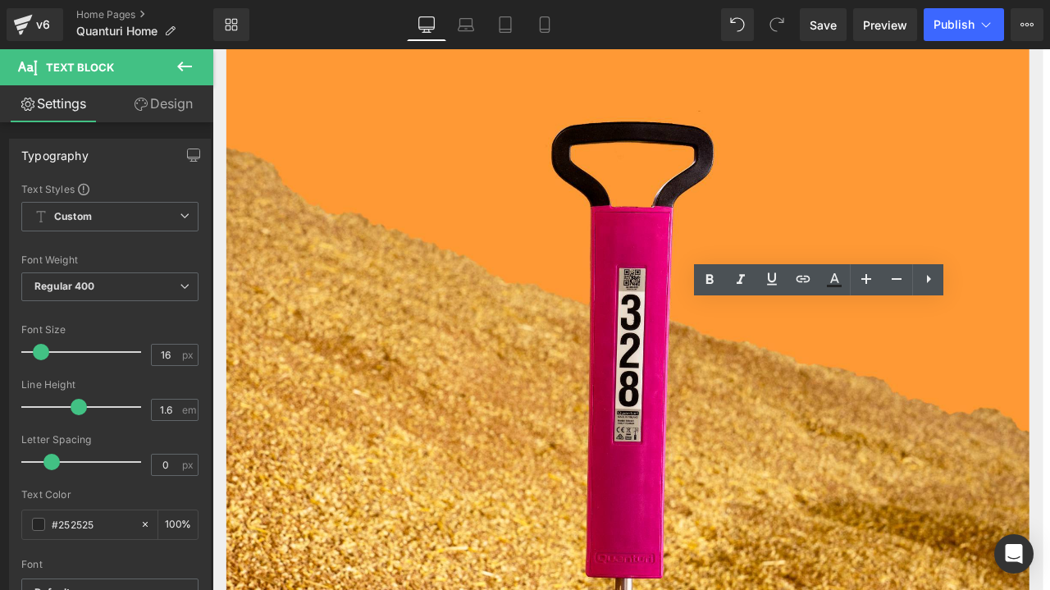
drag, startPoint x: 814, startPoint y: 445, endPoint x: 755, endPoint y: 445, distance: 59.1
click at [804, 279] on icon at bounding box center [803, 279] width 14 height 7
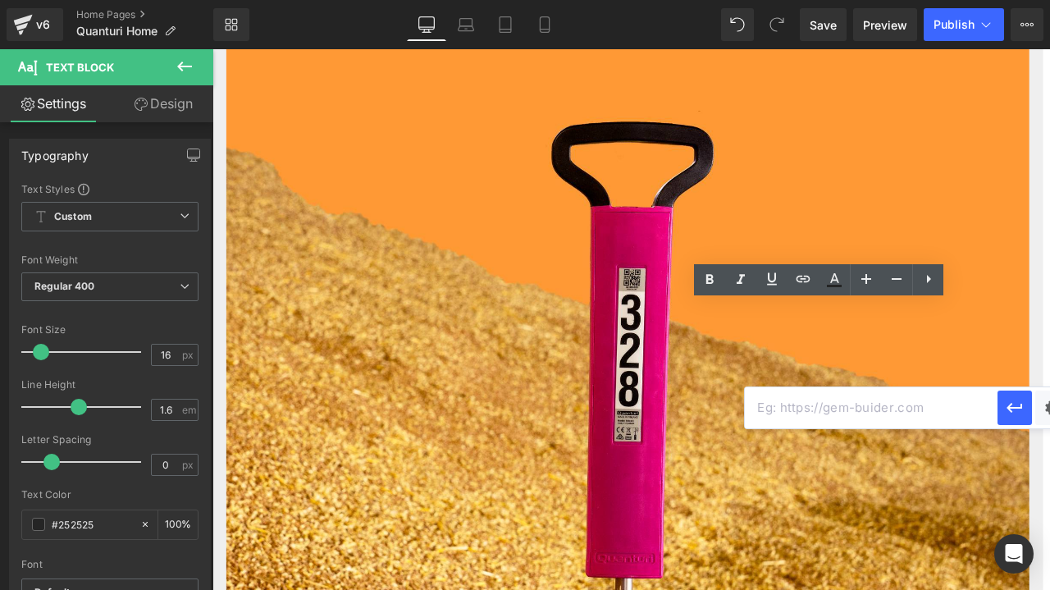
click at [805, 409] on input "text" at bounding box center [871, 407] width 253 height 41
paste input "[URL][DOMAIN_NAME]"
type input "[URL][DOMAIN_NAME]"
click at [1017, 408] on icon "button" at bounding box center [1015, 408] width 16 height 10
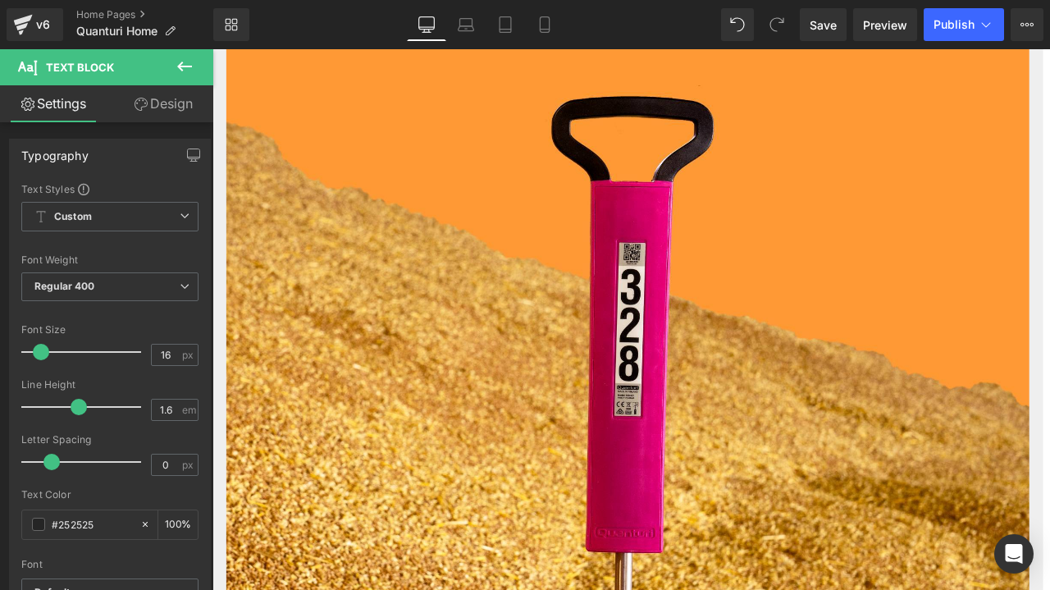
scroll to position [1886, 0]
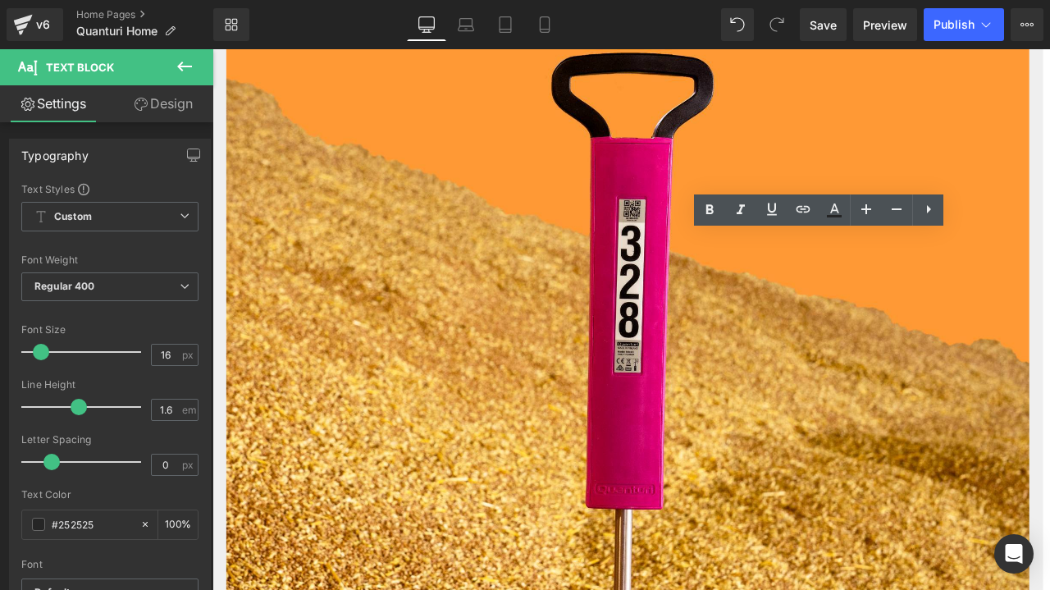
scroll to position [1558, 0]
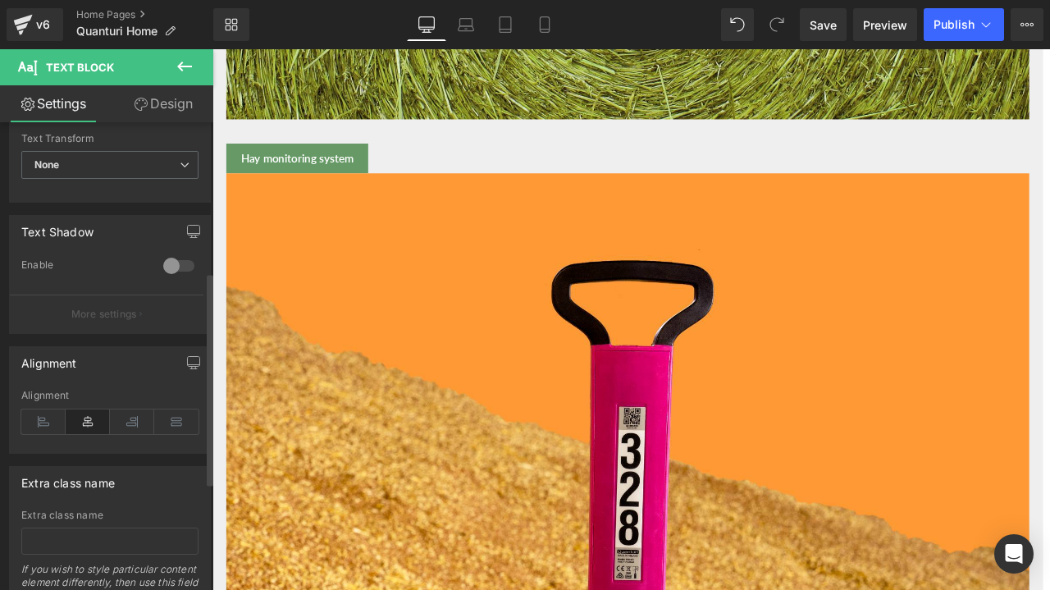
scroll to position [564, 0]
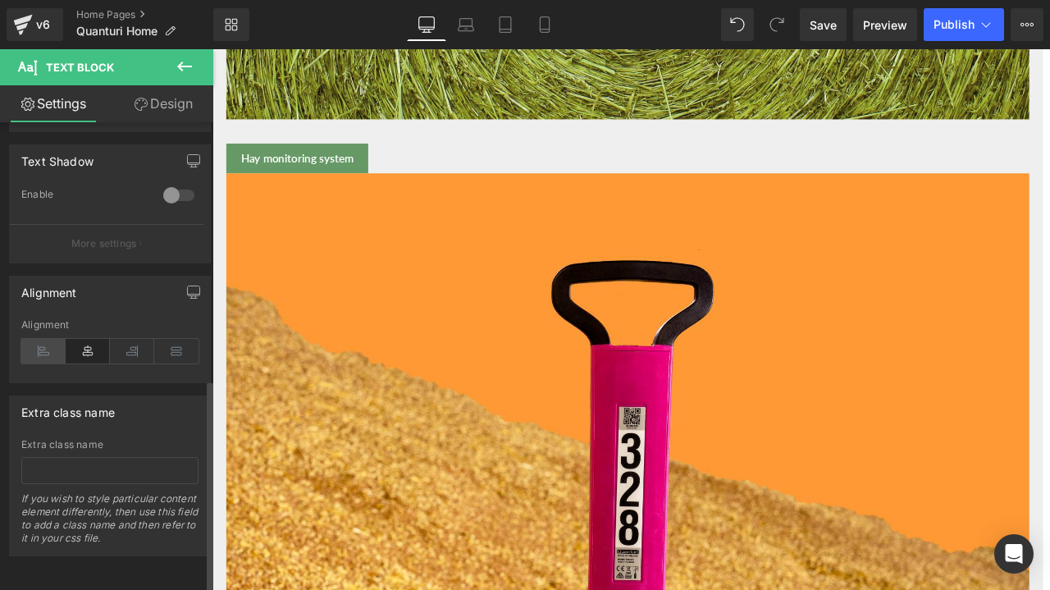
click at [49, 343] on icon at bounding box center [43, 351] width 44 height 25
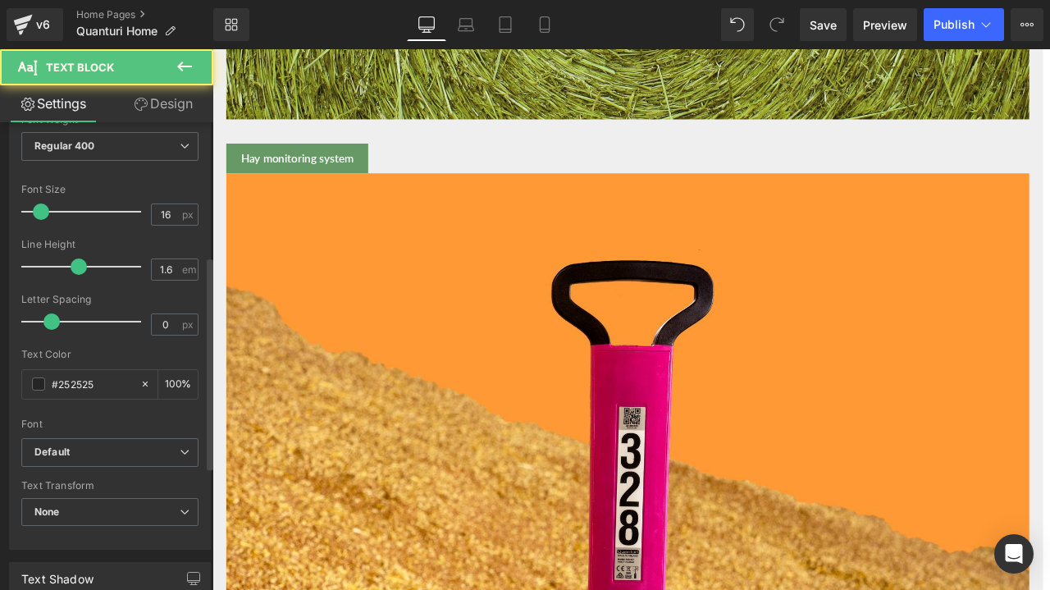
scroll to position [328, 0]
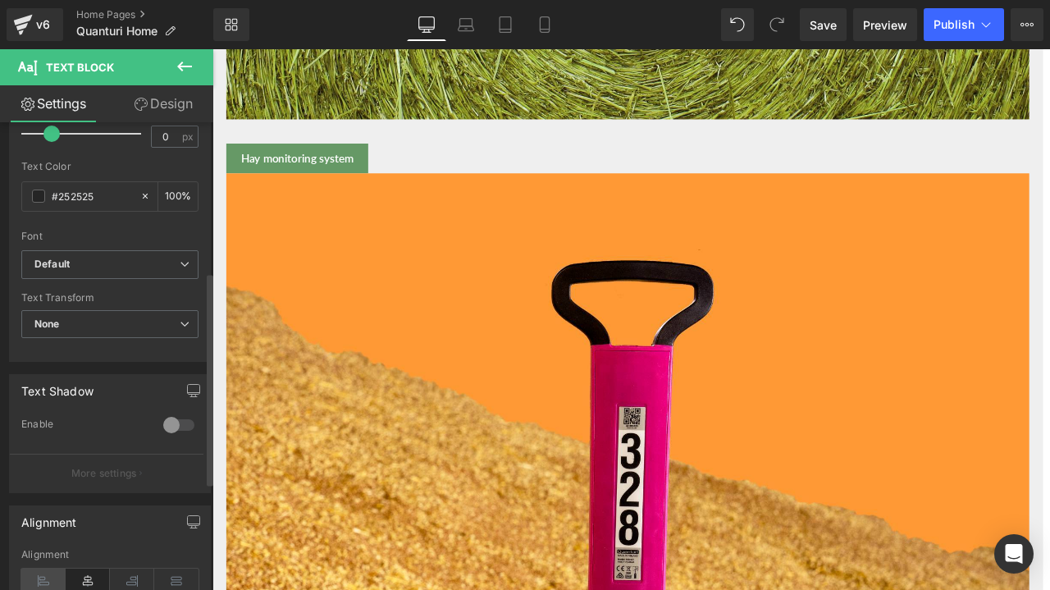
click at [41, 568] on icon at bounding box center [43, 580] width 44 height 25
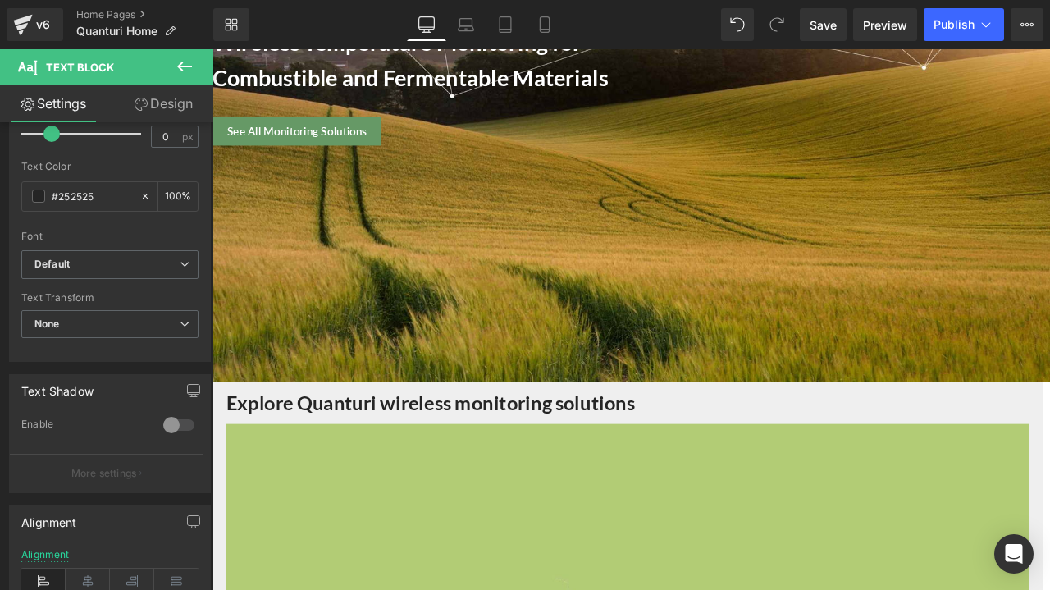
scroll to position [246, 0]
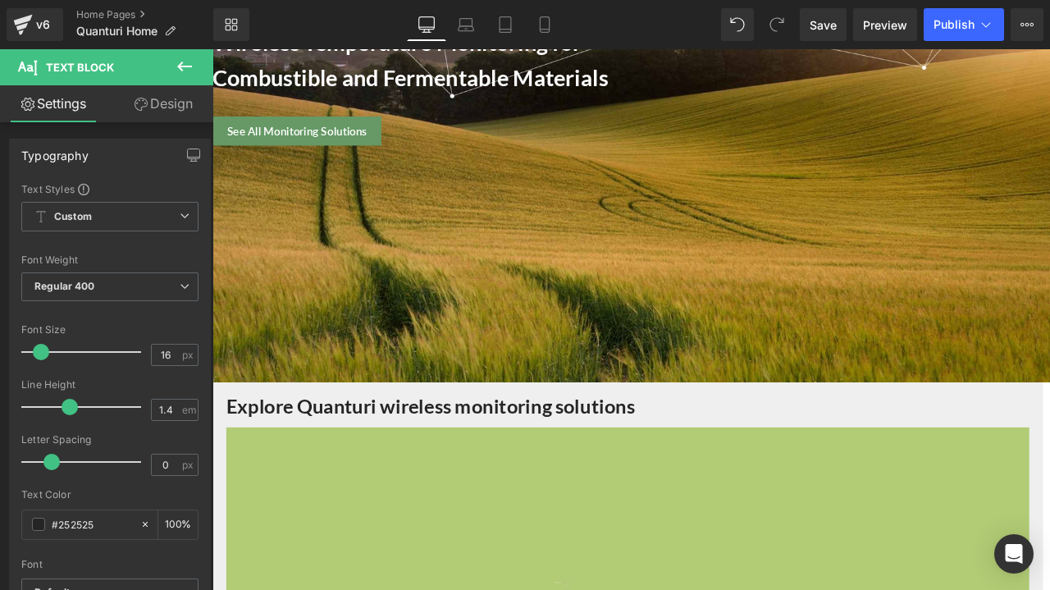
drag, startPoint x: 736, startPoint y: 320, endPoint x: 612, endPoint y: 319, distance: 123.8
click at [612, 319] on p "Quanturi is the leading provider of wireless temperature monitoring and data an…" at bounding box center [709, 321] width 960 height 55
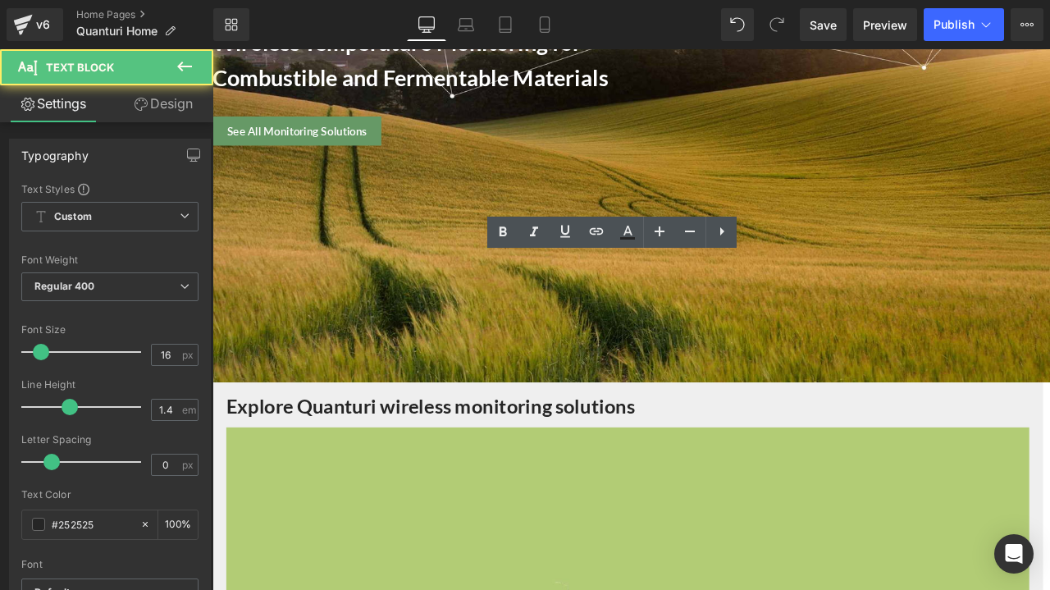
click at [736, 324] on p "Quanturi is the leading provider of wireless temperature monitoring and data an…" at bounding box center [709, 321] width 960 height 55
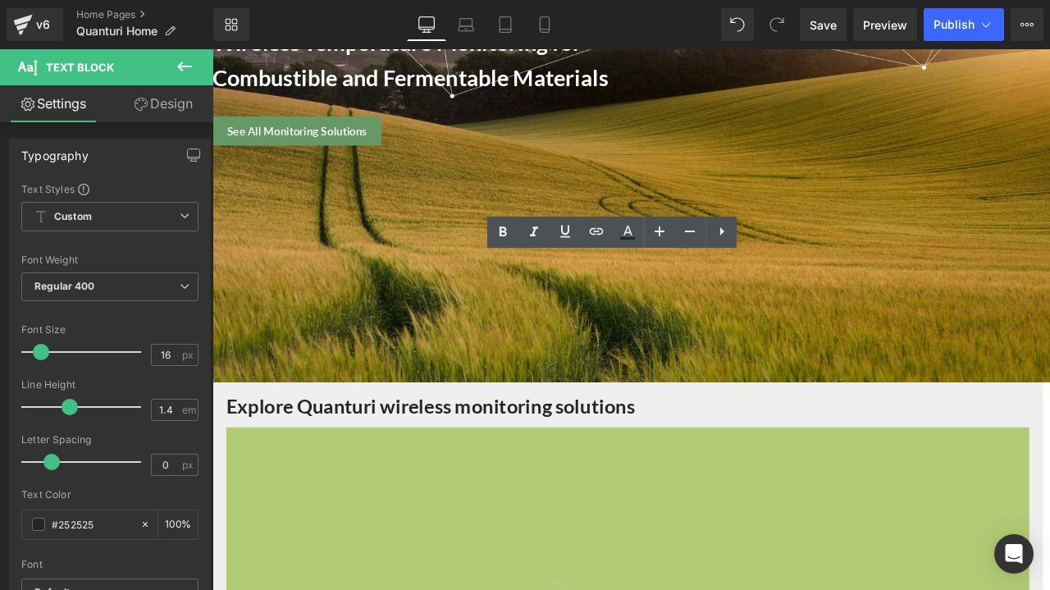
drag, startPoint x: 736, startPoint y: 324, endPoint x: 576, endPoint y: 320, distance: 160.0
click at [576, 320] on p "Quanturi is the leading provider of wireless temperature monitoring and data an…" at bounding box center [709, 321] width 960 height 55
click at [600, 231] on icon at bounding box center [596, 231] width 20 height 20
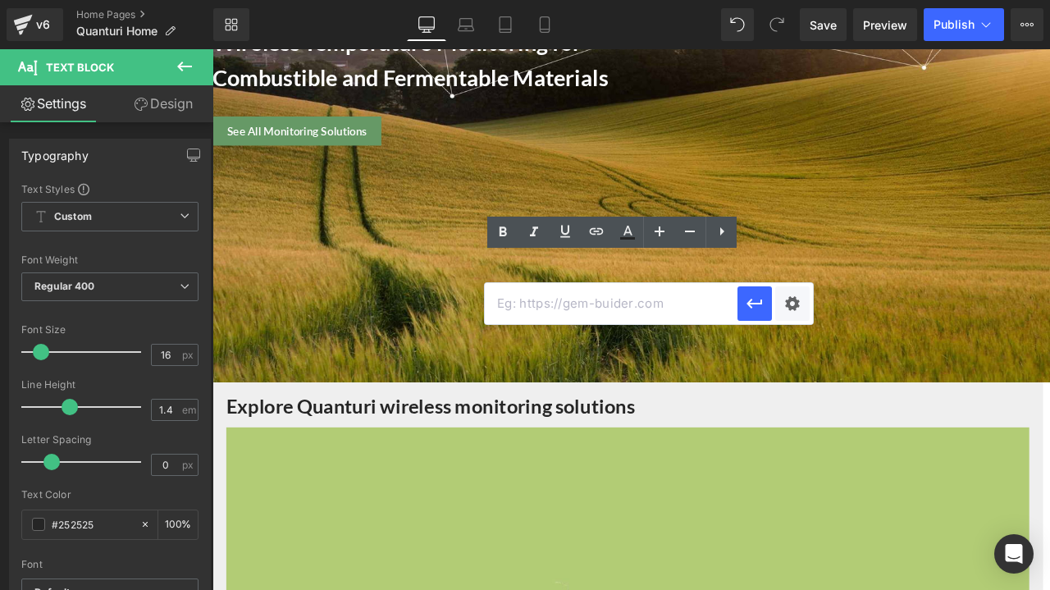
click at [602, 293] on input "text" at bounding box center [611, 303] width 253 height 41
paste input "[URL][DOMAIN_NAME]"
type input "[URL][DOMAIN_NAME]"
click at [768, 303] on button "button" at bounding box center [754, 303] width 34 height 34
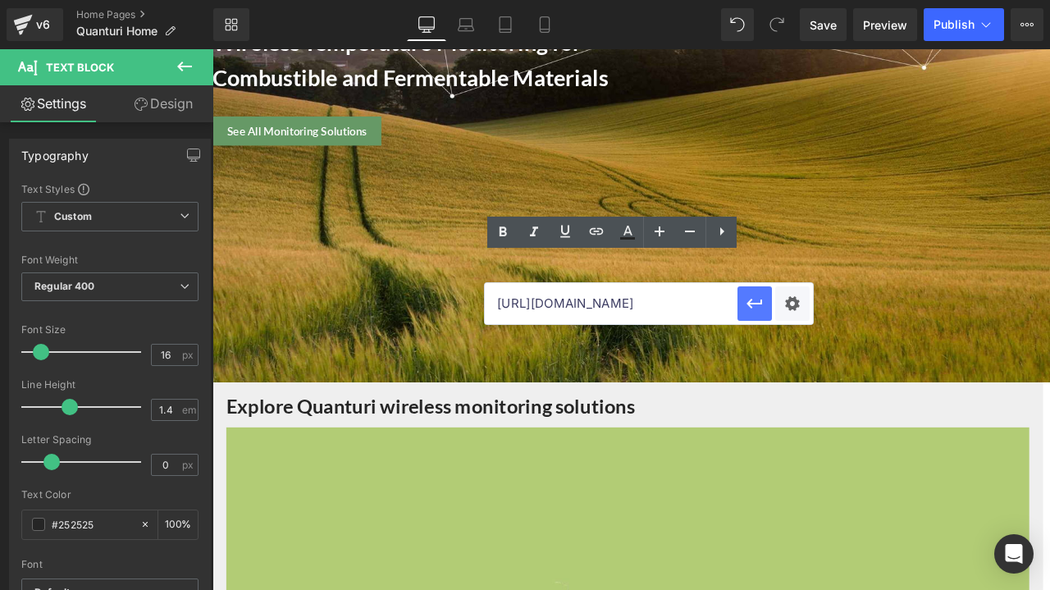
scroll to position [0, 0]
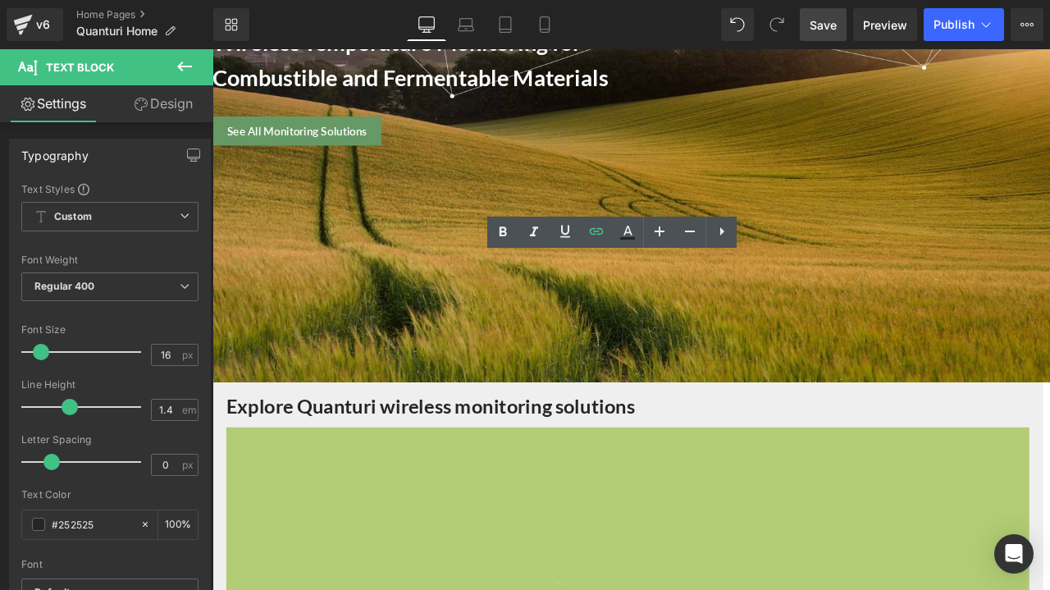
click at [828, 34] on link "Save" at bounding box center [823, 24] width 47 height 33
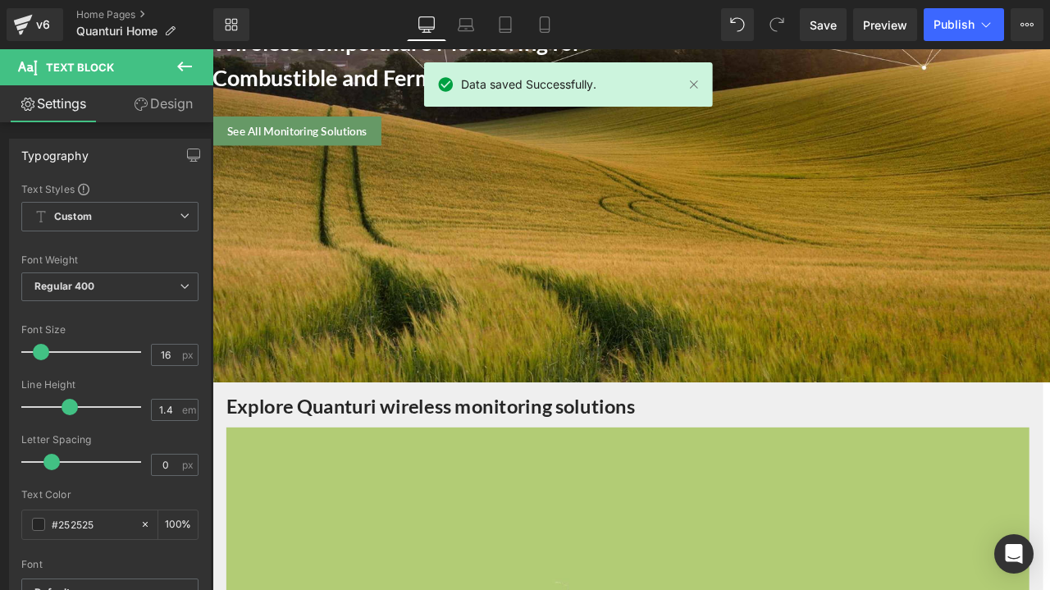
click at [230, 405] on div "Quanturi is the leading provider of wireless temperature monitoring and data an…" at bounding box center [708, 343] width 992 height 162
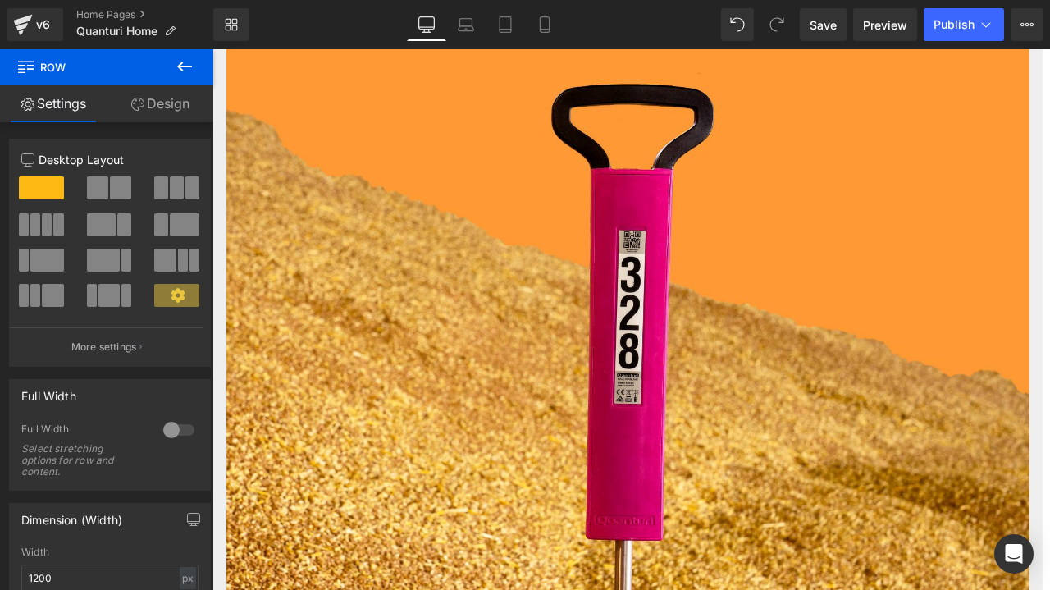
scroll to position [1476, 0]
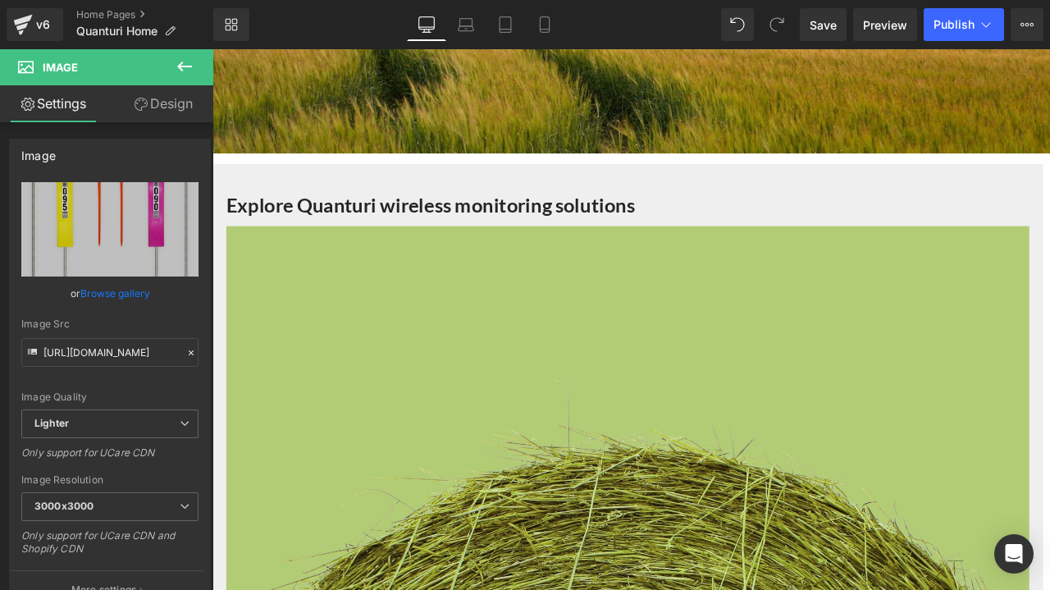
scroll to position [492, 0]
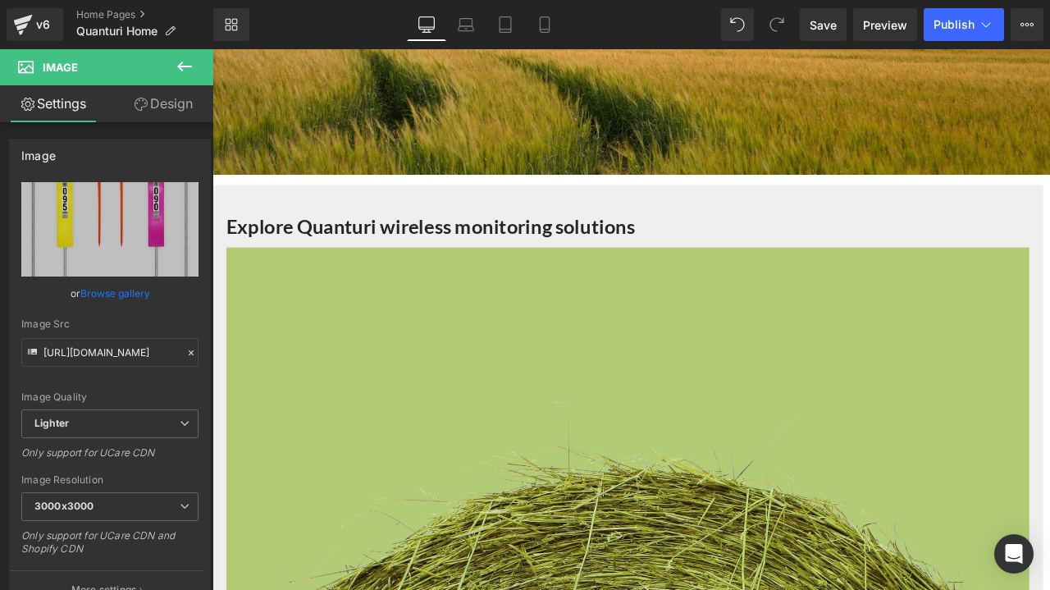
click at [190, 61] on icon at bounding box center [185, 67] width 20 height 20
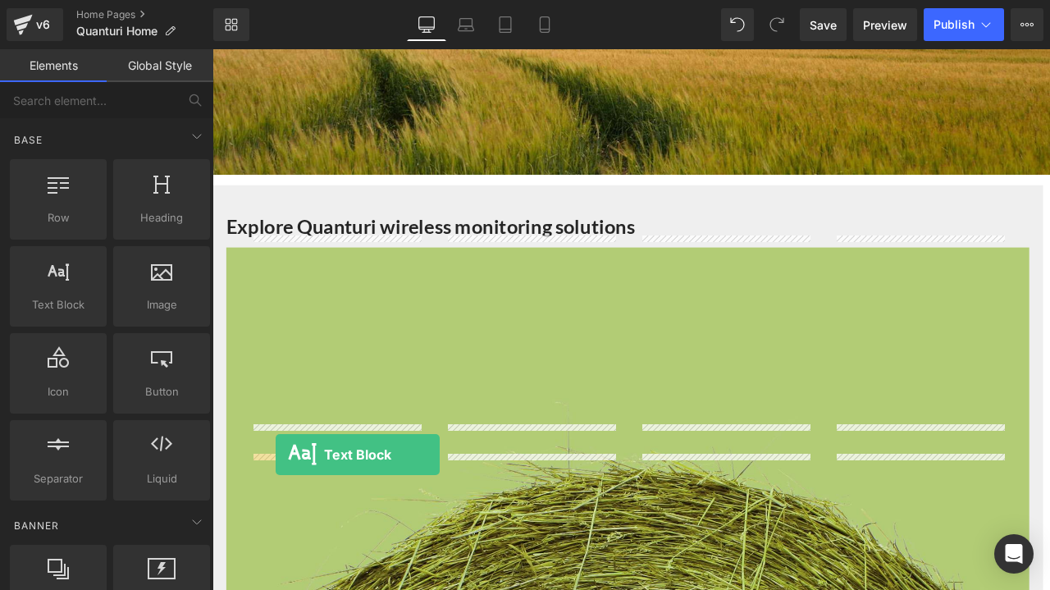
drag, startPoint x: 297, startPoint y: 342, endPoint x: 287, endPoint y: 529, distance: 187.3
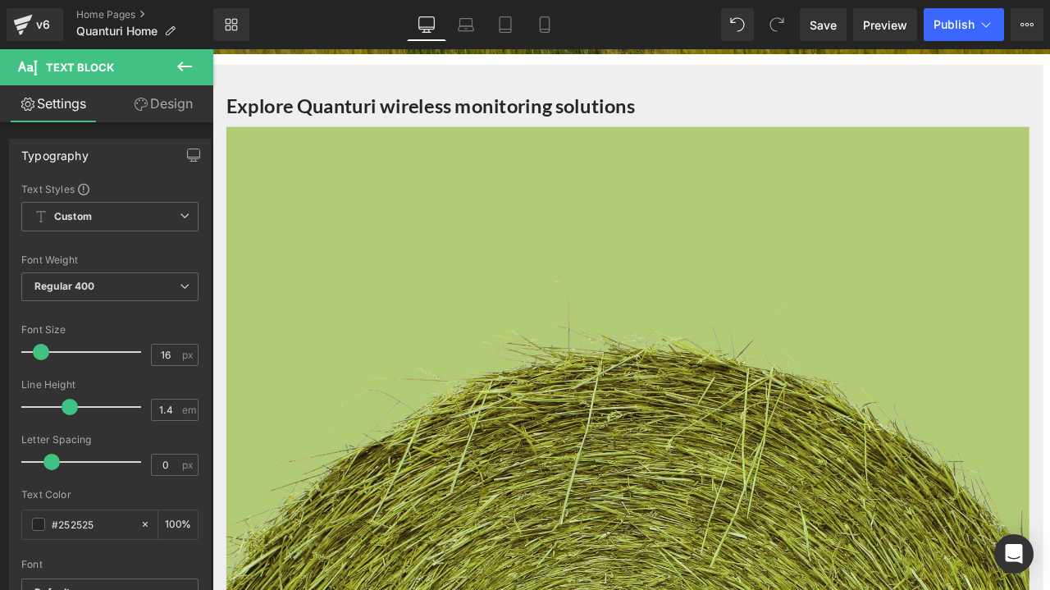
scroll to position [738, 0]
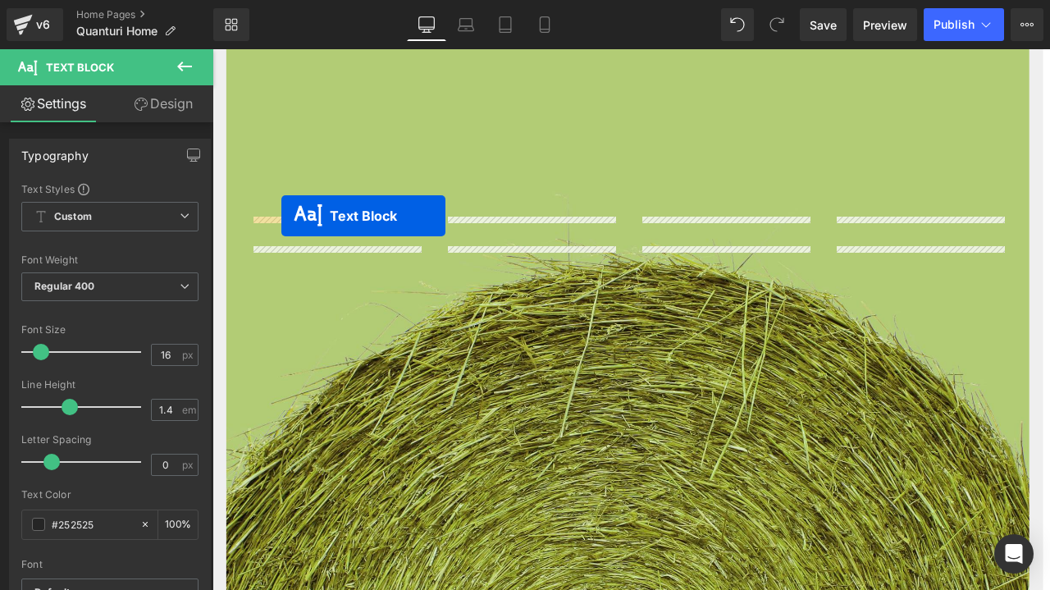
drag, startPoint x: 308, startPoint y: 417, endPoint x: 294, endPoint y: 246, distance: 172.0
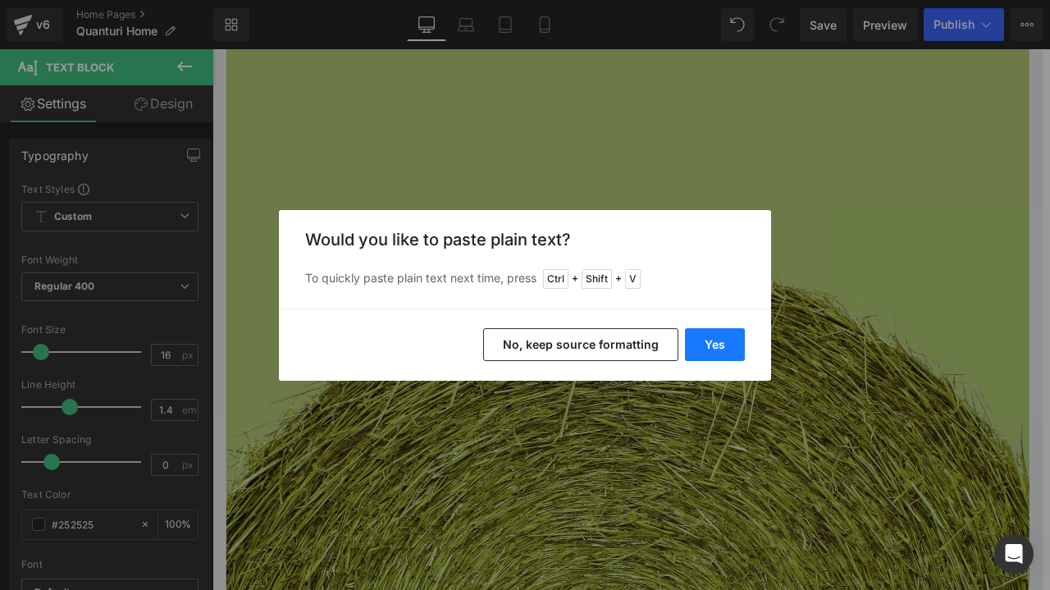
click at [702, 344] on button "Yes" at bounding box center [715, 344] width 60 height 33
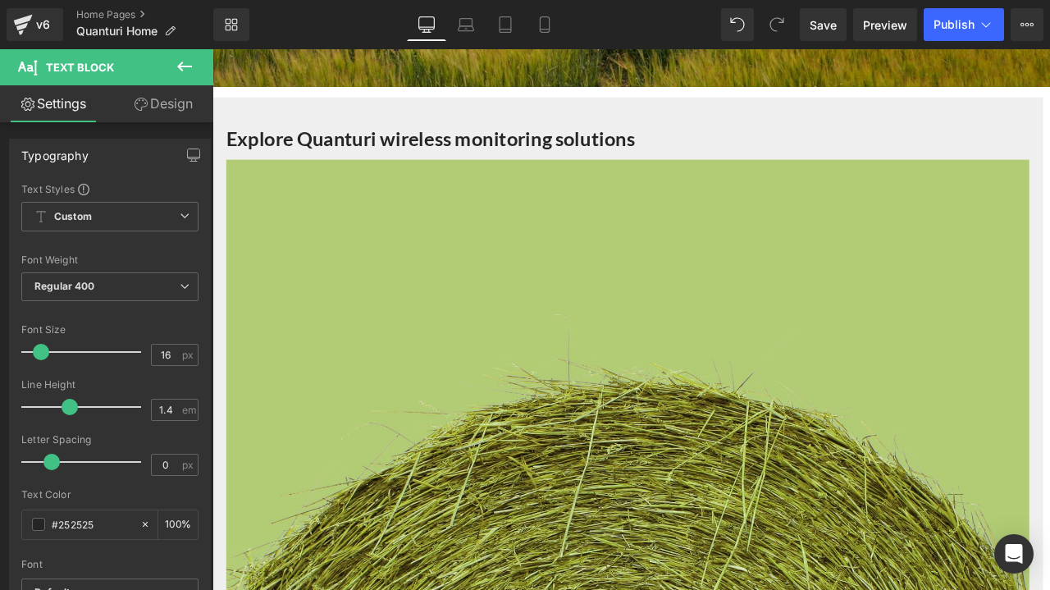
scroll to position [656, 0]
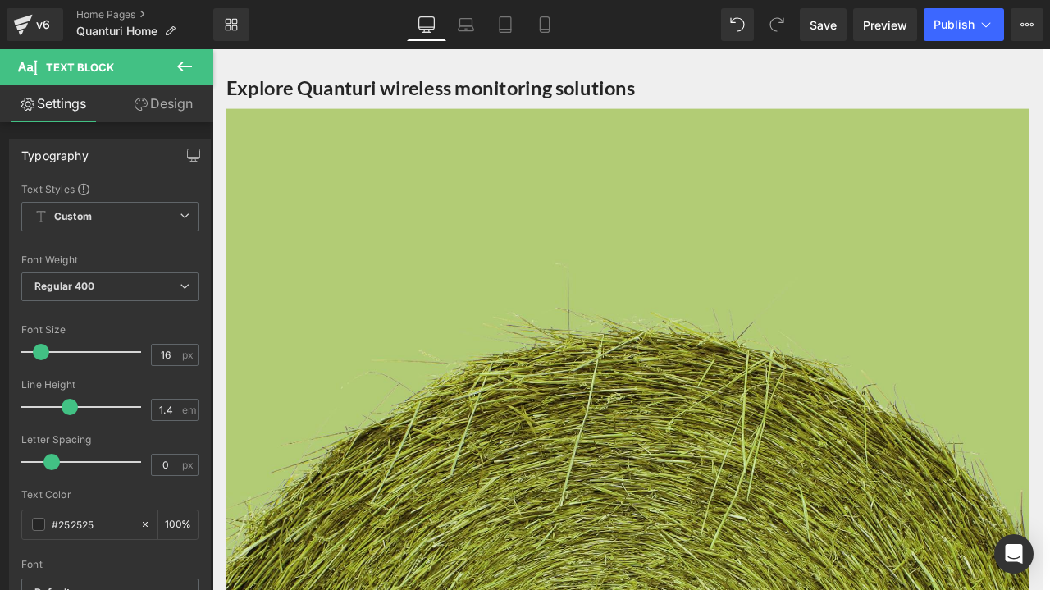
click at [212, 49] on icon at bounding box center [212, 49] width 0 height 0
click at [212, 49] on link at bounding box center [212, 49] width 0 height 0
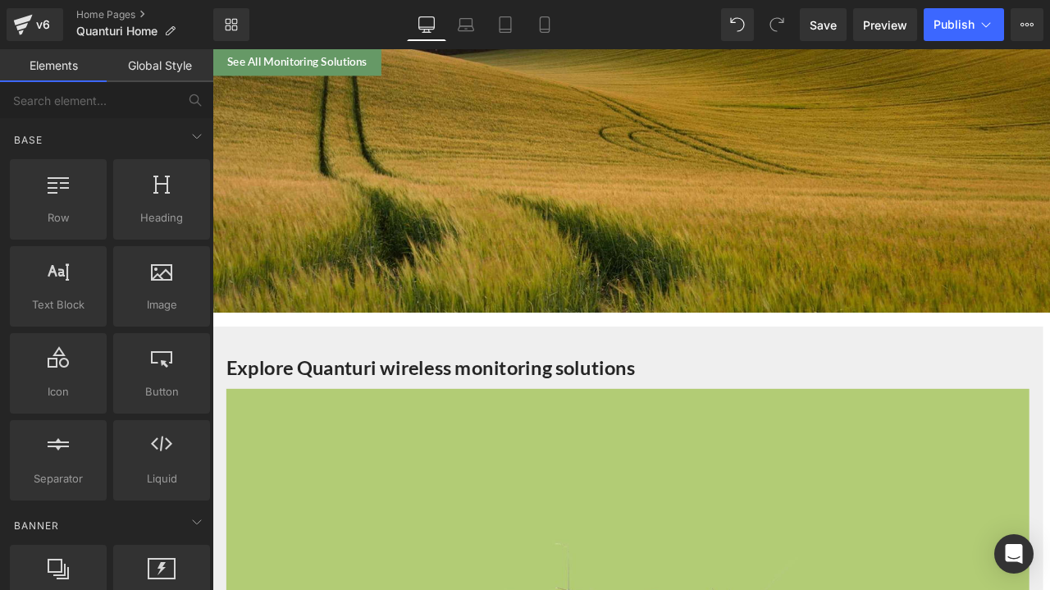
scroll to position [738, 0]
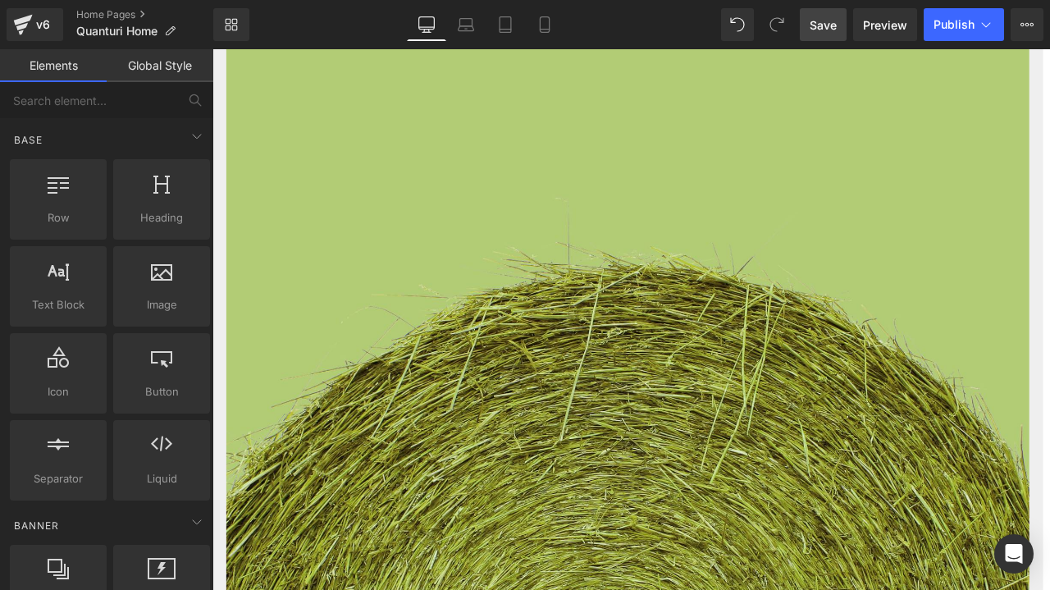
click at [812, 22] on span "Save" at bounding box center [822, 24] width 27 height 17
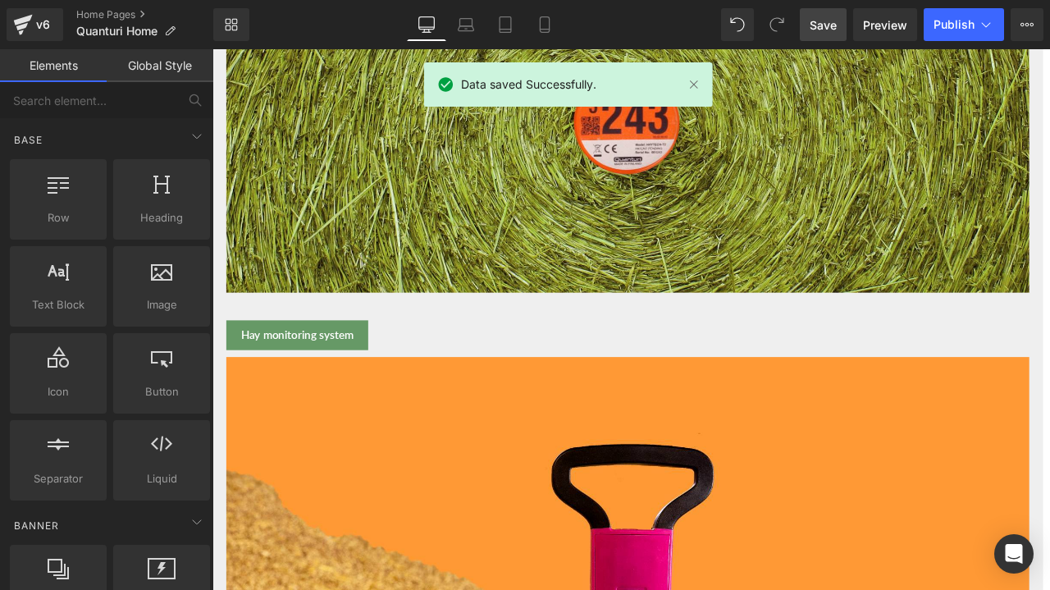
scroll to position [1804, 0]
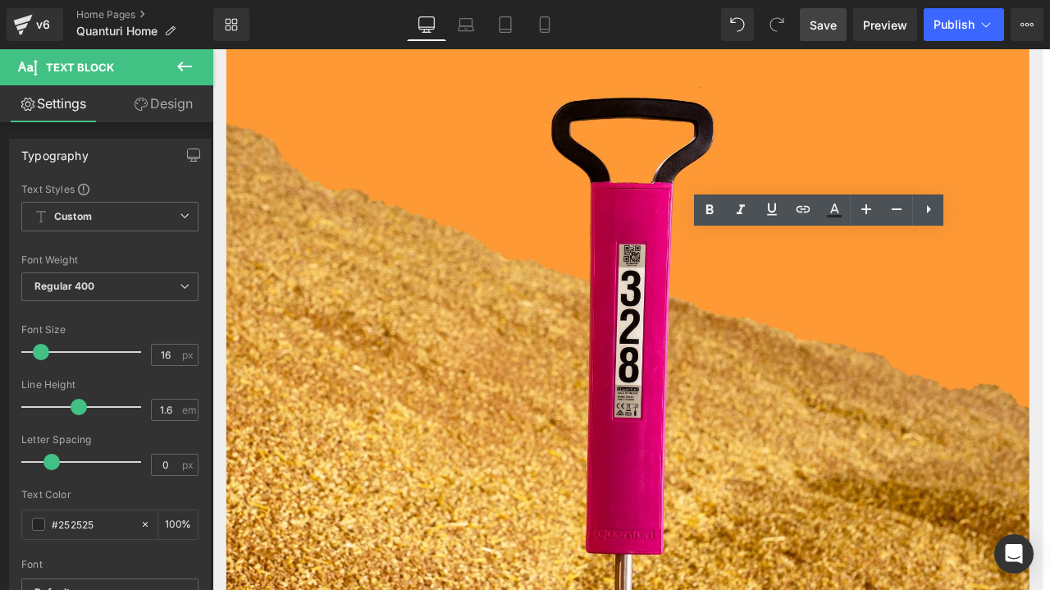
drag, startPoint x: 831, startPoint y: 358, endPoint x: 871, endPoint y: 360, distance: 40.2
click at [802, 211] on icon at bounding box center [803, 209] width 20 height 20
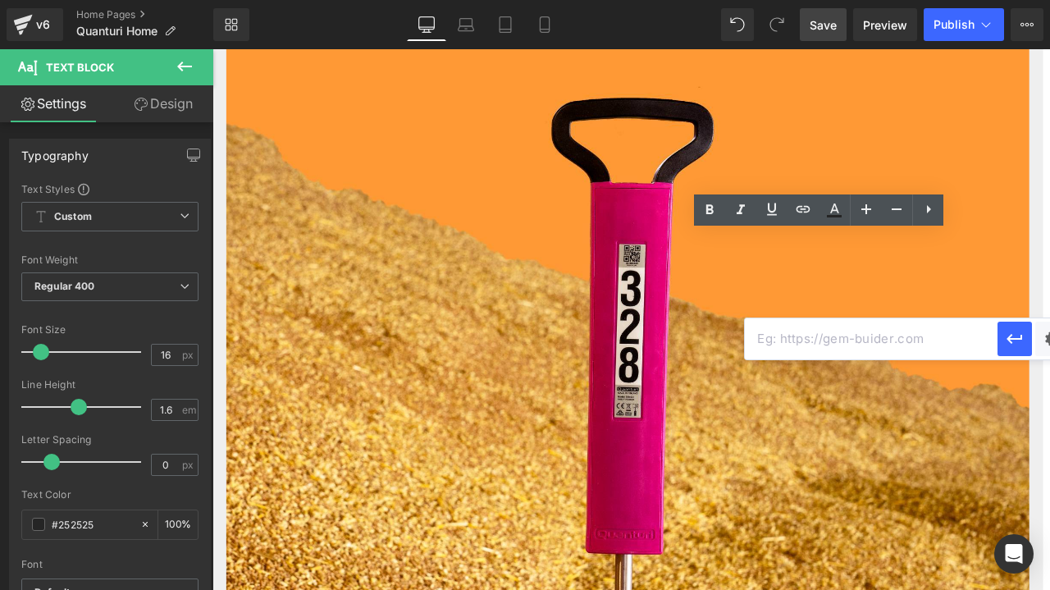
click at [802, 340] on input "text" at bounding box center [871, 338] width 253 height 41
paste input "[URL][DOMAIN_NAME]"
click at [1007, 344] on icon "button" at bounding box center [1015, 339] width 20 height 20
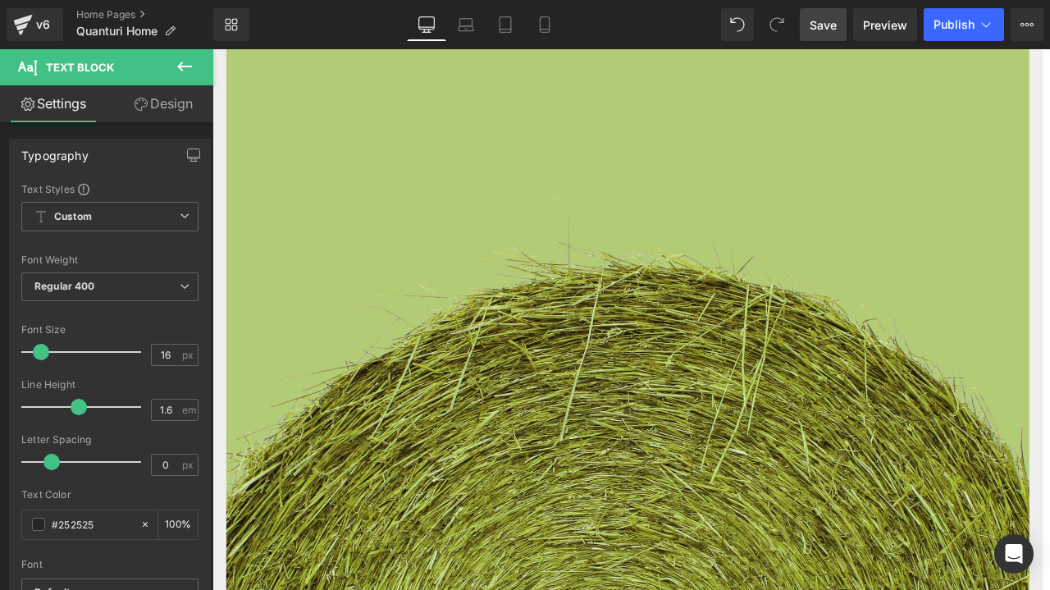
scroll to position [410, 0]
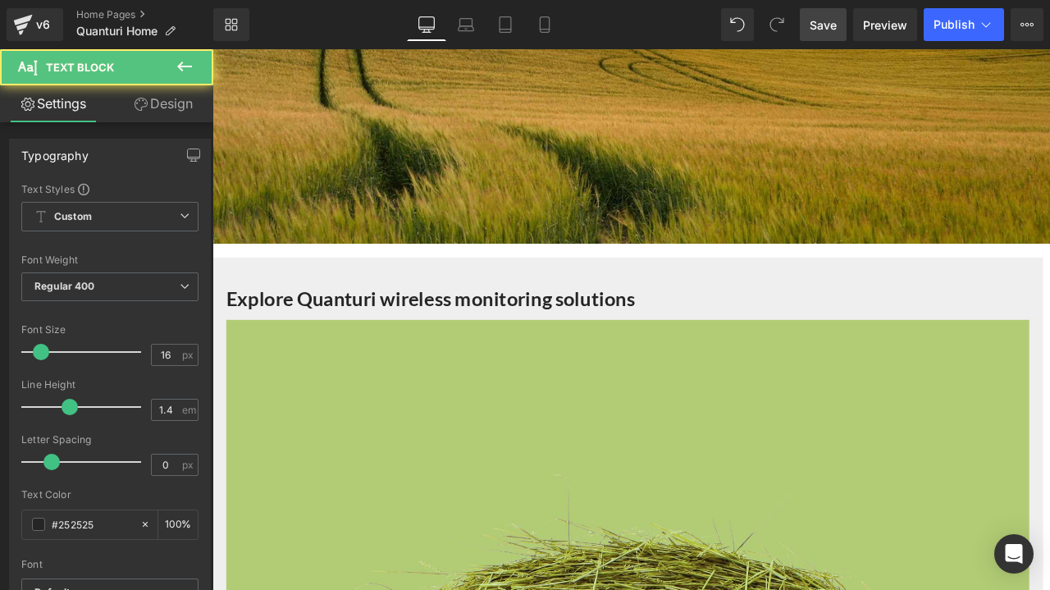
drag, startPoint x: 454, startPoint y: 159, endPoint x: 409, endPoint y: 160, distance: 45.1
click at [409, 160] on p "Quanturi is the leading provider of wireless temperature monitoring and data an…" at bounding box center [709, 157] width 960 height 55
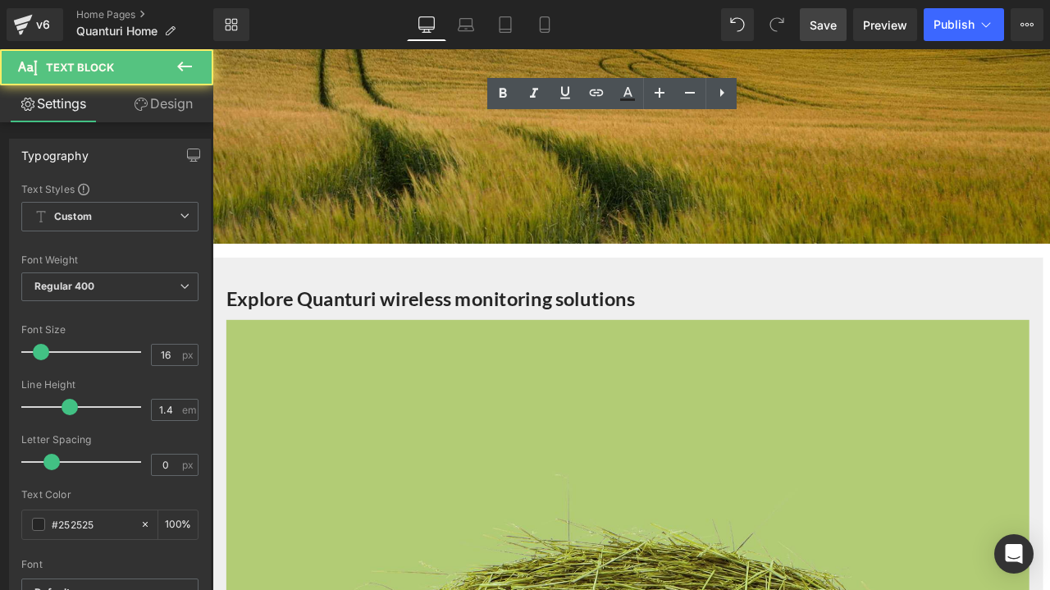
drag, startPoint x: 455, startPoint y: 159, endPoint x: 407, endPoint y: 154, distance: 48.6
click at [407, 154] on p "Quanturi is the leading provider of wireless temperature monitoring and data an…" at bounding box center [709, 157] width 960 height 55
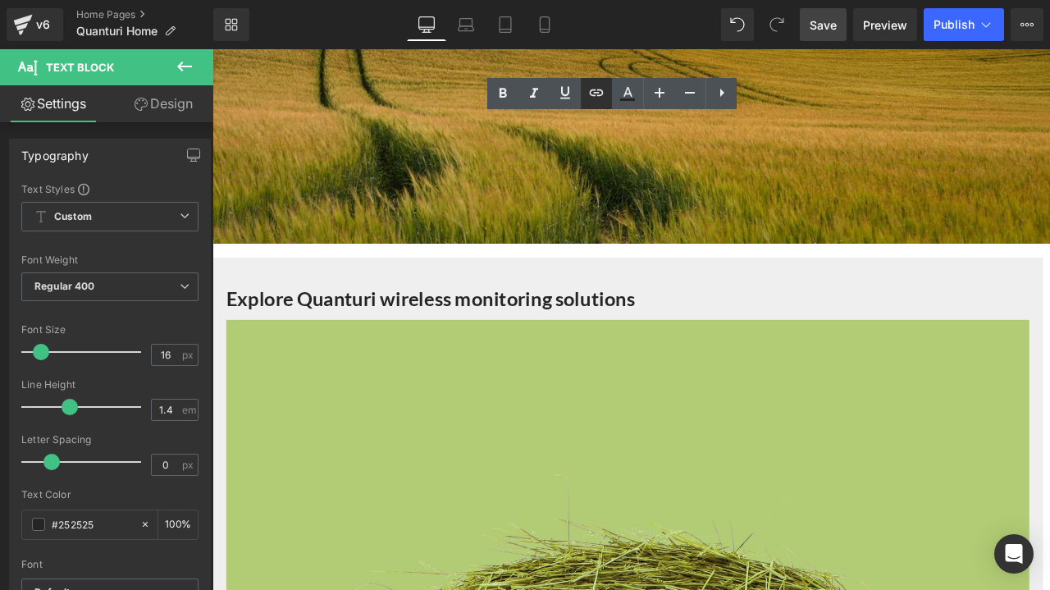
click at [595, 94] on icon at bounding box center [597, 92] width 14 height 7
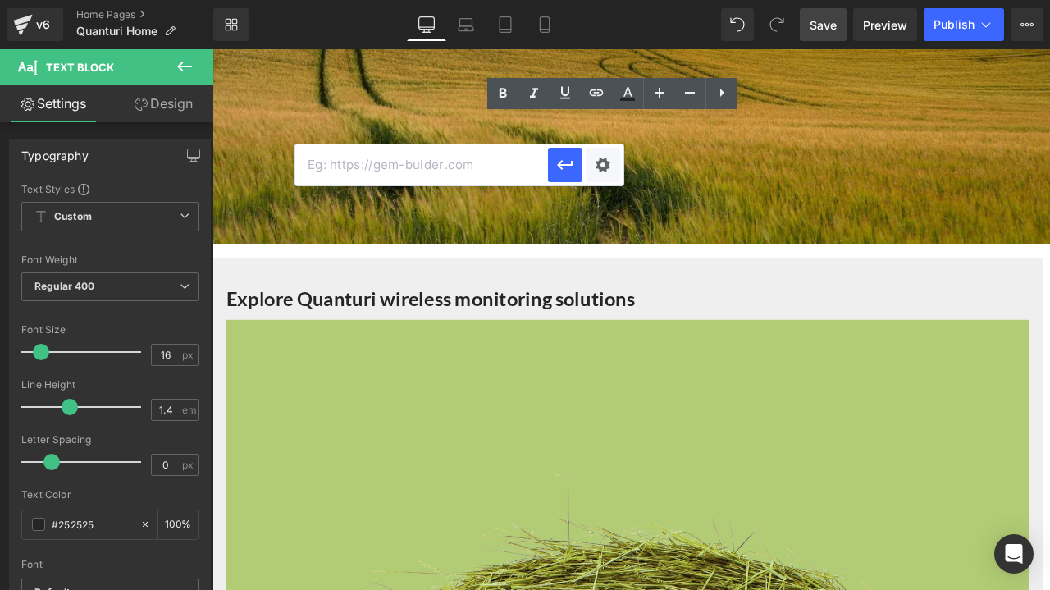
click at [428, 163] on input "text" at bounding box center [421, 164] width 253 height 41
paste input "[URL][DOMAIN_NAME]"
drag, startPoint x: 543, startPoint y: 163, endPoint x: 558, endPoint y: 162, distance: 14.9
click at [548, 163] on div "[URL][DOMAIN_NAME]" at bounding box center [459, 164] width 328 height 41
click at [562, 160] on icon "button" at bounding box center [565, 165] width 20 height 20
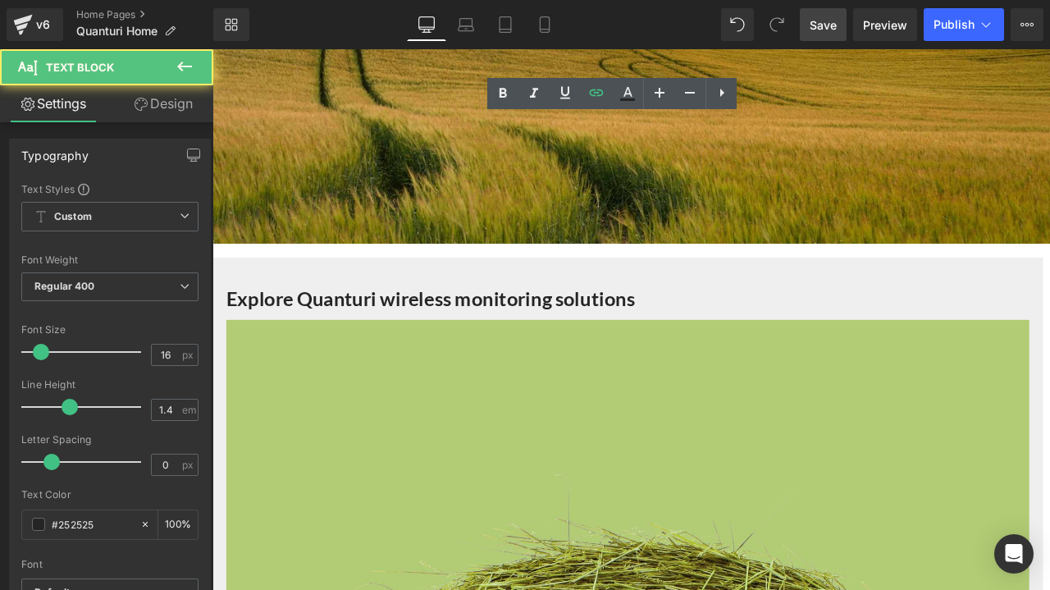
click at [422, 183] on p "Quanturi is the leading provider of wireless temperature monitoring and data an…" at bounding box center [709, 157] width 960 height 55
drag, startPoint x: 514, startPoint y: 155, endPoint x: 489, endPoint y: 156, distance: 25.4
click at [489, 156] on p "Quanturi is the leading provider of wireless temperature monitoring and data an…" at bounding box center [709, 157] width 960 height 55
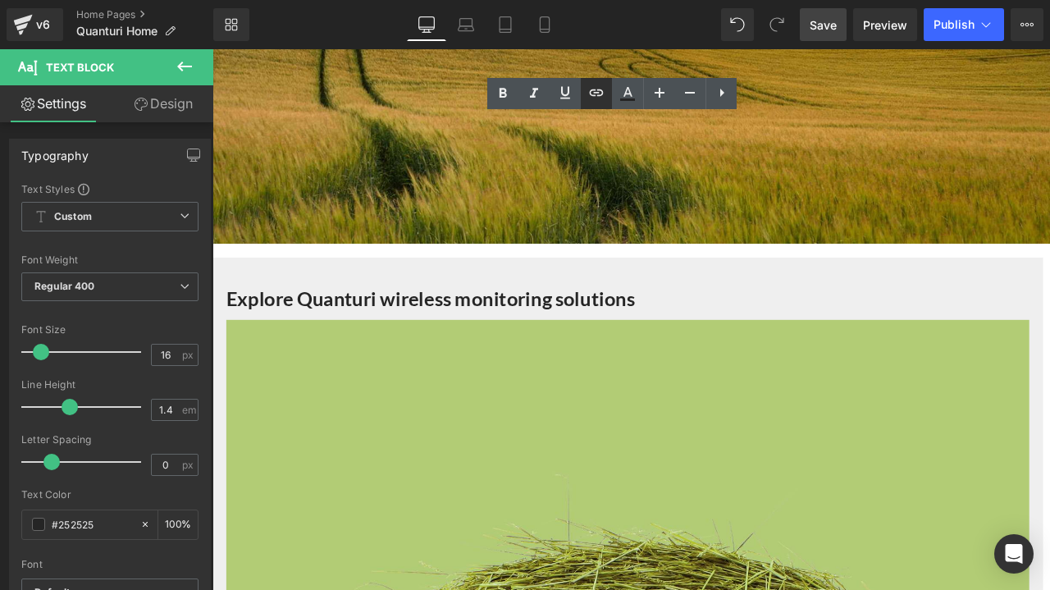
click at [586, 91] on icon at bounding box center [596, 93] width 20 height 20
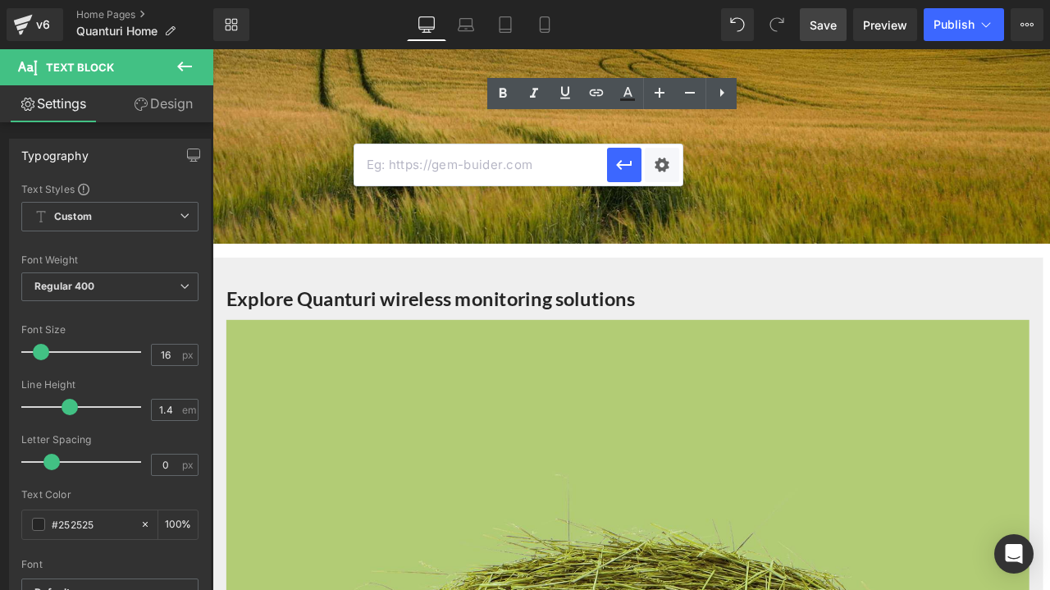
click at [540, 168] on input "text" at bounding box center [480, 164] width 253 height 41
paste input "[URL][DOMAIN_NAME]"
click at [635, 162] on button "button" at bounding box center [624, 165] width 34 height 34
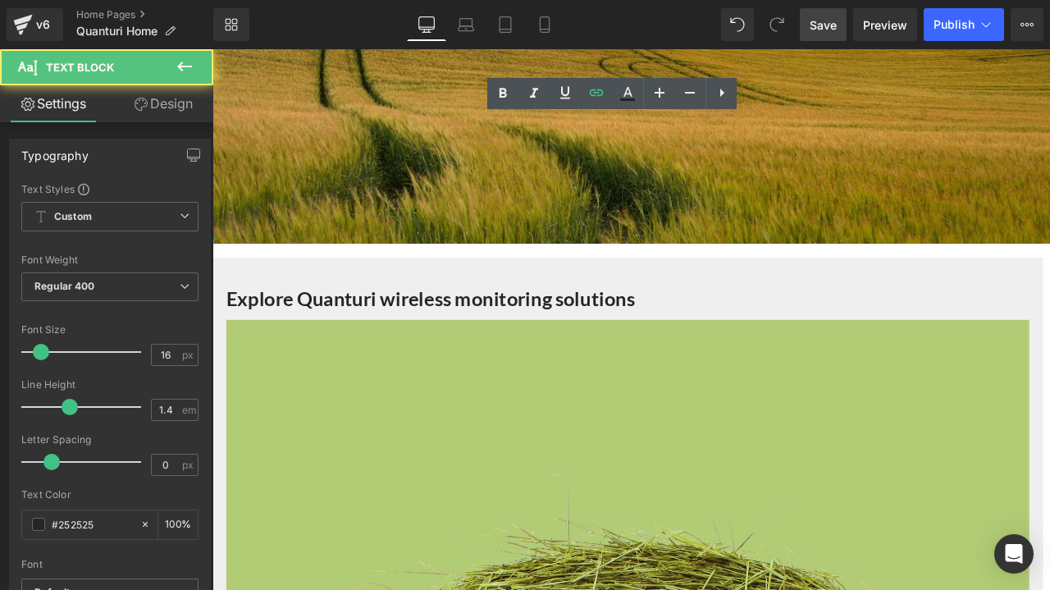
click at [401, 157] on p "Quanturi is the leading provider of wireless temperature monitoring and data an…" at bounding box center [709, 157] width 960 height 55
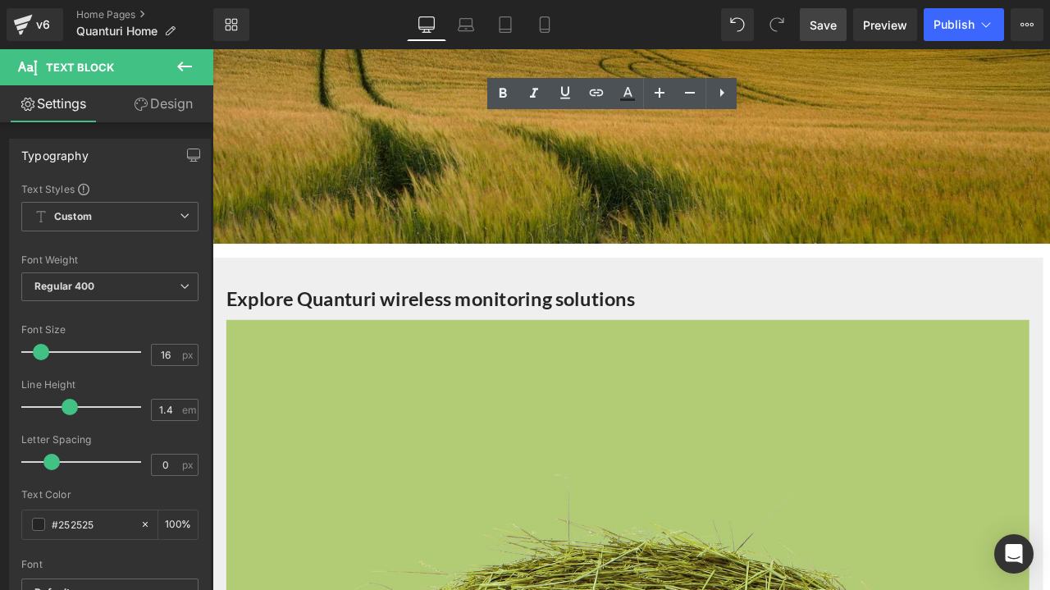
drag, startPoint x: 404, startPoint y: 161, endPoint x: 335, endPoint y: 156, distance: 69.1
click at [335, 156] on p "Quanturi is the leading provider of wireless temperature monitoring and data an…" at bounding box center [709, 157] width 960 height 55
click at [587, 96] on icon at bounding box center [596, 93] width 20 height 20
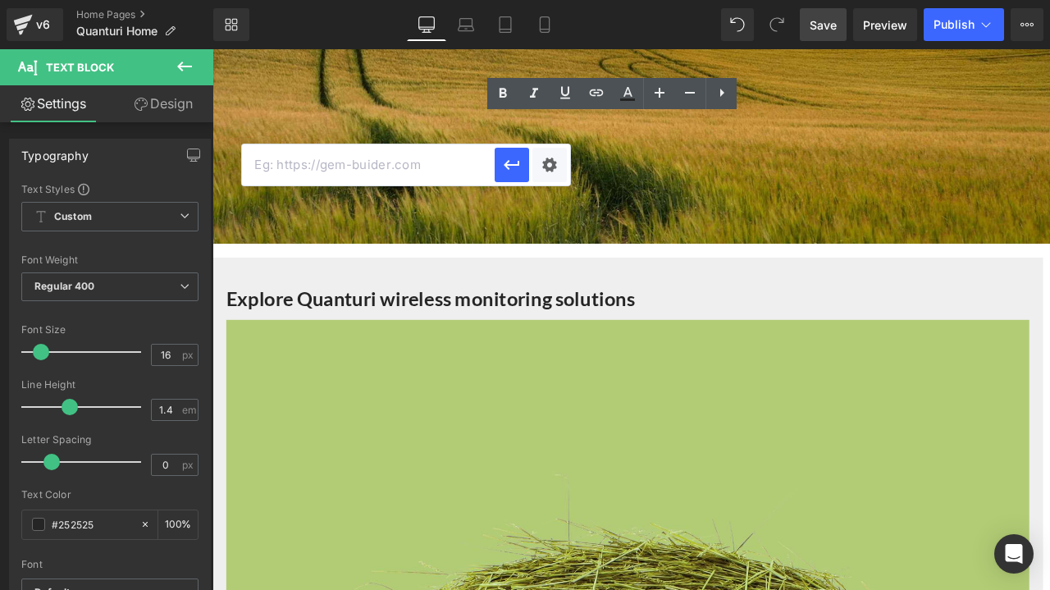
click at [472, 166] on input "text" at bounding box center [368, 164] width 253 height 41
paste input "[URL][DOMAIN_NAME]"
type input "[URL][DOMAIN_NAME]"
click at [510, 163] on icon "button" at bounding box center [512, 165] width 20 height 20
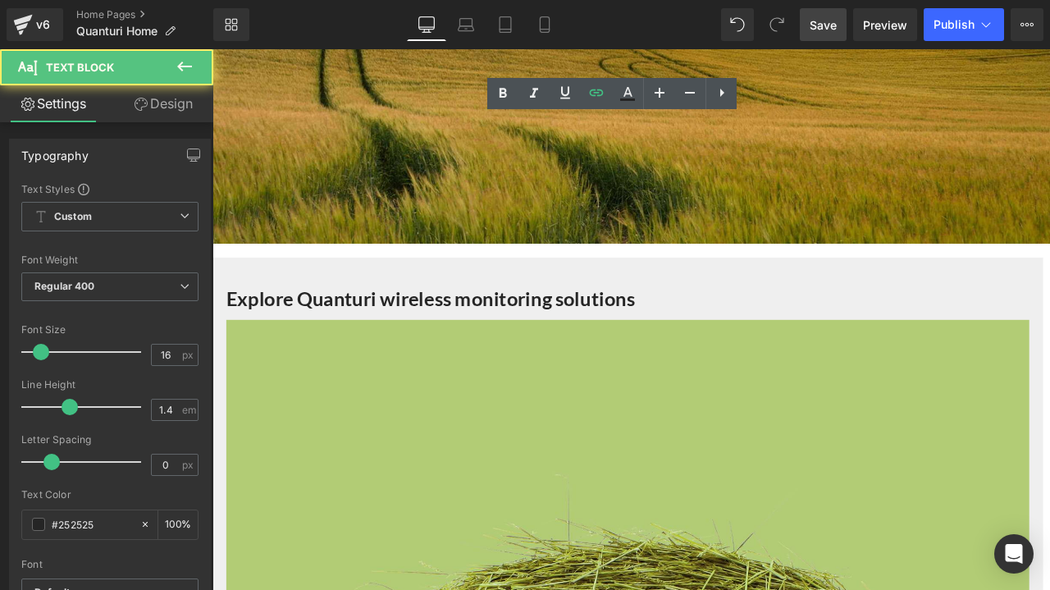
click at [499, 197] on p at bounding box center [709, 195] width 960 height 18
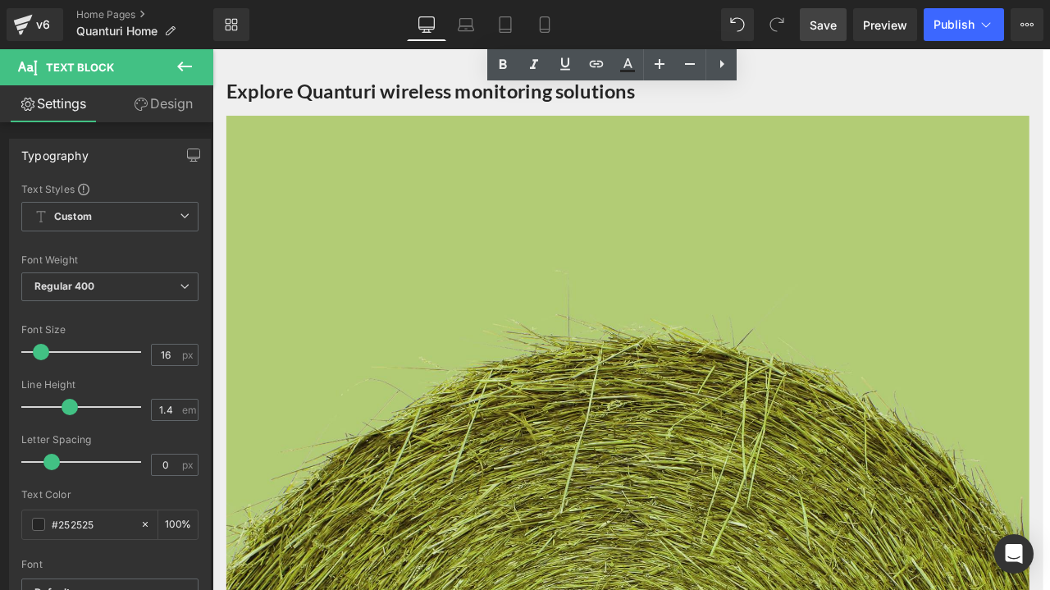
scroll to position [984, 0]
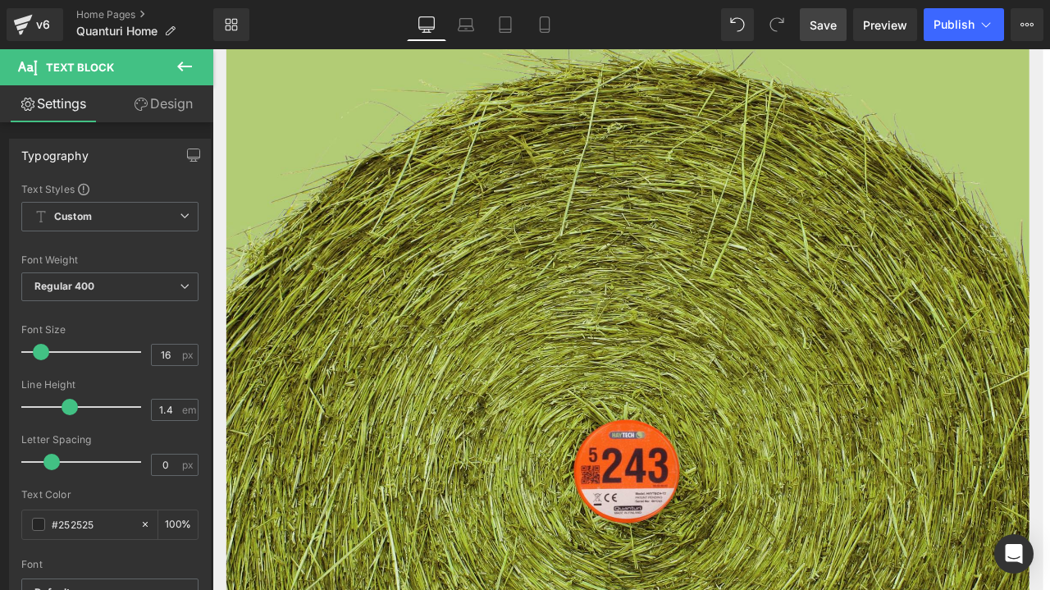
click at [827, 21] on span "Save" at bounding box center [822, 24] width 27 height 17
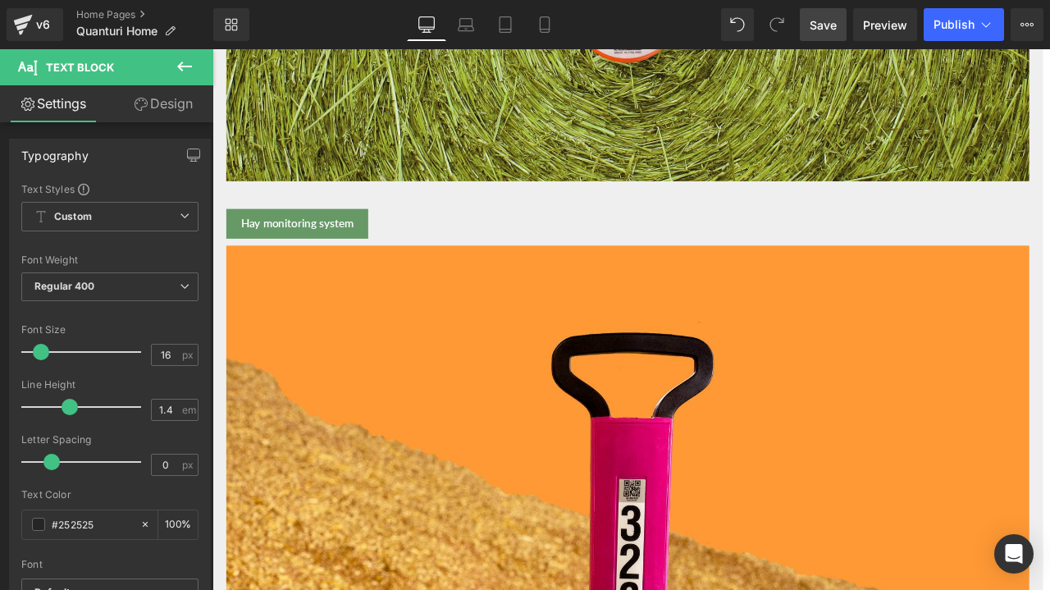
scroll to position [1476, 0]
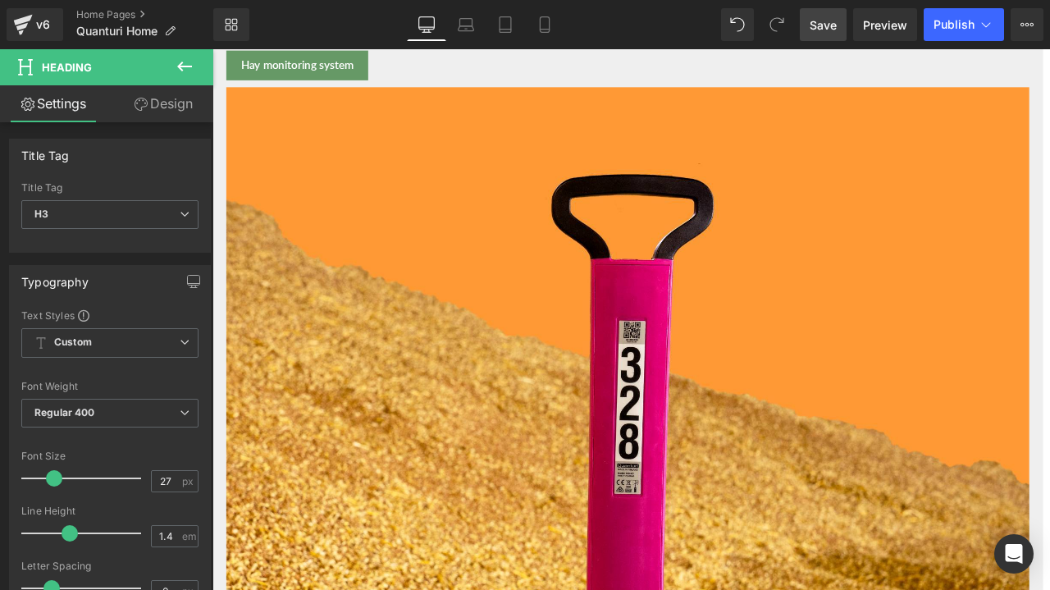
scroll to position [1722, 0]
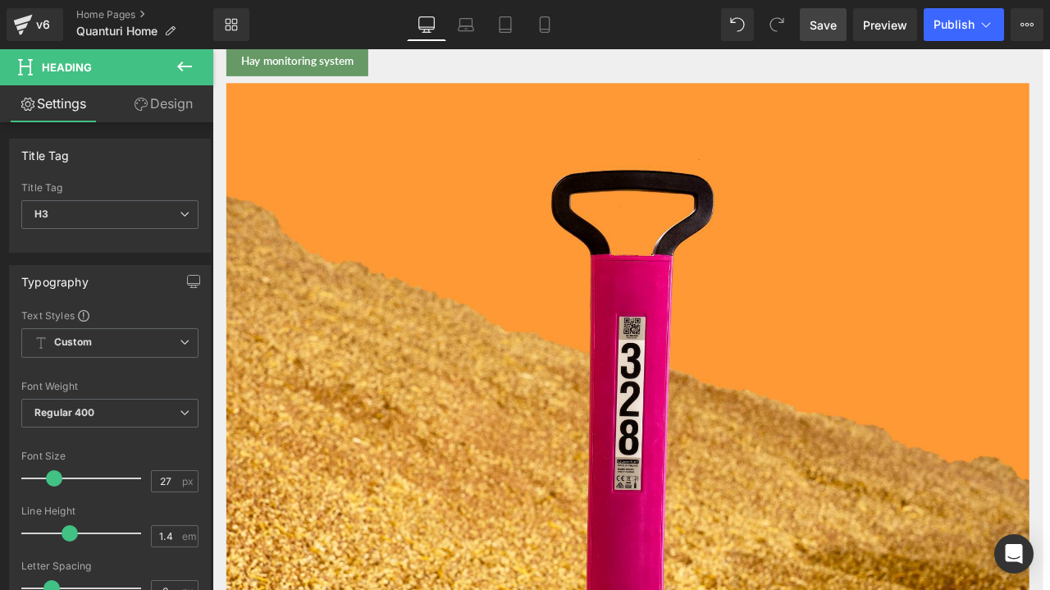
click at [835, 23] on span "Save" at bounding box center [822, 24] width 27 height 17
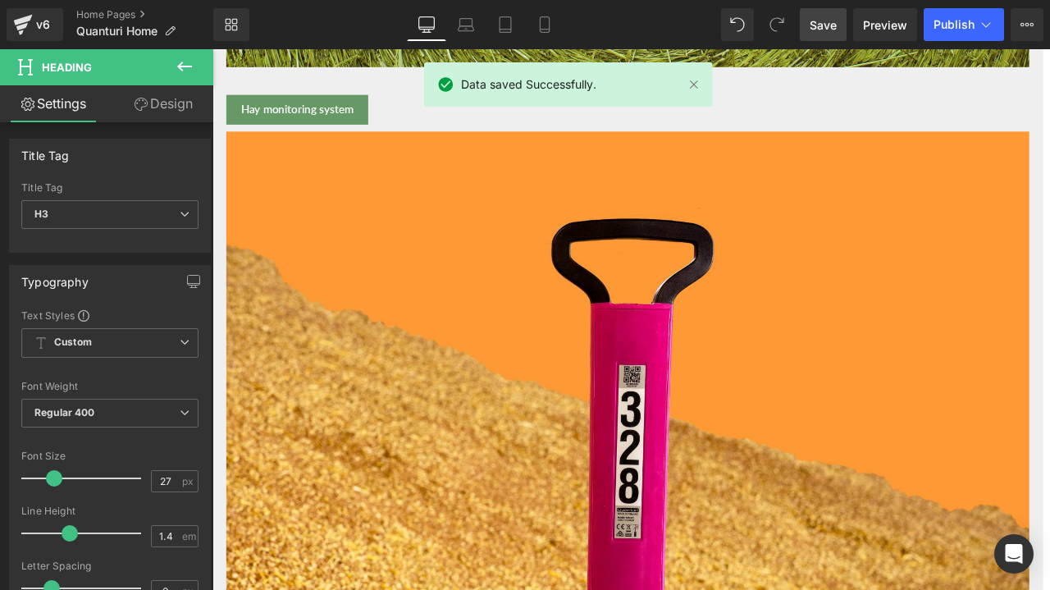
scroll to position [1640, 0]
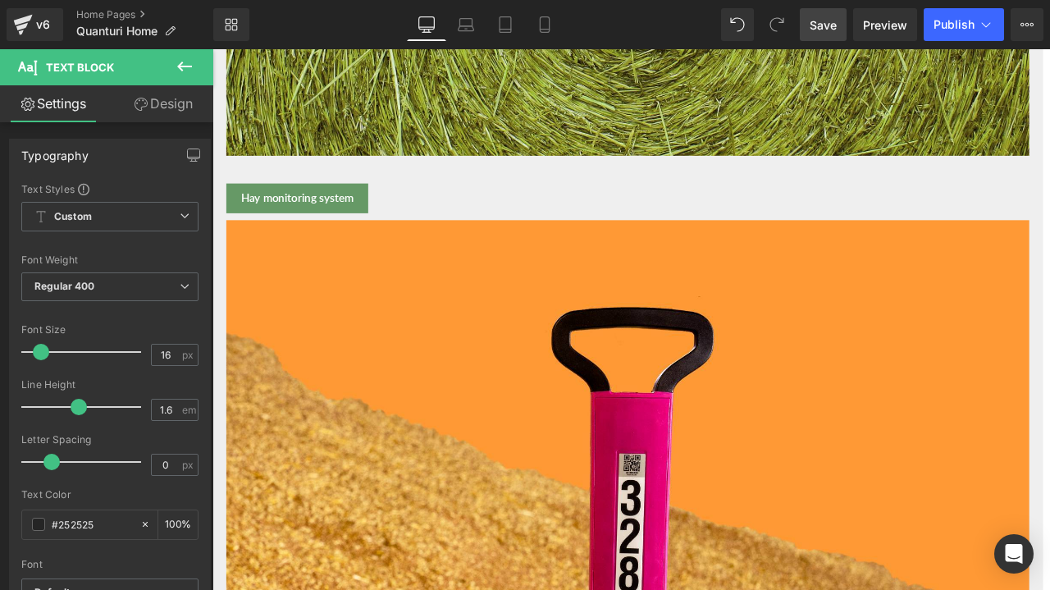
scroll to position [1558, 0]
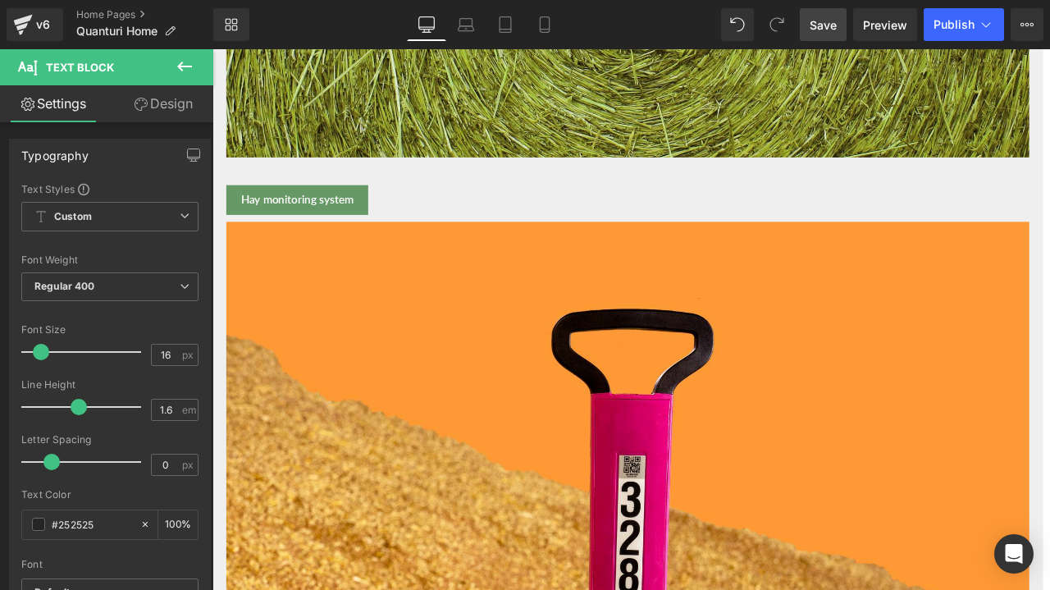
drag, startPoint x: 609, startPoint y: 530, endPoint x: 436, endPoint y: 531, distance: 173.1
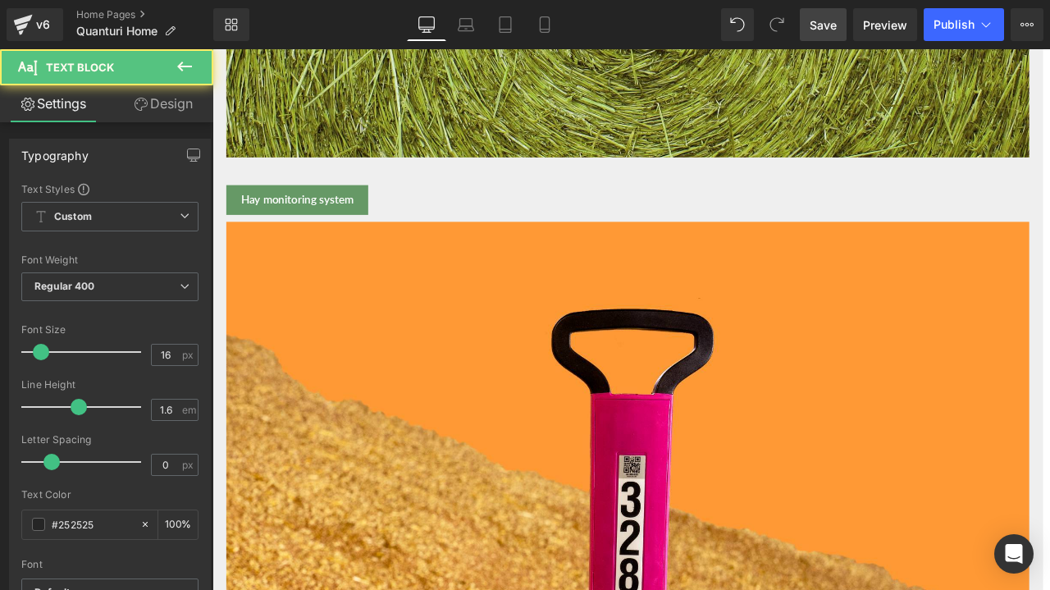
drag, startPoint x: 531, startPoint y: 524, endPoint x: 436, endPoint y: 529, distance: 94.4
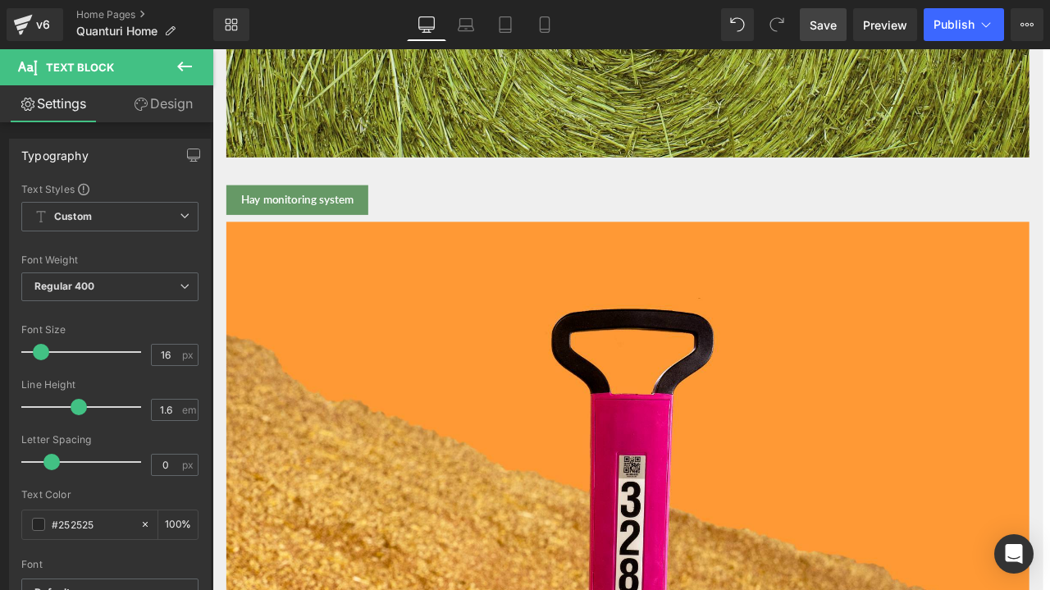
drag, startPoint x: 568, startPoint y: 544, endPoint x: 403, endPoint y: 585, distance: 170.7
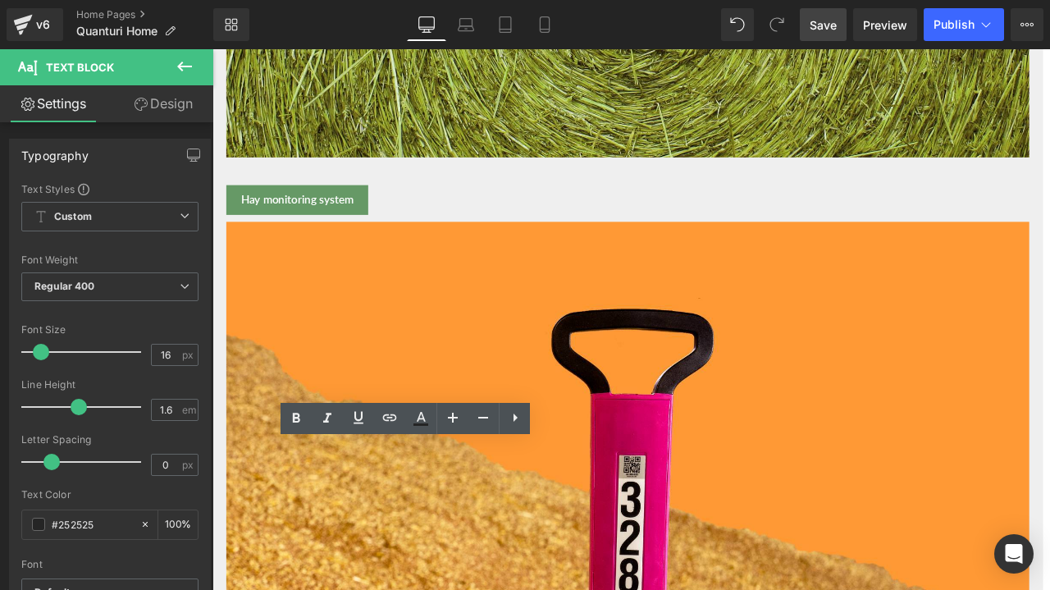
drag, startPoint x: 411, startPoint y: 594, endPoint x: 568, endPoint y: 551, distance: 163.1
copy p "Probes are durable, high-visible design and accurate temperature readings, even…"
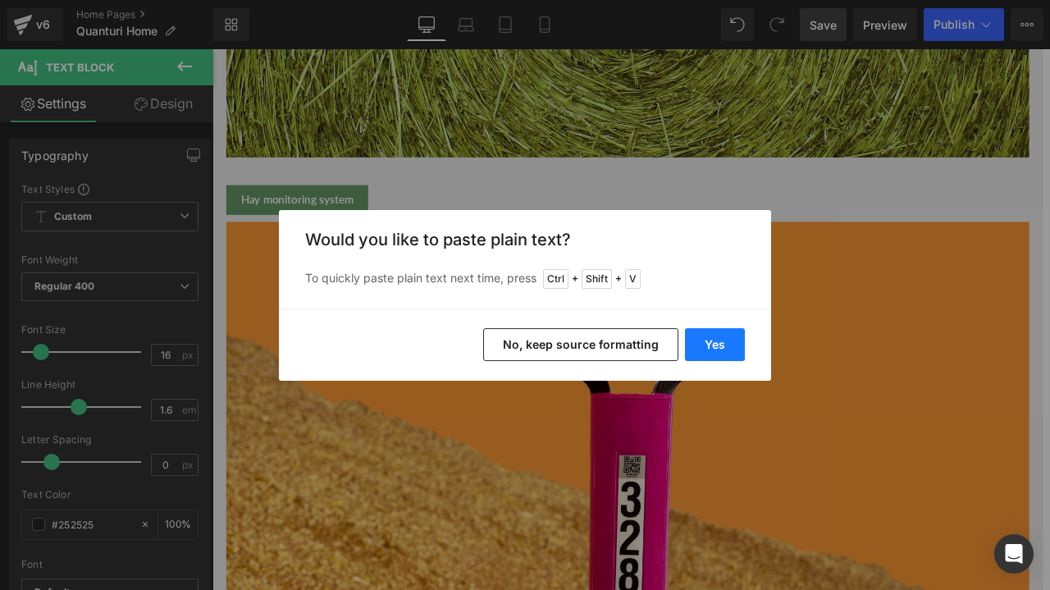
click at [720, 332] on button "Yes" at bounding box center [715, 344] width 60 height 33
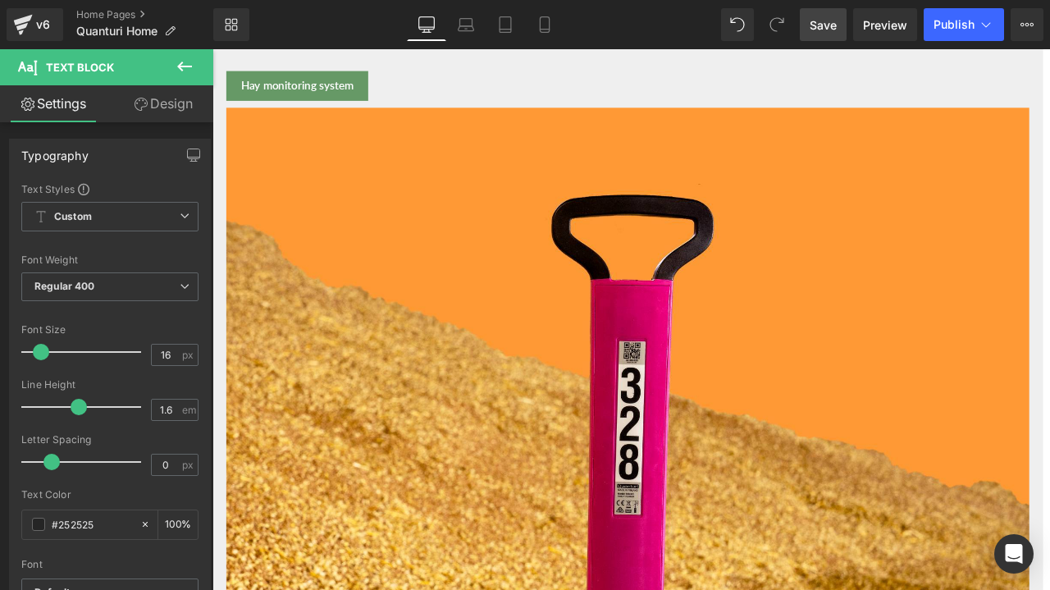
scroll to position [1804, 0]
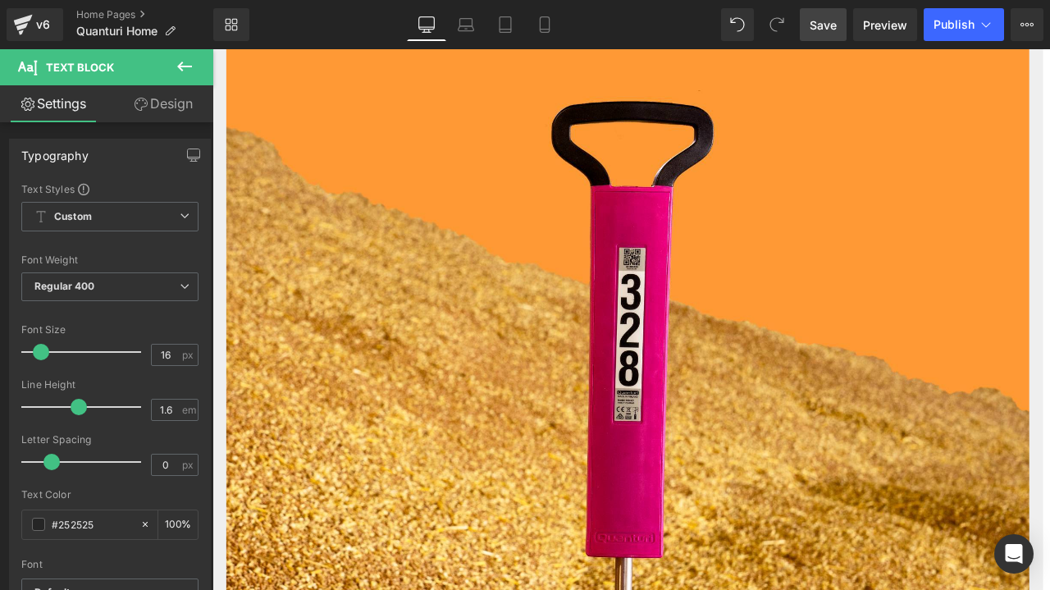
copy p "They connect wirelessly to a base station, delivering continuous data to your d…"
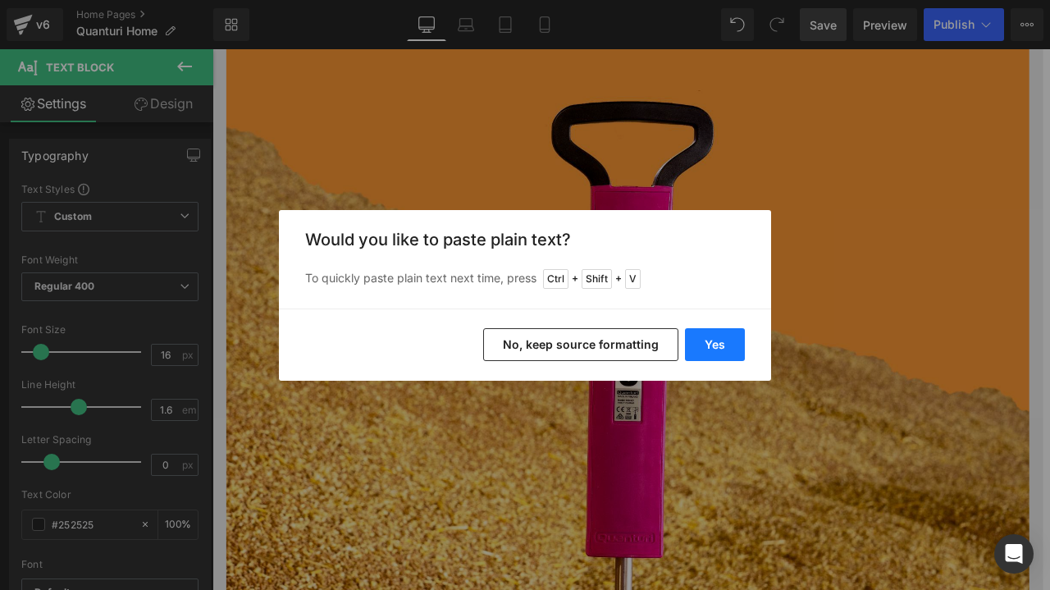
click at [711, 352] on button "Yes" at bounding box center [715, 344] width 60 height 33
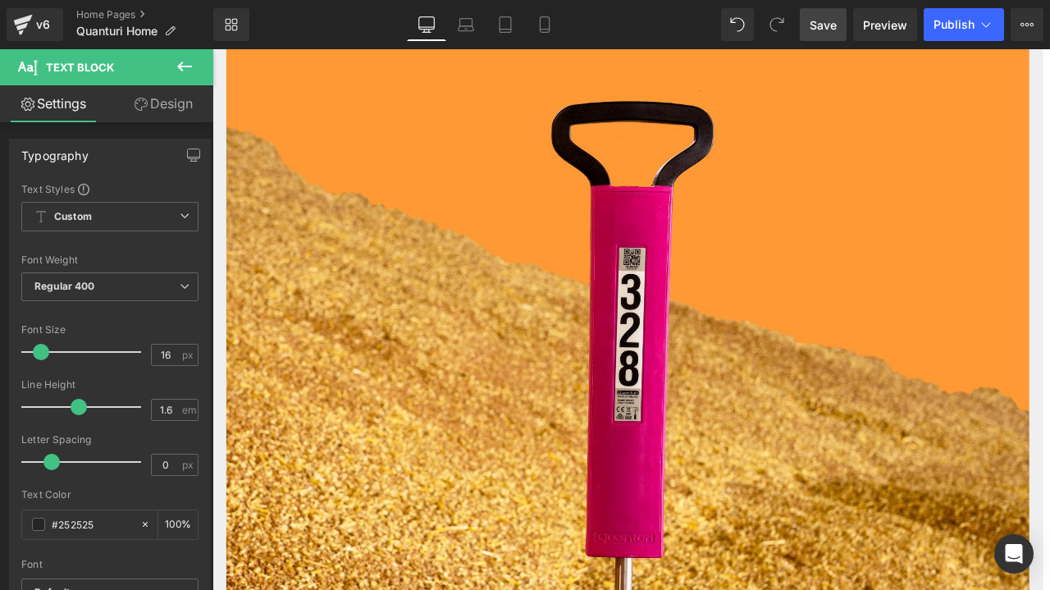
drag, startPoint x: 344, startPoint y: 405, endPoint x: 394, endPoint y: 406, distance: 50.0
click at [841, 24] on link "Save" at bounding box center [823, 24] width 47 height 33
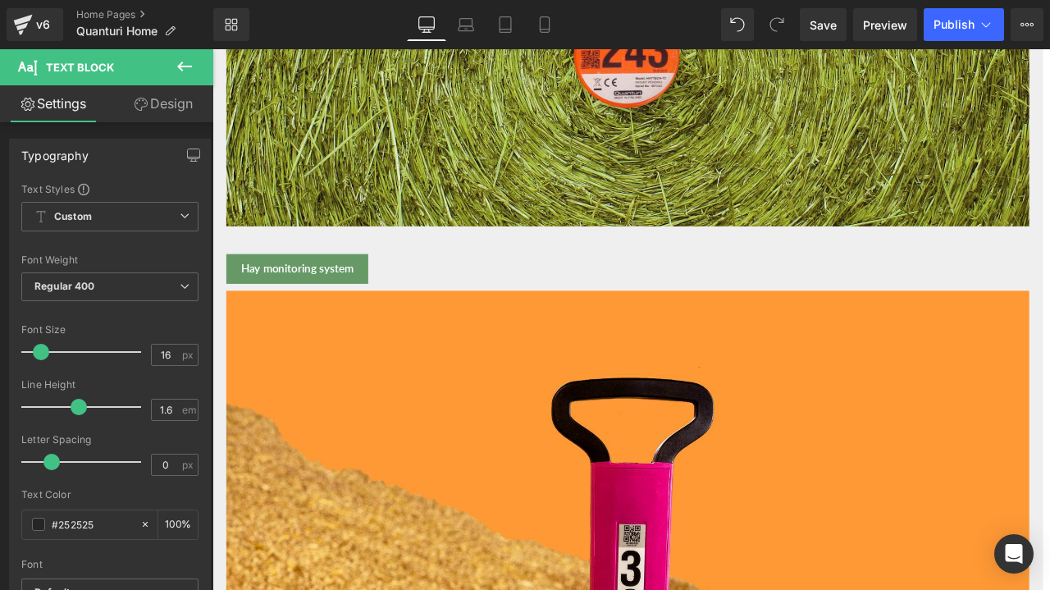
scroll to position [1476, 0]
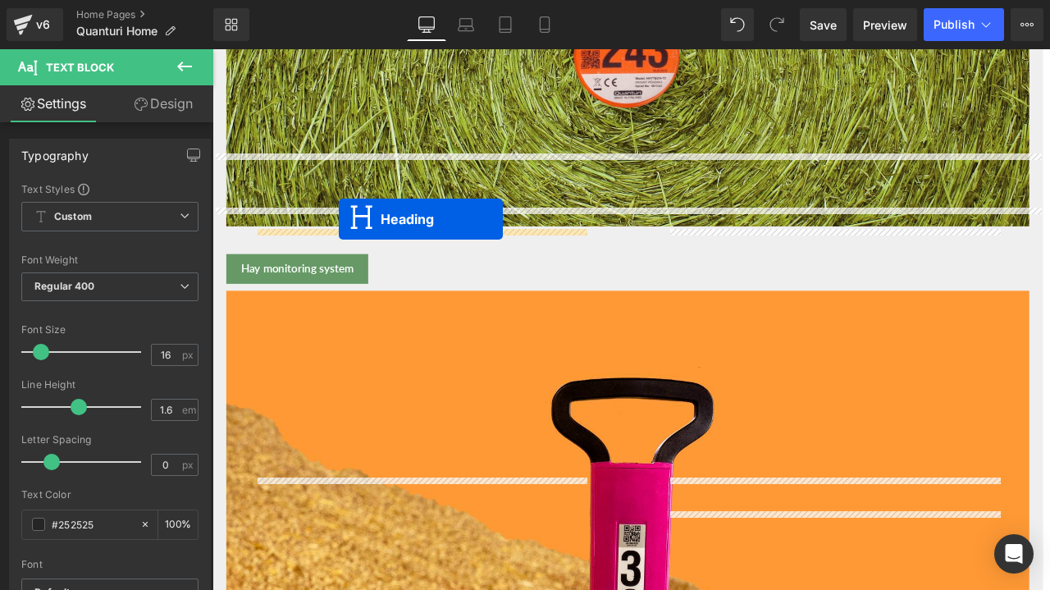
drag, startPoint x: 417, startPoint y: 578, endPoint x: 363, endPoint y: 250, distance: 332.6
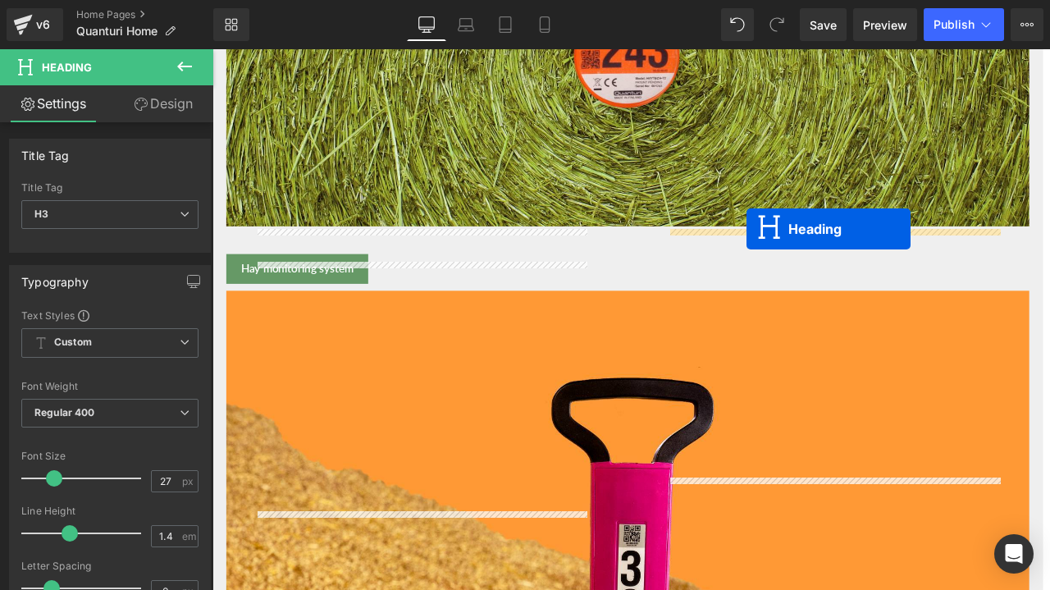
drag, startPoint x: 905, startPoint y: 576, endPoint x: 843, endPoint y: 259, distance: 322.7
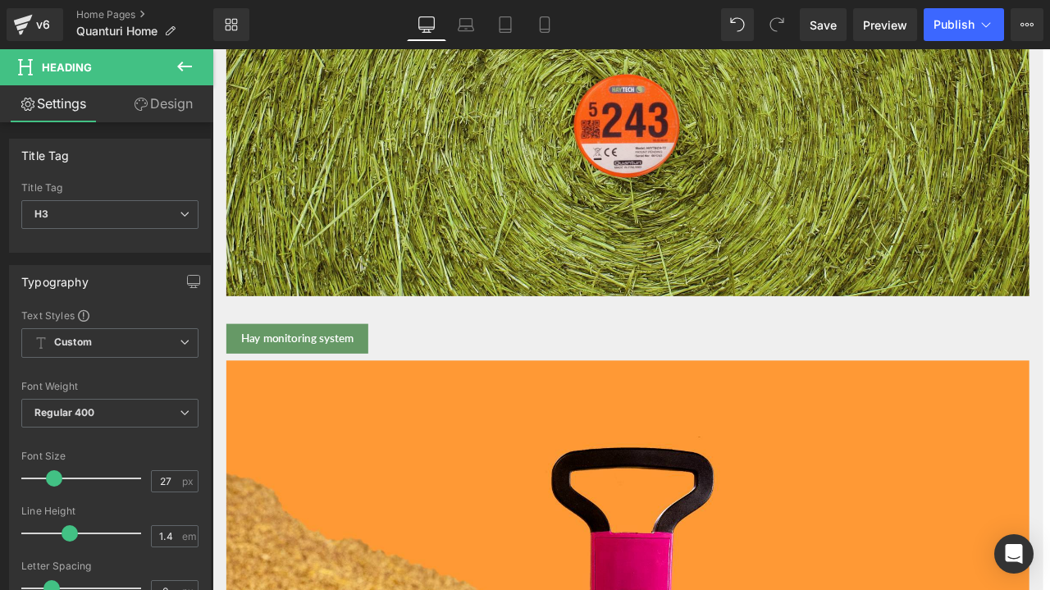
scroll to position [1312, 0]
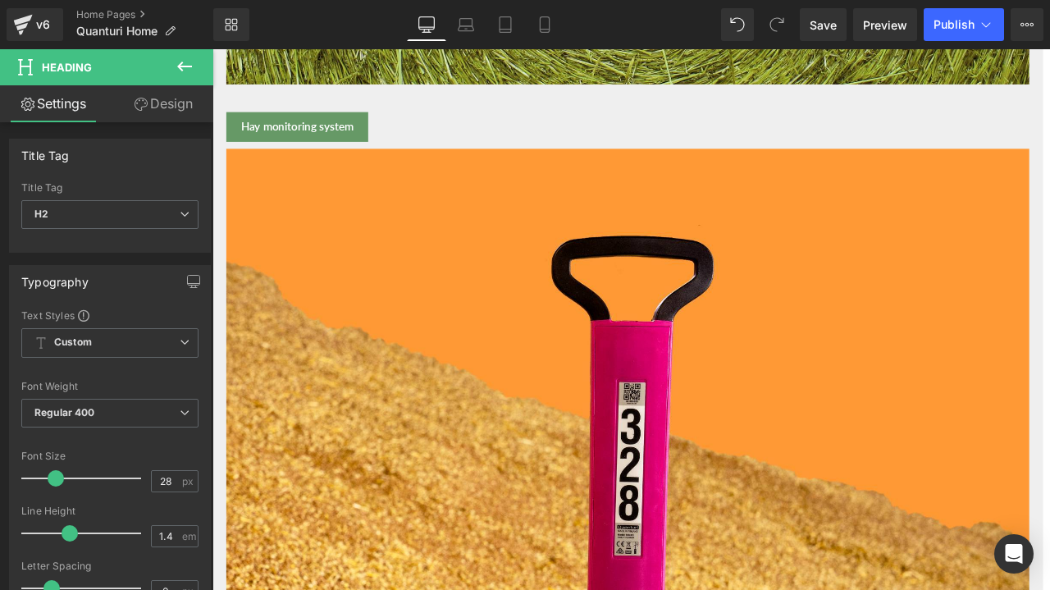
scroll to position [1640, 0]
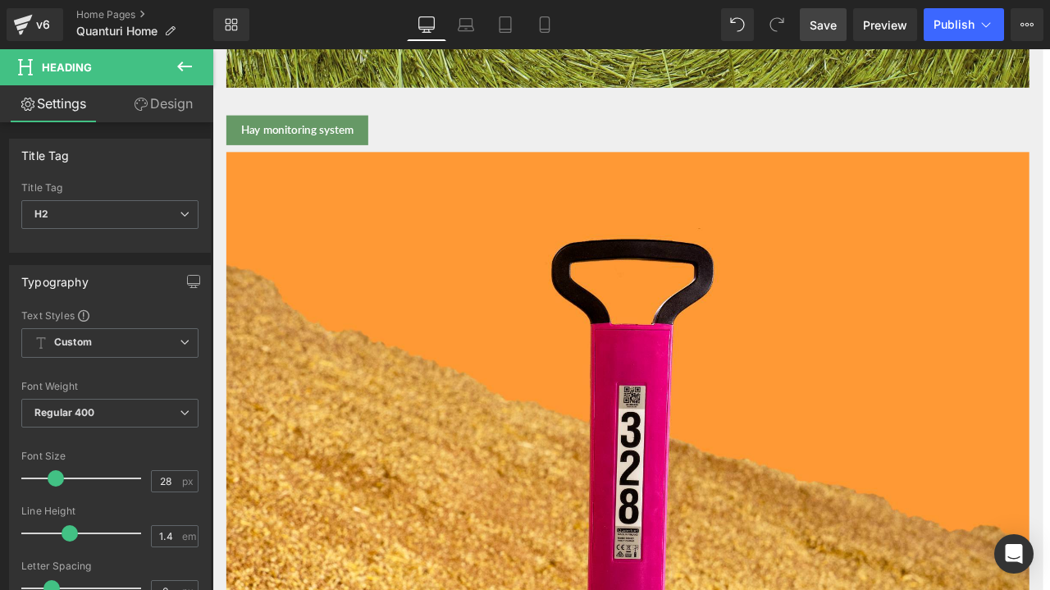
click at [832, 37] on link "Save" at bounding box center [823, 24] width 47 height 33
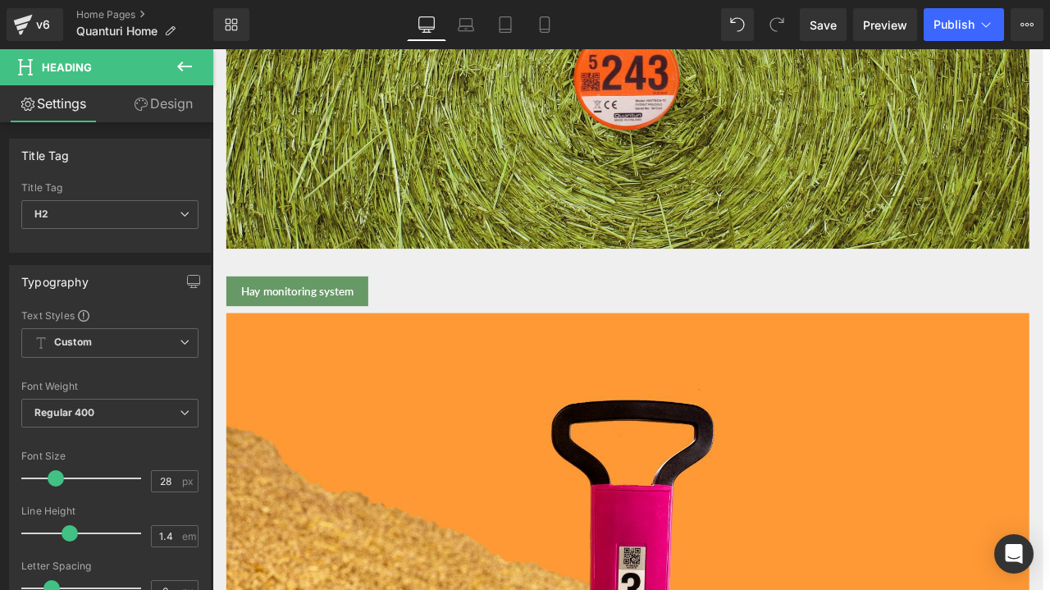
scroll to position [1476, 0]
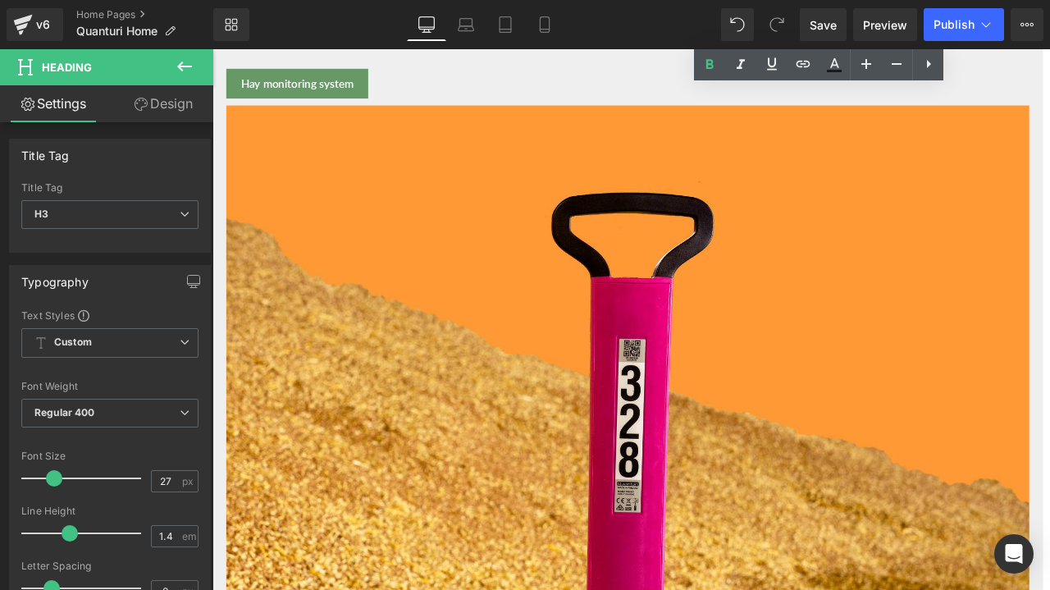
scroll to position [1640, 0]
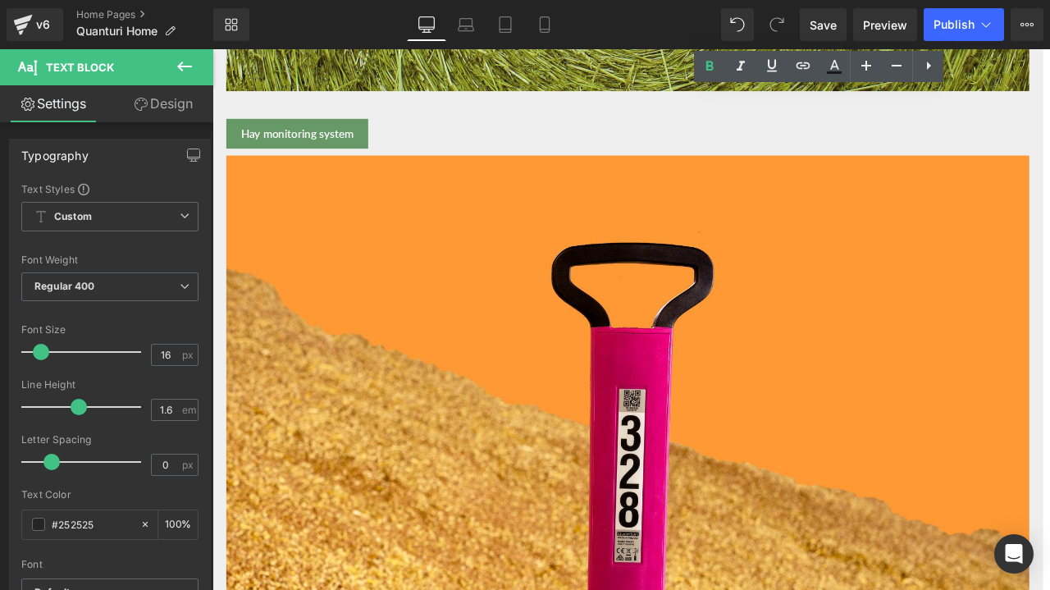
drag, startPoint x: 979, startPoint y: 445, endPoint x: 1093, endPoint y: 441, distance: 114.1
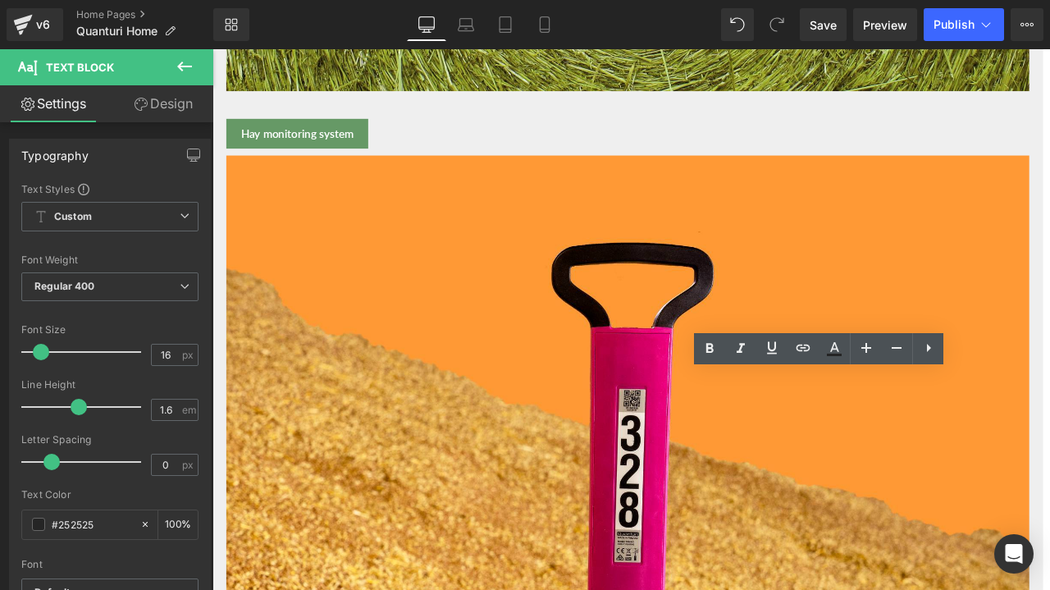
drag, startPoint x: 980, startPoint y: 443, endPoint x: 819, endPoint y: 461, distance: 162.6
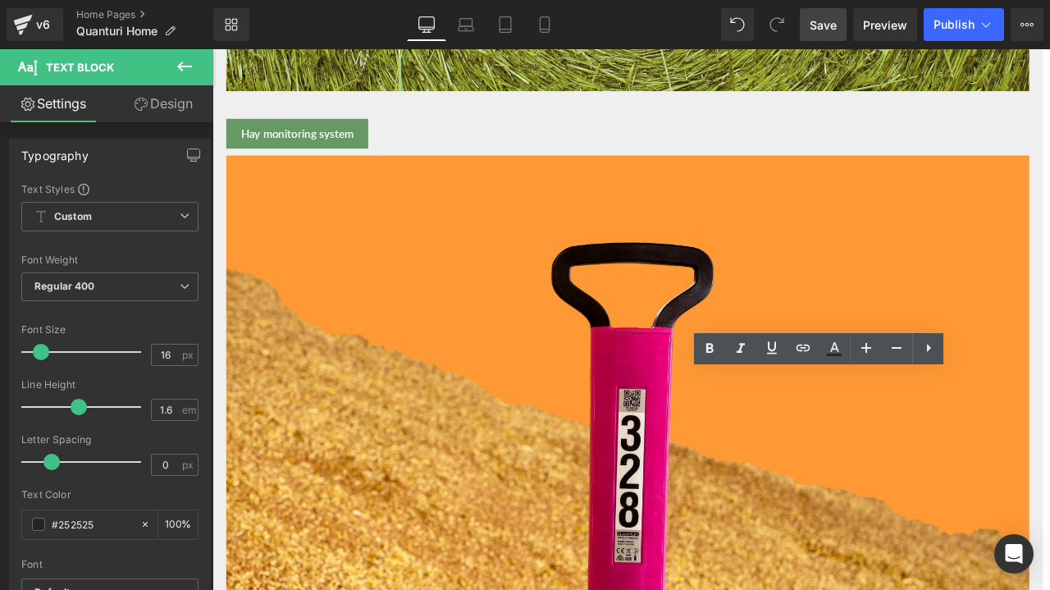
click at [822, 23] on span "Save" at bounding box center [822, 24] width 27 height 17
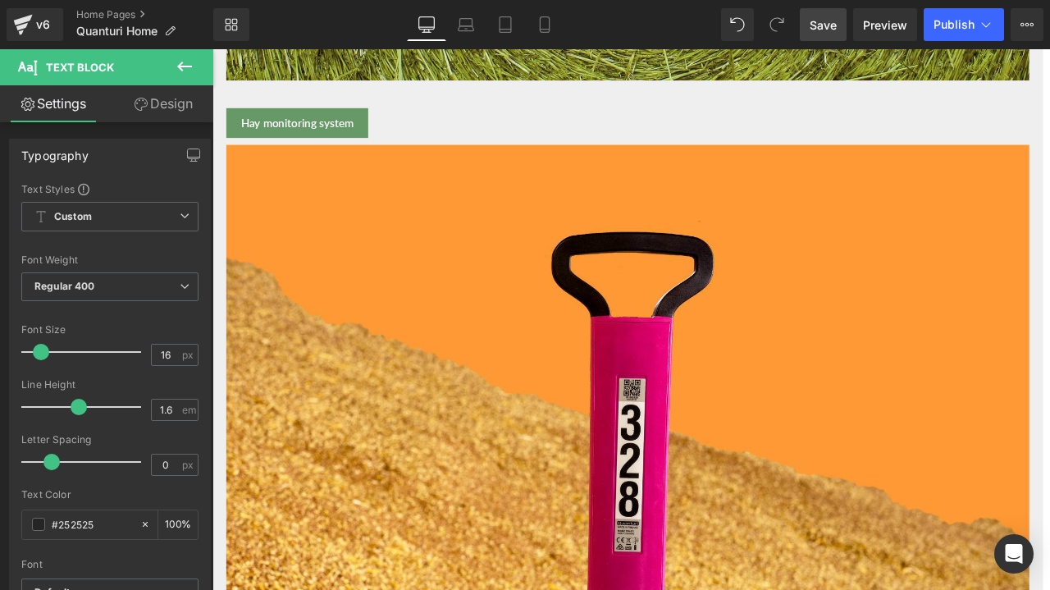
scroll to position [1558, 0]
